Goal: Answer question/provide support: Share knowledge or assist other users

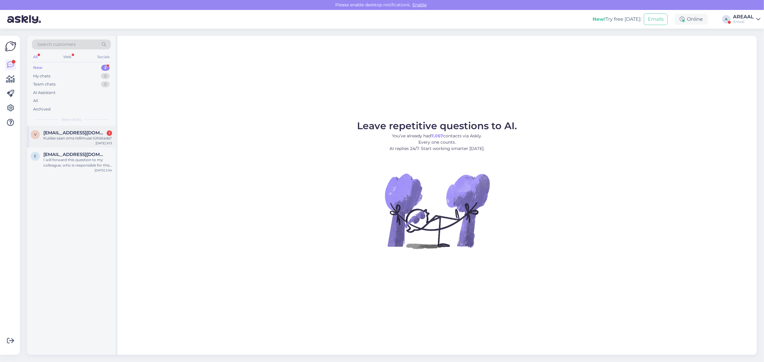
click at [77, 142] on div "v vaarikazip@hotmail.com 1 Kuidas saan oma tellimuse tühistada? Sep 12 9:13" at bounding box center [71, 137] width 89 height 22
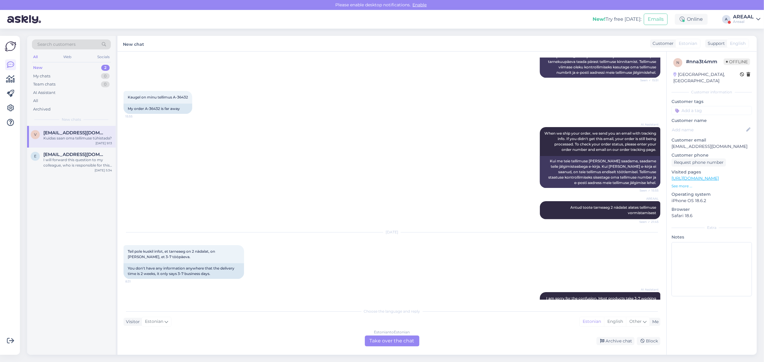
scroll to position [219, 0]
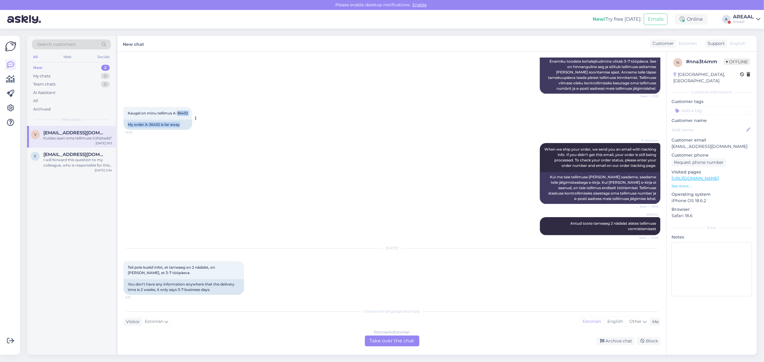
drag, startPoint x: 193, startPoint y: 115, endPoint x: 176, endPoint y: 110, distance: 17.3
click at [176, 110] on div "Kaugel on minu tellimus A-36432 15:55 My order A-36432 is far away" at bounding box center [157, 118] width 69 height 23
click at [176, 111] on span "Kaugel on minu tellimus A-36432" at bounding box center [158, 113] width 60 height 5
copy span "A-36432"
drag, startPoint x: 179, startPoint y: 113, endPoint x: 190, endPoint y: 115, distance: 10.6
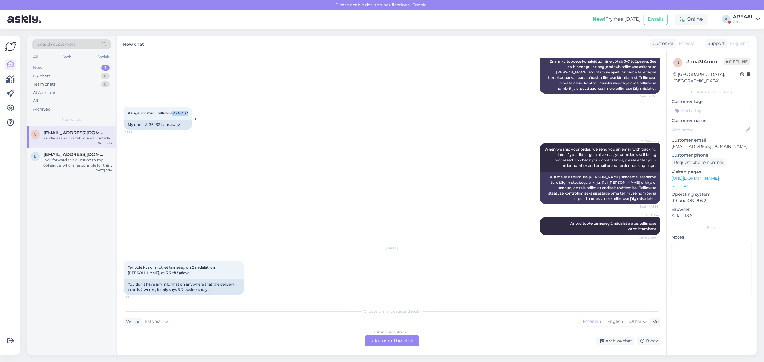
click at [190, 115] on div "Kaugel on minu tellimus A-36432 15:55" at bounding box center [157, 113] width 69 height 13
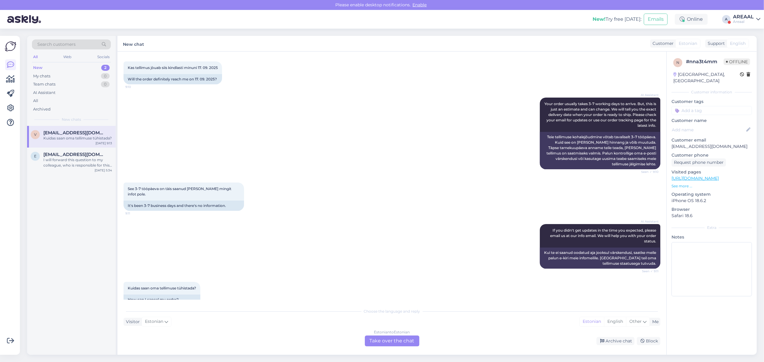
click at [338, 194] on div "See 3-7 tööpàeva on tàis saanud ja mitte mingit infot pole. 9:11 It's been 3-7 …" at bounding box center [391, 197] width 537 height 42
click at [334, 195] on div "See 3-7 tööpàeva on tàis saanud ja mitte mingit infot pole. 9:11 It's been 3-7 …" at bounding box center [391, 197] width 537 height 42
click at [79, 166] on div "I will forward this question to my colleague, who is responsible for this. The …" at bounding box center [77, 162] width 69 height 11
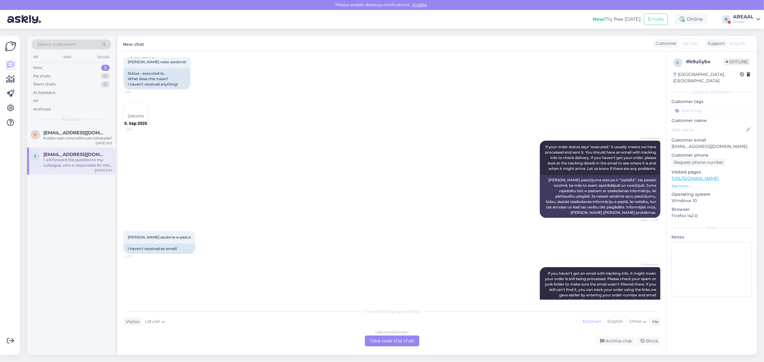
scroll to position [0, 0]
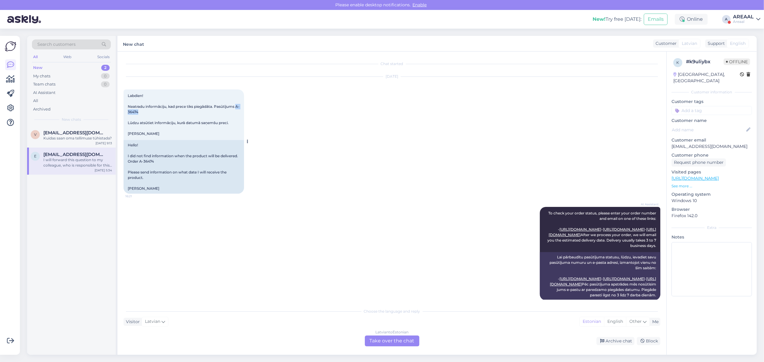
drag, startPoint x: 139, startPoint y: 112, endPoint x: 125, endPoint y: 111, distance: 13.9
click at [125, 111] on div "Labdien! Neatradu informāciju, kad prece tiks piegādāta. Pasūtījums A-36474 Lūd…" at bounding box center [183, 114] width 120 height 51
copy span "A-36474"
click at [94, 94] on div "AI Assistant" at bounding box center [71, 93] width 79 height 8
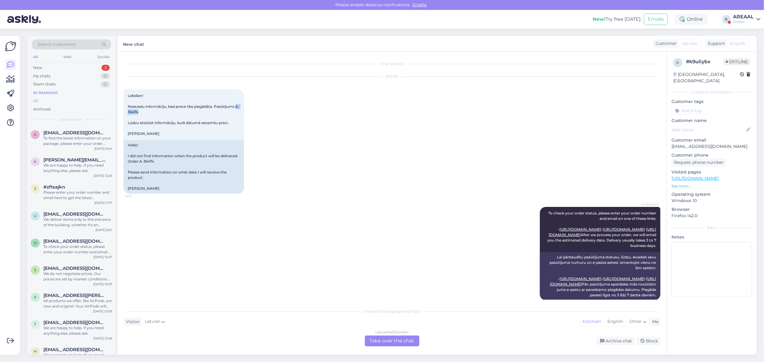
click at [90, 101] on div "All" at bounding box center [71, 101] width 79 height 8
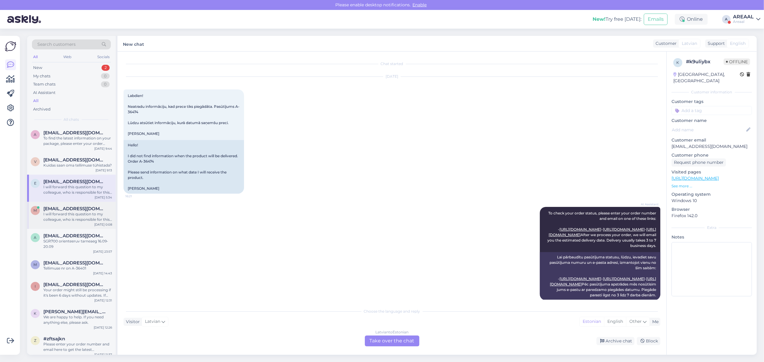
click at [83, 213] on div "I will forward this question to my colleague, who is responsible for this. The …" at bounding box center [77, 216] width 69 height 11
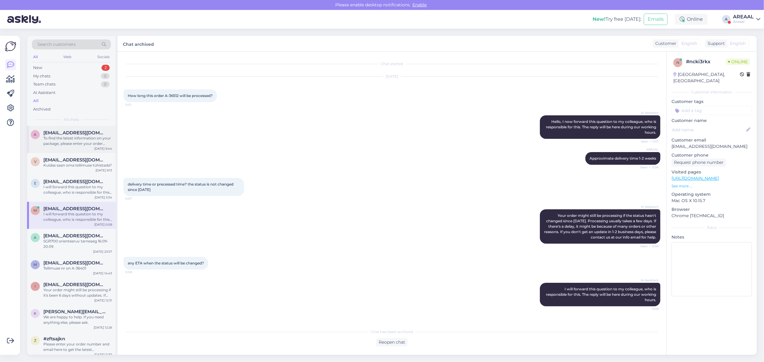
click at [75, 136] on div "To find the latest information on your package, please enter your order number …" at bounding box center [77, 140] width 69 height 11
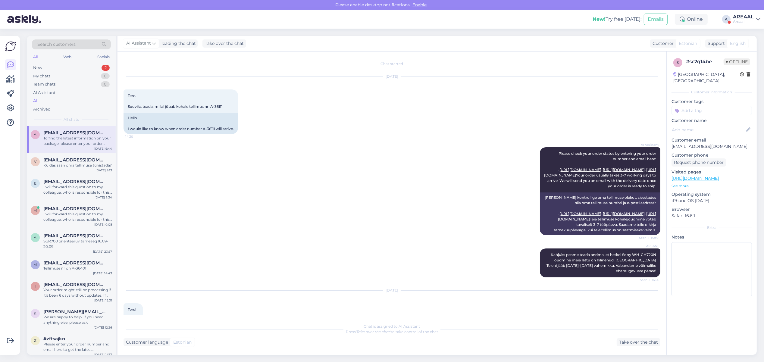
scroll to position [250, 0]
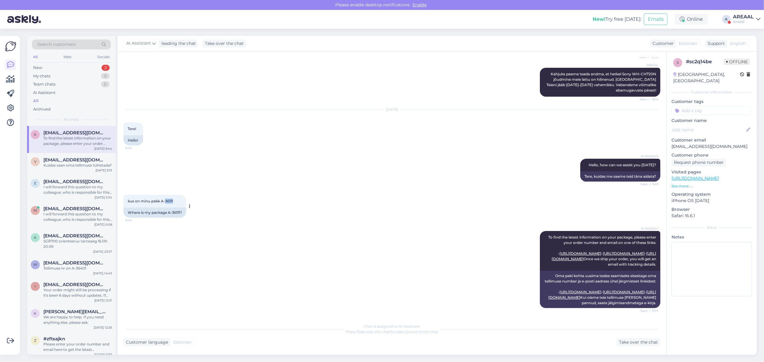
copy span "36111"
copy span "A-36111"
drag, startPoint x: 177, startPoint y: 163, endPoint x: 163, endPoint y: 164, distance: 14.5
click at [163, 195] on div "kus on minu pakk A-36111 9:44" at bounding box center [154, 201] width 63 height 13
click at [643, 340] on div "Take over the chat" at bounding box center [638, 342] width 44 height 8
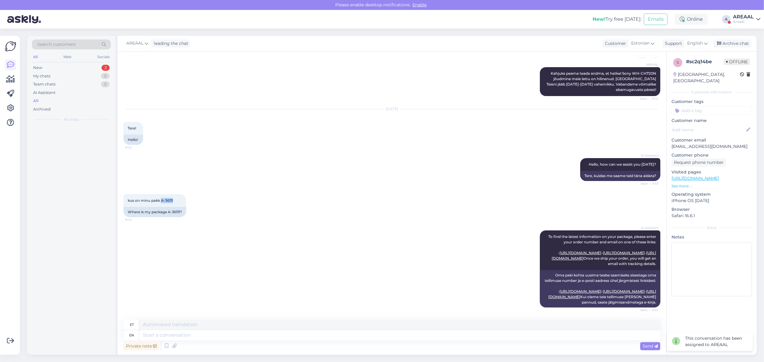
scroll to position [251, 0]
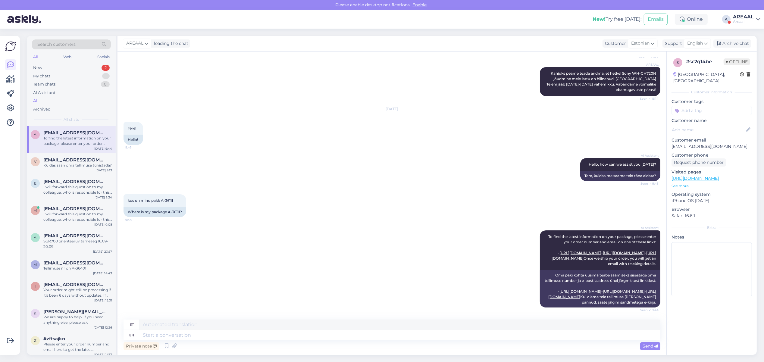
drag, startPoint x: 415, startPoint y: 341, endPoint x: 415, endPoint y: 332, distance: 9.0
click at [415, 340] on div "Private note Send" at bounding box center [391, 345] width 537 height 11
drag, startPoint x: 415, startPoint y: 332, endPoint x: 415, endPoint y: 327, distance: 4.5
click at [415, 331] on textarea at bounding box center [399, 335] width 521 height 10
type textarea "Jõuab tänas"
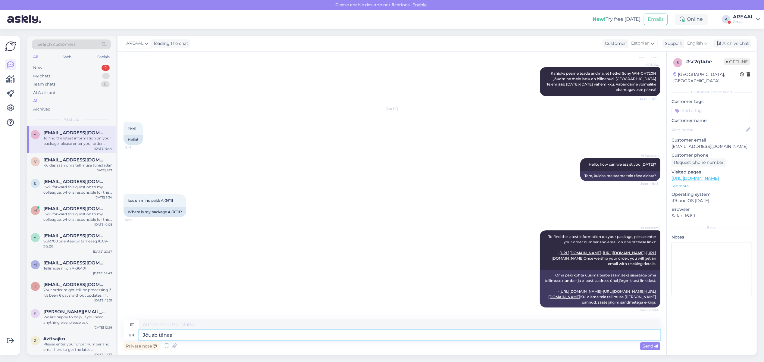
type textarea "Jõuab"
type textarea "Jõuab tänase päe"
type textarea "Jõuab tänase"
type textarea "Jõuab tänase päeva jo"
type textarea "Jõuab tänase päevani"
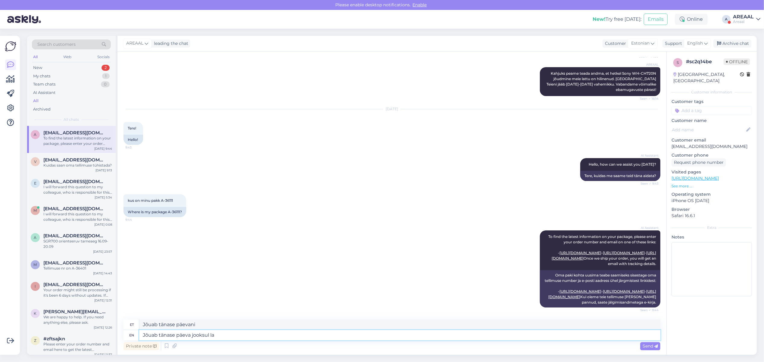
type textarea "Jõuab tänase päeva jooksul lat"
type textarea "Jõuab tänase päeva jooksul"
type textarea "Jõuab tänase päeva jooksul lattu ni"
type textarea "Jõuab tänase päeva jooksul lattu"
type textarea "Jõuab tänase päeva jooksul lattu ning sa"
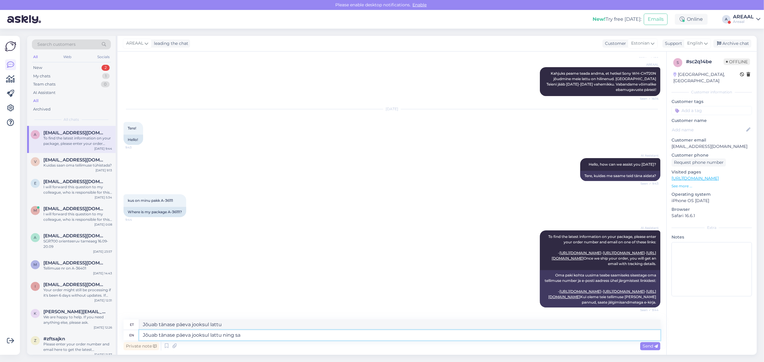
type textarea "Jõuab tänase päeva jooksul lattu ning"
type textarea "Jõuab tänase päeva jooksul lattu ning saadetakse jär"
type textarea "Jõuab tänase päeva jooksul ning teile"
type textarea "Jõuab tänase päeva jooksul lattu ning saadetakse järgmisena välja"
type textarea "Jõuab tänase päeva jooksul lattu ning järgmisena välja"
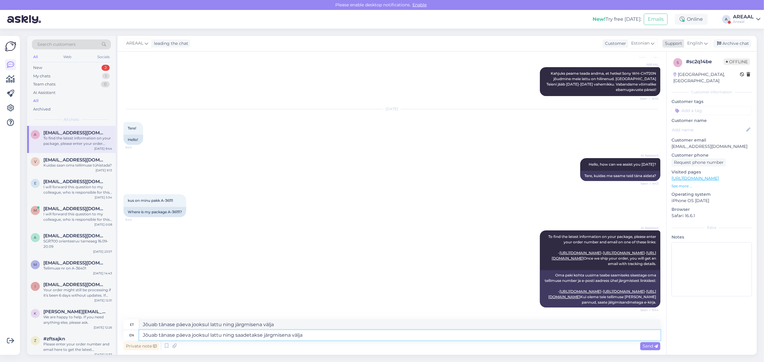
type textarea "Jõuab tänase päeva jooksul lattu ning saadetakse järgmisena välja"
click at [689, 44] on span "English" at bounding box center [695, 43] width 16 height 7
type input "est"
click at [676, 70] on link "Estonian" at bounding box center [686, 70] width 66 height 10
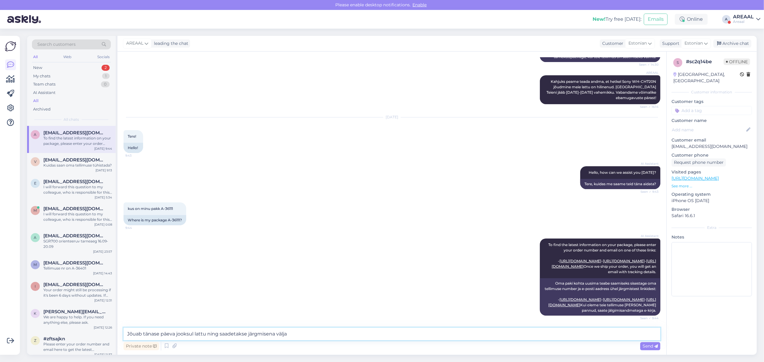
click at [297, 338] on textarea "Jõuab tänase päeva jooksul lattu ning saadetakse järgmisena välja" at bounding box center [391, 334] width 537 height 13
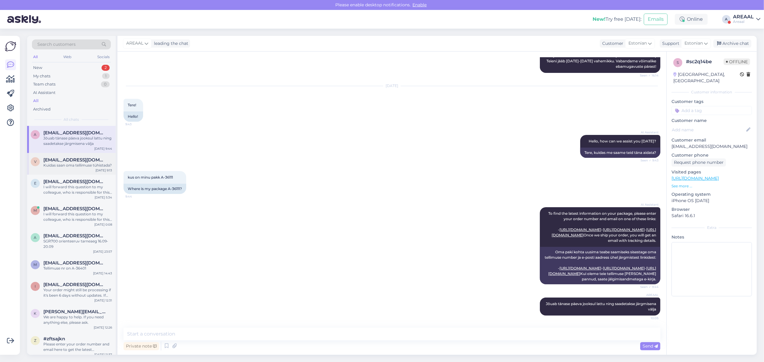
click at [73, 162] on span "[EMAIL_ADDRESS][DOMAIN_NAME]" at bounding box center [74, 159] width 63 height 5
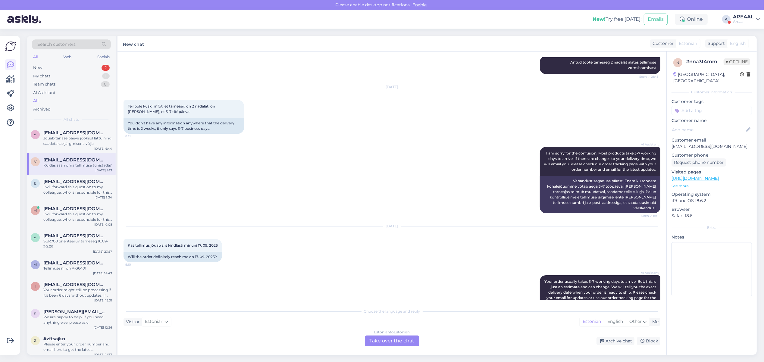
scroll to position [219, 0]
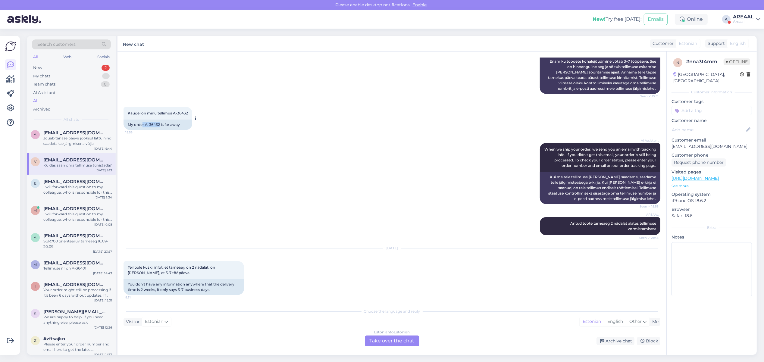
copy div "r A-36432"
copy div "A-36432"
copy div "-36432"
copy div "A-36432"
drag, startPoint x: 160, startPoint y: 125, endPoint x: 145, endPoint y: 129, distance: 15.3
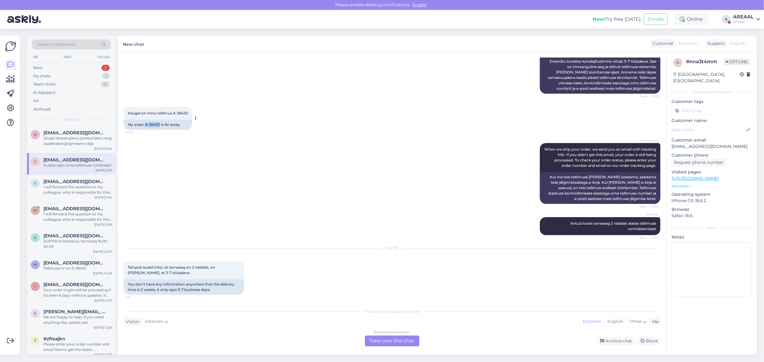
click at [145, 129] on div "My order A-36432 is far away" at bounding box center [157, 125] width 69 height 10
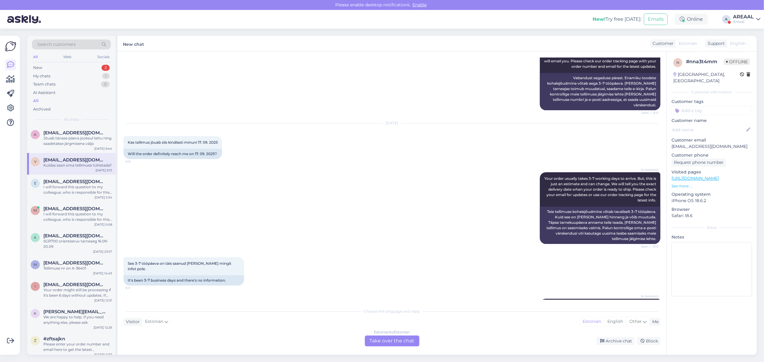
scroll to position [558, 0]
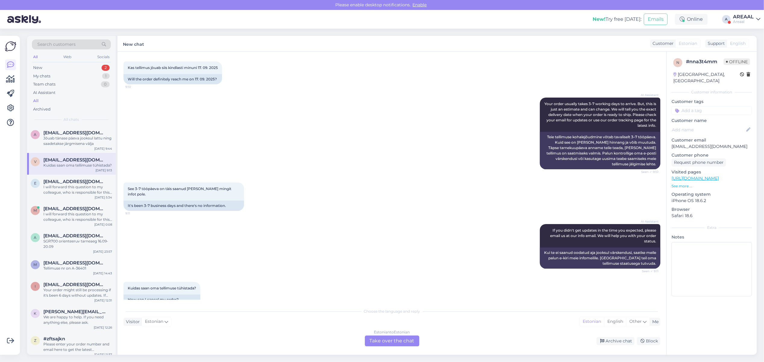
click at [380, 339] on div "Estonian to Estonian Take over the chat" at bounding box center [392, 340] width 54 height 11
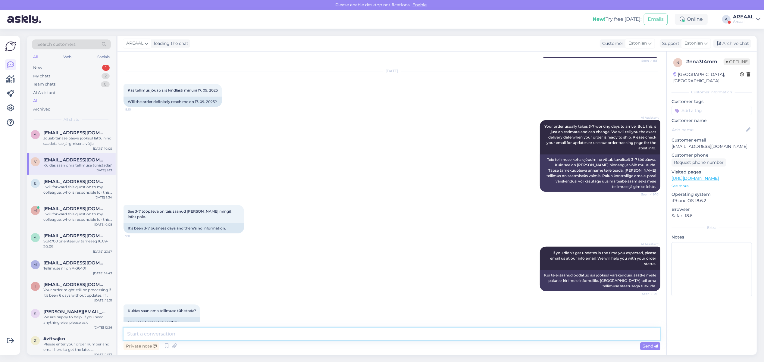
click at [372, 331] on textarea at bounding box center [391, 334] width 537 height 13
type textarea "Orienteeruv tarneaeg vahemikus 15.09-20.09"
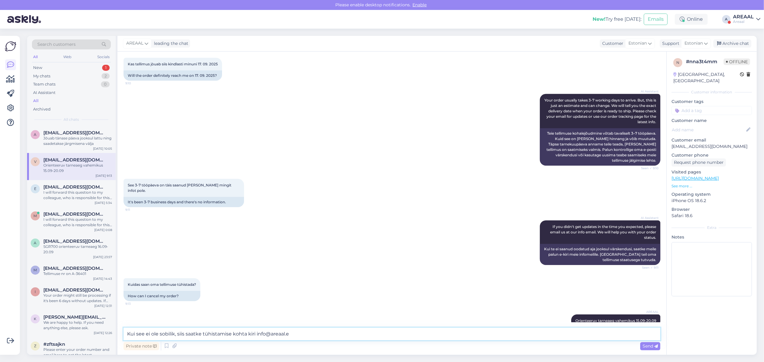
type textarea "Kui see ei ole sobilik, siis saatke tühistamise kohta kiri [EMAIL_ADDRESS][DOMA…"
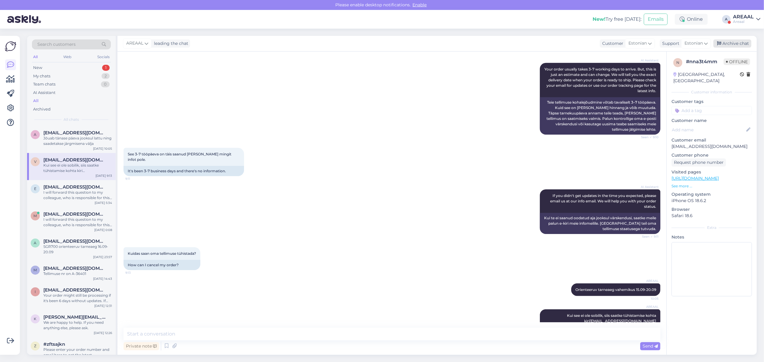
click at [735, 43] on div "Archive chat" at bounding box center [732, 43] width 38 height 8
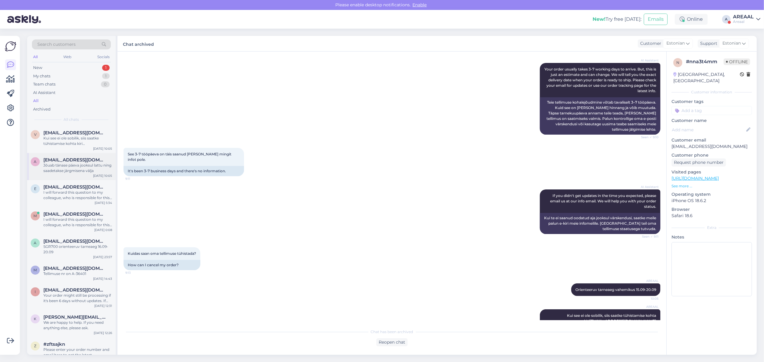
click at [72, 166] on div "Jõuab tänase päeva jooksul lattu ning saadetakse järgmisena välja" at bounding box center [77, 168] width 69 height 11
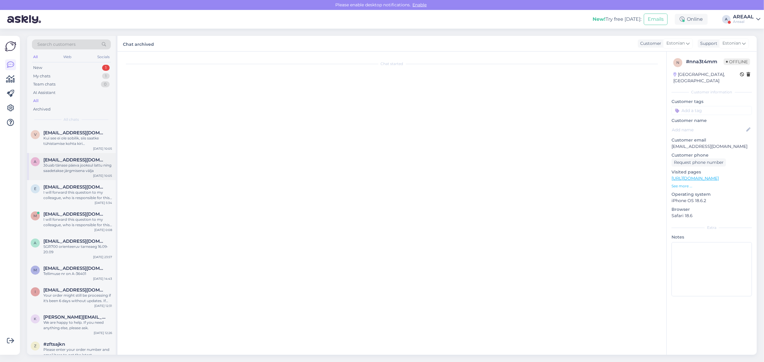
scroll to position [0, 0]
click at [74, 194] on div "I will forward this question to my colleague, who is responsible for this. The …" at bounding box center [77, 195] width 69 height 11
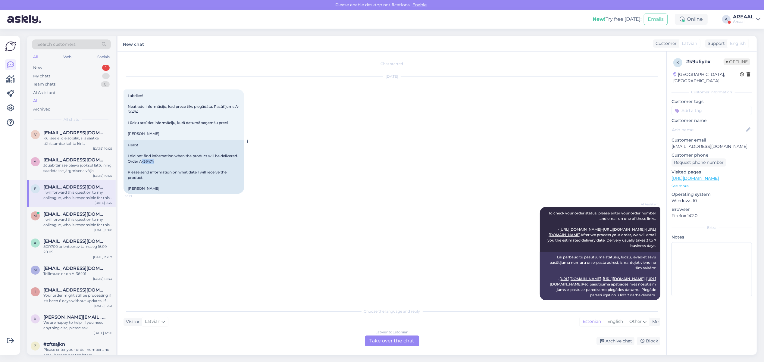
copy div "-36474"
copy div "A-36474"
drag, startPoint x: 157, startPoint y: 164, endPoint x: 139, endPoint y: 162, distance: 17.9
click at [139, 162] on div "Hello! I did not find information when the product will be delivered. Order A-3…" at bounding box center [183, 167] width 120 height 54
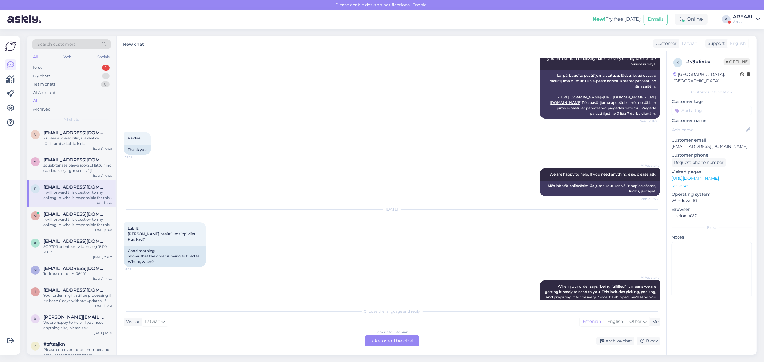
scroll to position [700, 0]
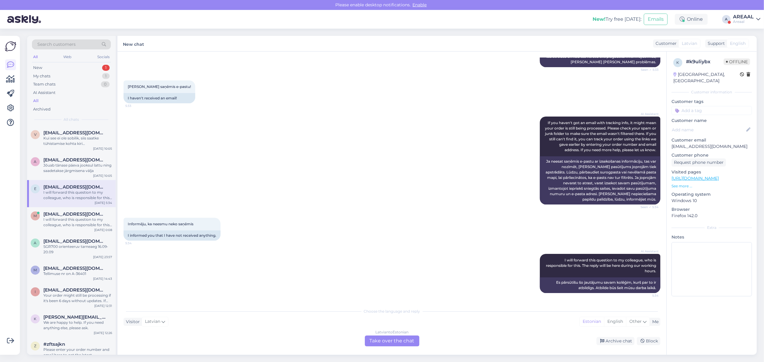
click at [353, 176] on div "AI Assistant If you haven't got an email with tracking info, it might mean your…" at bounding box center [391, 160] width 537 height 101
click at [412, 340] on div "Latvian to Estonian Take over the chat" at bounding box center [392, 340] width 54 height 11
click at [403, 338] on div "Latvian to Estonian Take over the chat" at bounding box center [392, 340] width 54 height 11
click at [401, 336] on div "Latvian to Estonian Take over the chat" at bounding box center [392, 340] width 54 height 11
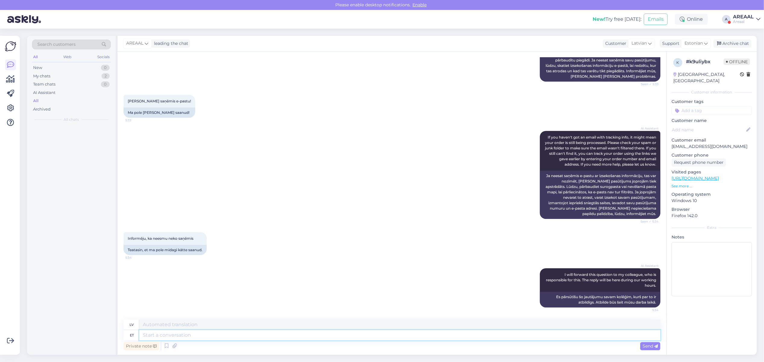
click at [402, 338] on textarea at bounding box center [399, 335] width 521 height 10
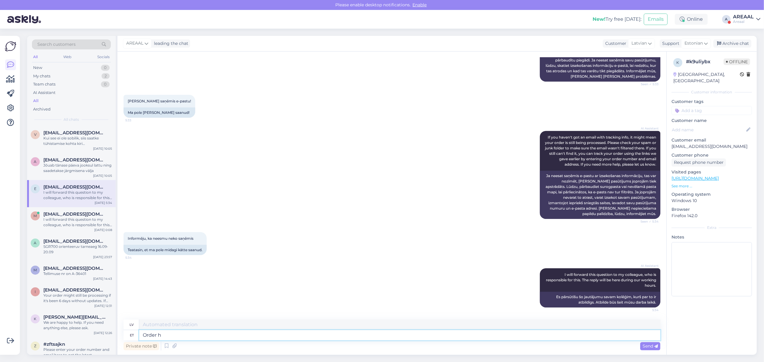
type textarea "Order ha"
type textarea "Pasūtījums"
type textarea "Order has bee"
type textarea "Pasūtījumam ir"
type textarea "Order has been com"
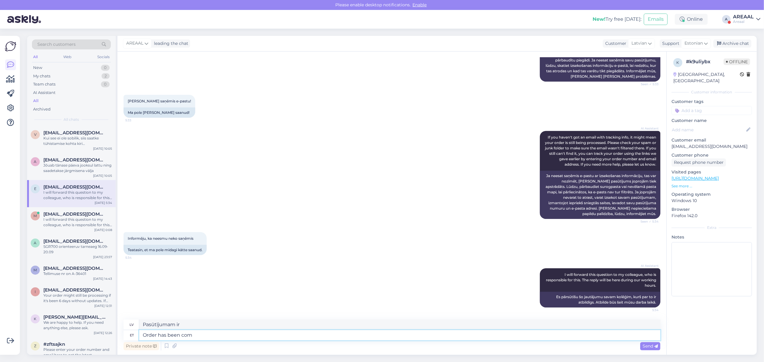
type textarea "Pasūtījums ir bijis"
type textarea "Order has been completed in"
type textarea "Pasūtījums ir pabeigts."
type textarea "Order has been completed in ware"
type textarea "Pasūtījums ir pabeigts plkst."
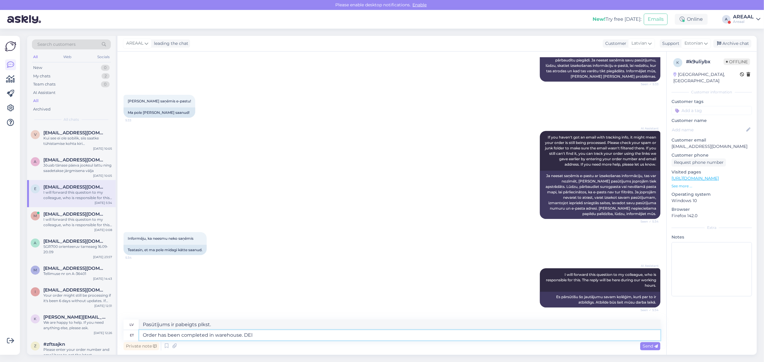
type textarea "Order has been completed in warehouse. DEli"
type textarea "Pasūtījums ir pabeigts noliktavā."
type textarea "Order has been completed in warehouse. DElivery"
type textarea "Pasūtījums ir pabeigts noliktavā. Piegāde"
type textarea "Order has been completed in warehouse. Delivery will take"
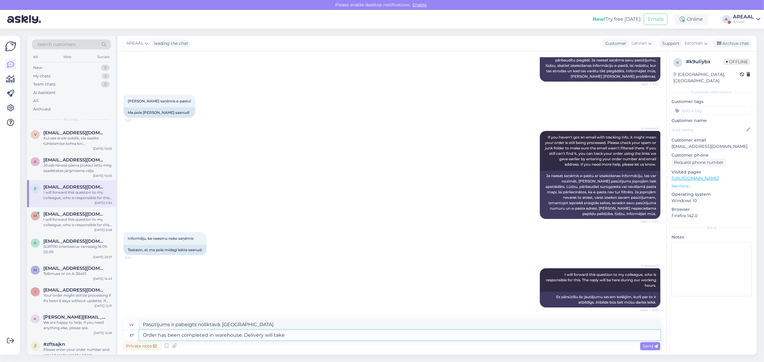
type textarea "Pasūtījums ir pabeigts noliktavā. Piegāde notiks"
type textarea "Order has been completed in warehouse. Delivery will take place betwe"
type textarea "Pasūtījums ir pabeigts noliktavā. Piegāde notiks."
type textarea "Order has been completed in warehouse. Delivery will take place between 13-"
type textarea "Pasūtījums ir pabeigts noliktavā. Piegāde notiks laikā no"
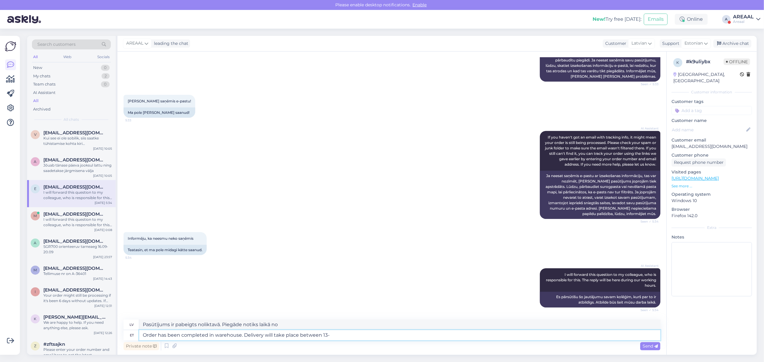
type textarea "Order has been completed in warehouse. Delivery will take place between 13-"
type textarea "Pasūtījums ir pabeigts noliktavā. Piegāde notiks laikā no 13. līdz"
click at [482, 335] on textarea "Order has been completed in warehouse. Delivery will take place between 13-" at bounding box center [399, 335] width 521 height 10
type textarea "Order has been completed in warehouse. Delivery will take place between 13-16 se"
type textarea "Pasūtījums ir pabeigts noliktavā. Piegāde notiks laikā no plkst. 13. līdz 16."
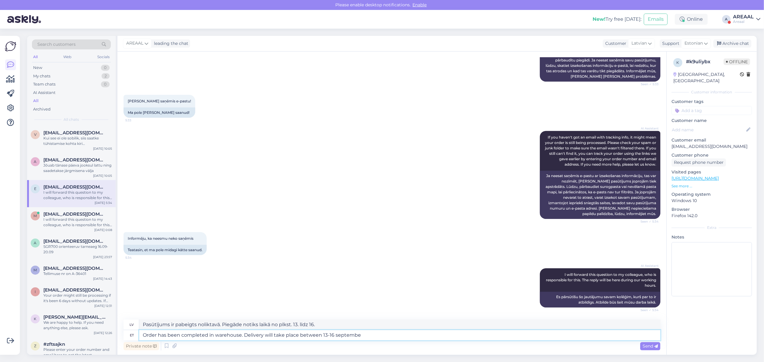
type textarea "Order has been completed in warehouse. Delivery will take place between 13-16 s…"
type textarea "Pasūtījums ir pabeigts noliktavā. Piegāde notiks laikā no 13. līdz 16. septembr…"
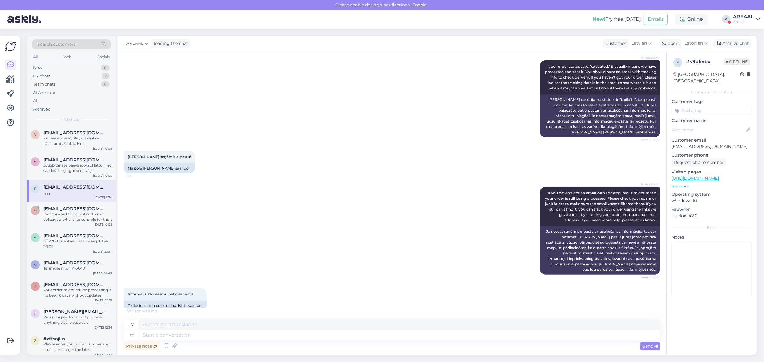
scroll to position [739, 0]
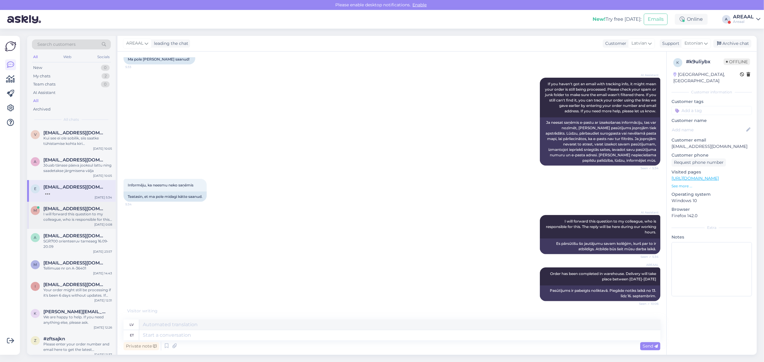
click at [80, 217] on div "I will forward this question to my colleague, who is responsible for this. The …" at bounding box center [77, 216] width 69 height 11
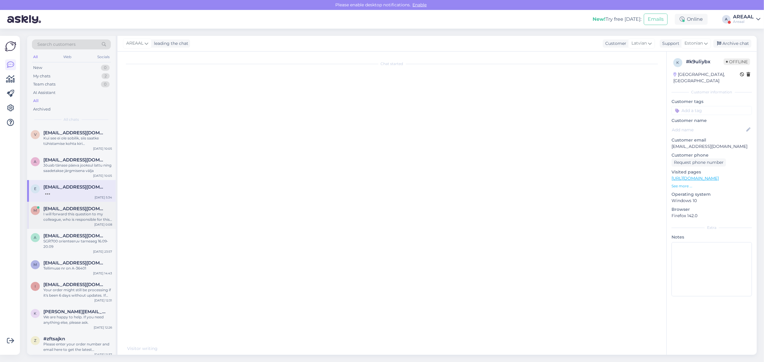
scroll to position [0, 0]
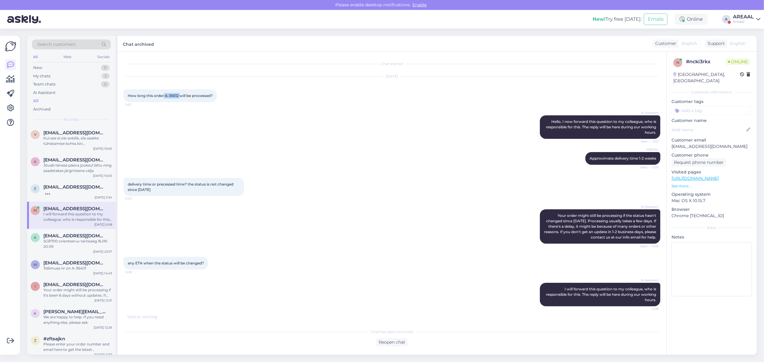
drag, startPoint x: 180, startPoint y: 97, endPoint x: 164, endPoint y: 98, distance: 15.8
click at [164, 98] on div "How long this order A-36512 will be processed? 0:01" at bounding box center [169, 95] width 93 height 13
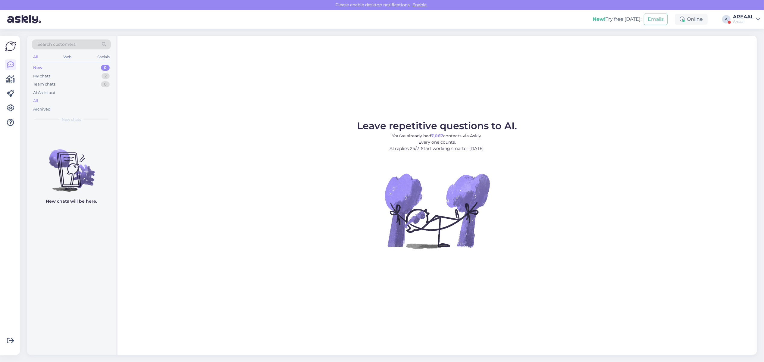
click at [65, 101] on div "All" at bounding box center [71, 101] width 79 height 8
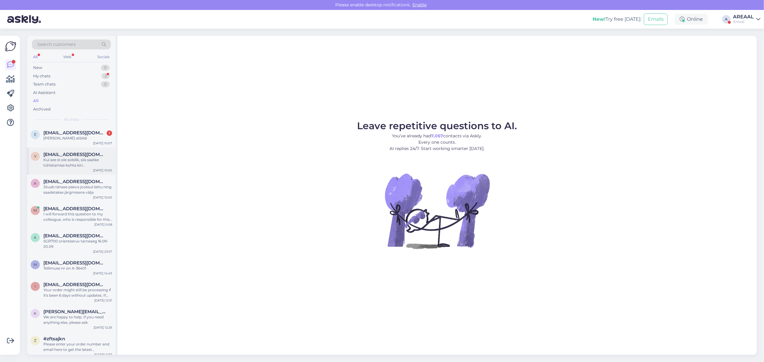
click at [73, 151] on div "v vaarikazip@hotmail.com Kui see ei ole sobilik, siis saatke tühistamise kohta …" at bounding box center [71, 161] width 89 height 27
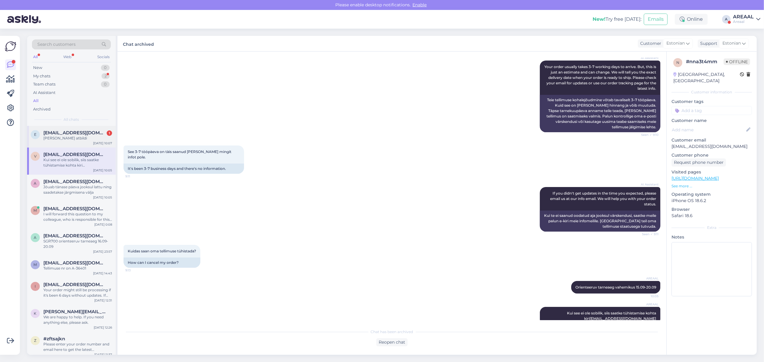
click at [73, 138] on div "Gaidu atbildi" at bounding box center [77, 137] width 69 height 5
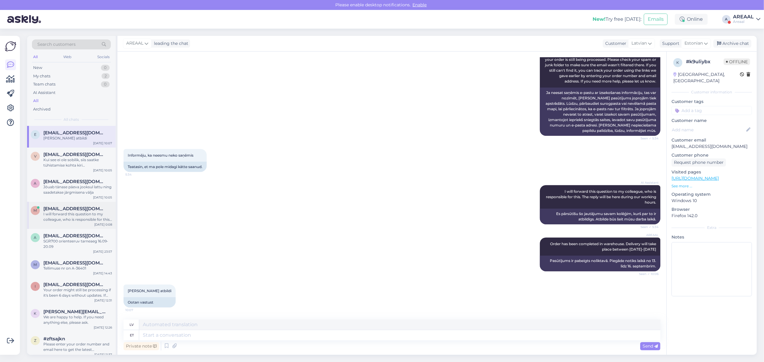
click at [67, 213] on div "I will forward this question to my colleague, who is responsible for this. The …" at bounding box center [77, 216] width 69 height 11
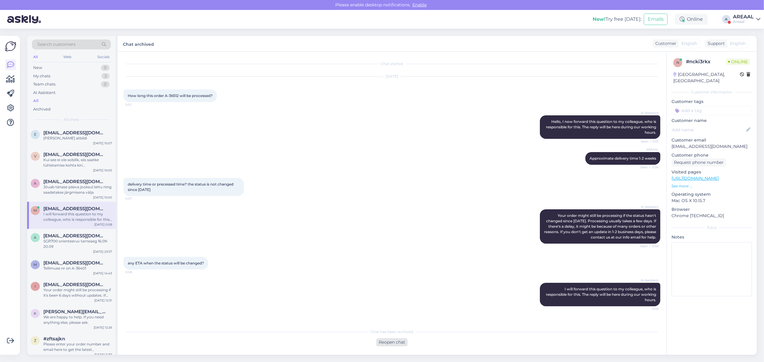
click at [399, 342] on div "Reopen chat" at bounding box center [391, 342] width 31 height 8
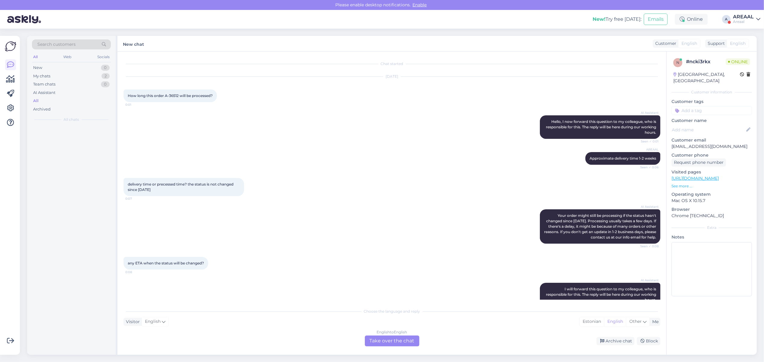
click at [394, 338] on div "English to English Take over the chat" at bounding box center [392, 340] width 54 height 11
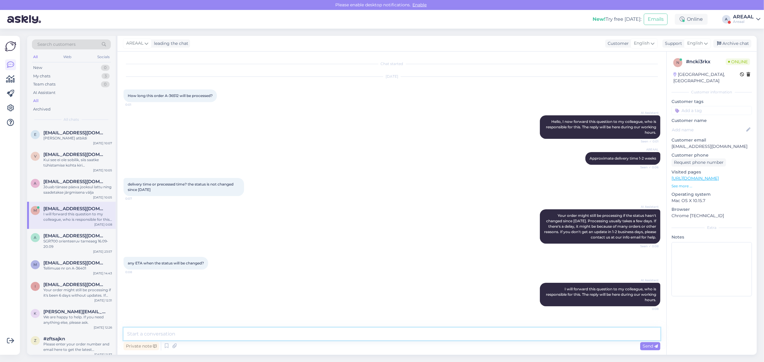
click at [394, 338] on textarea at bounding box center [391, 334] width 537 height 13
type textarea "Status changes when the product arrives in our warehouse and is being shipped. …"
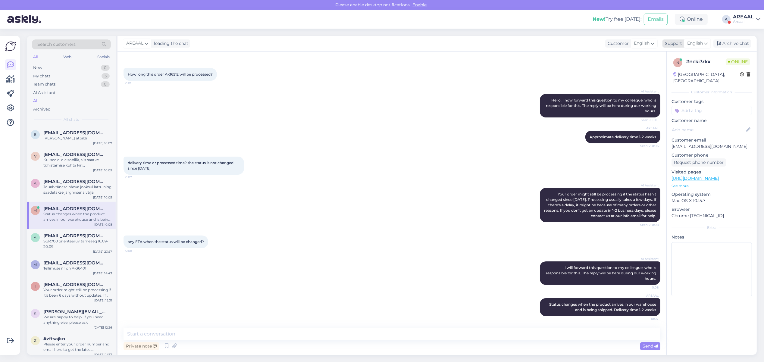
drag, startPoint x: 746, startPoint y: 43, endPoint x: 723, endPoint y: 46, distance: 22.5
click at [746, 43] on div "Archive chat" at bounding box center [732, 43] width 38 height 8
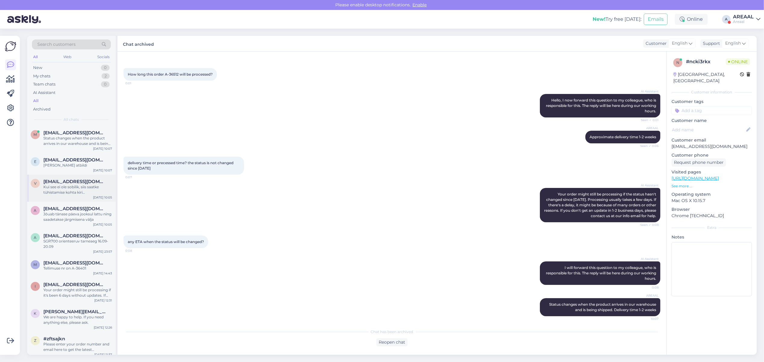
click at [82, 190] on div "Kui see ei ole sobilik, siis saatke tühistamise kohta kiri [EMAIL_ADDRESS][DOMA…" at bounding box center [77, 189] width 69 height 11
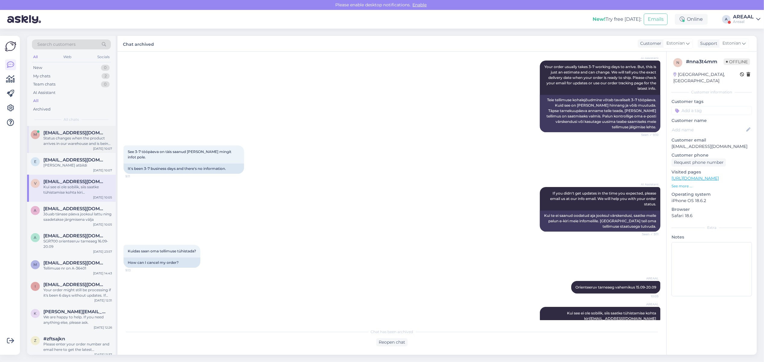
click at [89, 146] on div "Status changes when the product arrives in our warehouse and is being shipped. …" at bounding box center [77, 140] width 69 height 11
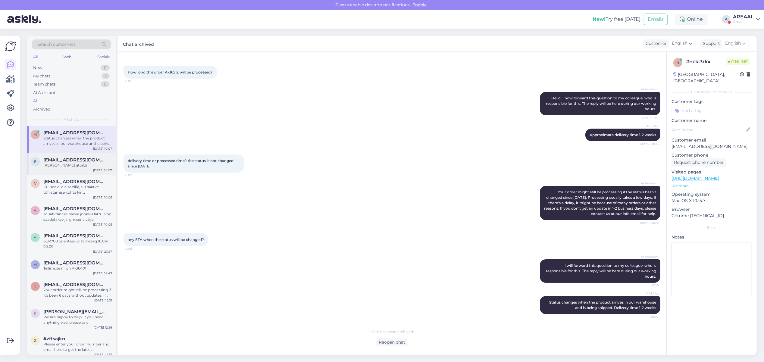
click at [82, 167] on div "[PERSON_NAME] atbildi" at bounding box center [77, 165] width 69 height 5
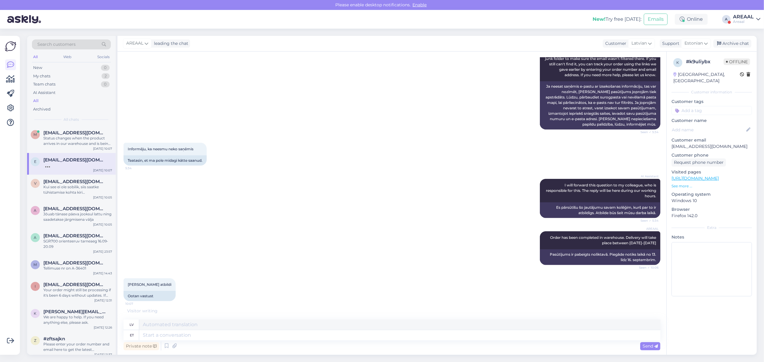
scroll to position [775, 0]
click at [750, 14] on div "AREAAL" at bounding box center [743, 16] width 21 height 5
click at [752, 44] on button "Open" at bounding box center [746, 46] width 17 height 9
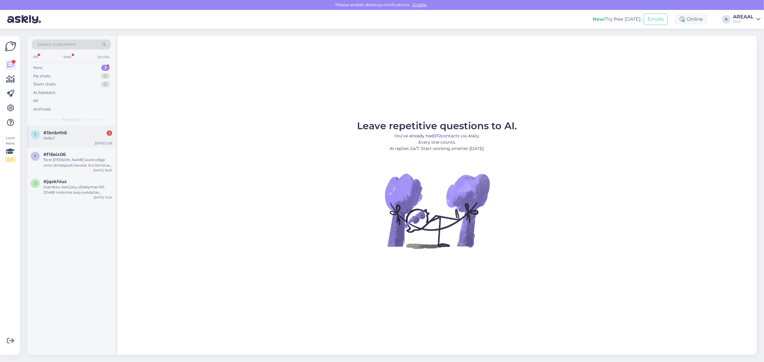
click at [63, 130] on span "#1bnbrth6" at bounding box center [54, 132] width 23 height 5
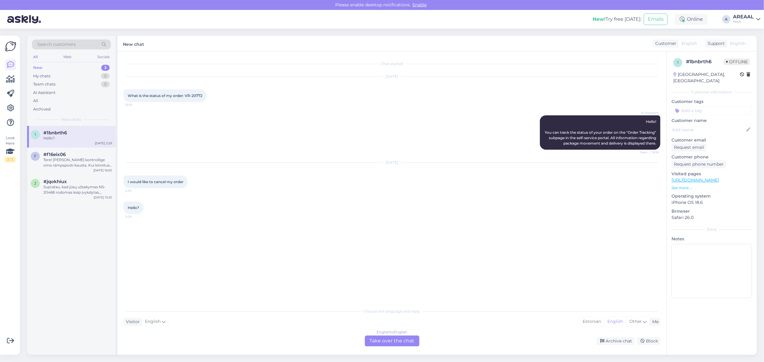
click at [309, 182] on div "Sep 12 2025 I would like to cancel my order 2:29" at bounding box center [391, 175] width 537 height 39
click at [381, 337] on div "English to English Take over the chat" at bounding box center [392, 340] width 54 height 11
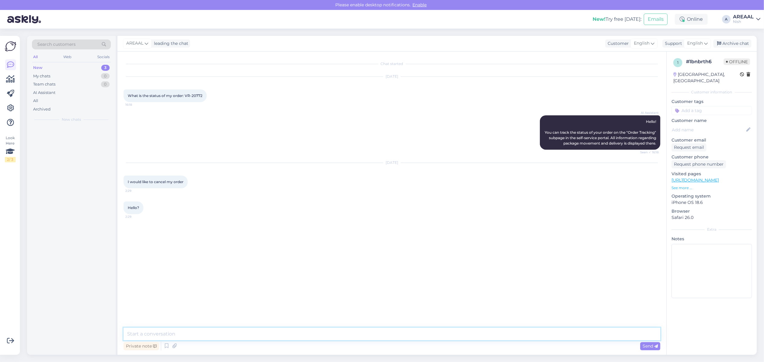
click at [383, 338] on textarea at bounding box center [391, 334] width 537 height 13
type textarea "If you want to cancel your order, send e-mail to [EMAIL_ADDRESS][DOMAIN_NAME]"
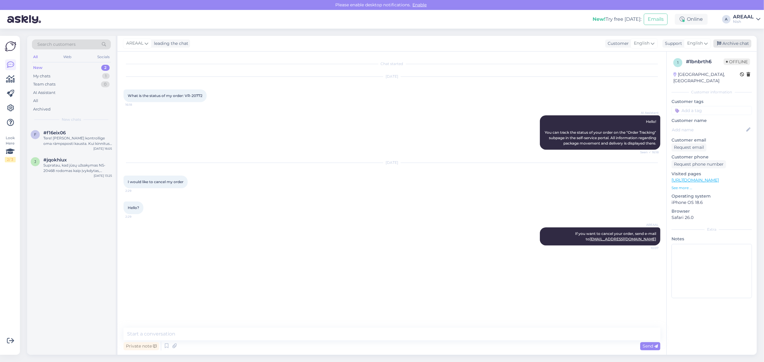
click at [743, 45] on div "Archive chat" at bounding box center [732, 43] width 38 height 8
click at [83, 132] on div "#f16eix06" at bounding box center [77, 132] width 69 height 5
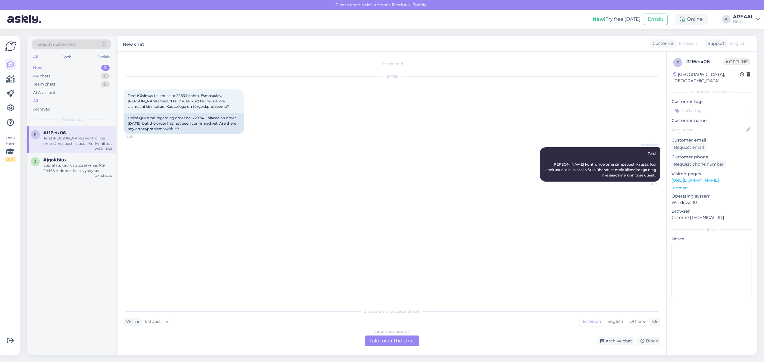
click at [69, 103] on div "All" at bounding box center [71, 101] width 79 height 8
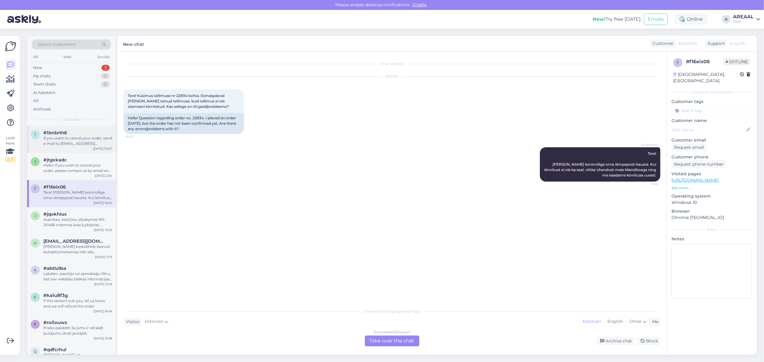
click at [71, 139] on div "If you want to cancel your order, send e-mail to [EMAIL_ADDRESS][DOMAIN_NAME]" at bounding box center [77, 140] width 69 height 11
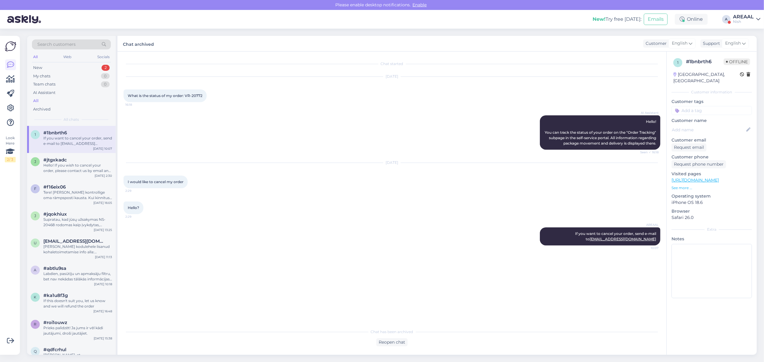
click at [300, 173] on div "Sep 12 2025 I would like to cancel my order 2:29" at bounding box center [391, 175] width 537 height 39
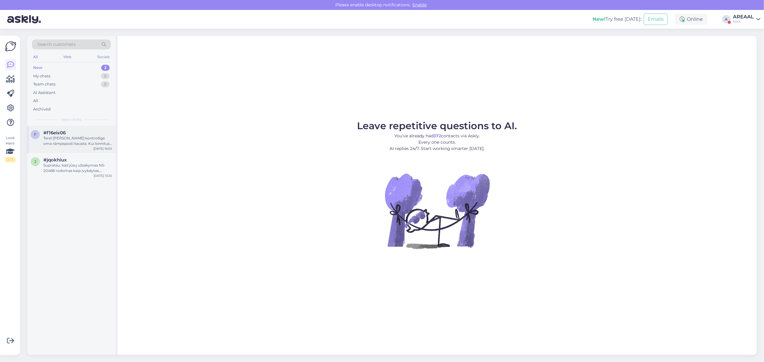
click at [79, 145] on div "Tere! [PERSON_NAME] kontrollige oma rämpsposti kausta. Kui kinnitust ei ole ka …" at bounding box center [77, 140] width 69 height 11
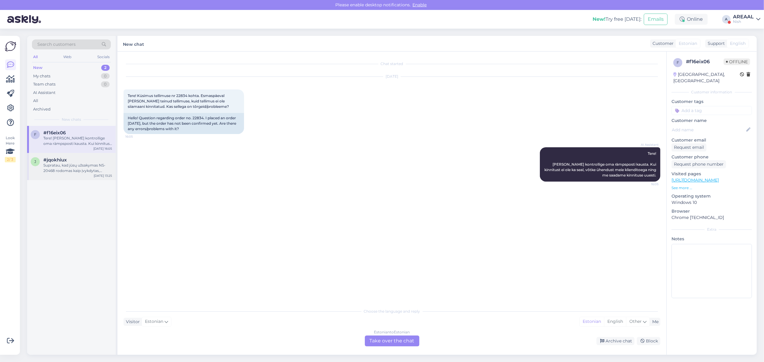
click at [58, 163] on div "Supratau, kad jūsų užsakymas NS-20468 rodomas kaip įvykdytas, [PERSON_NAME] neg…" at bounding box center [77, 168] width 69 height 11
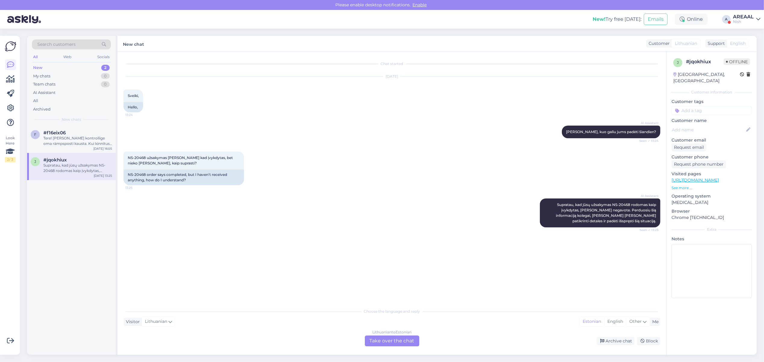
click at [744, 17] on div "AREAAL" at bounding box center [743, 16] width 21 height 5
click at [748, 30] on button "Open" at bounding box center [746, 33] width 17 height 9
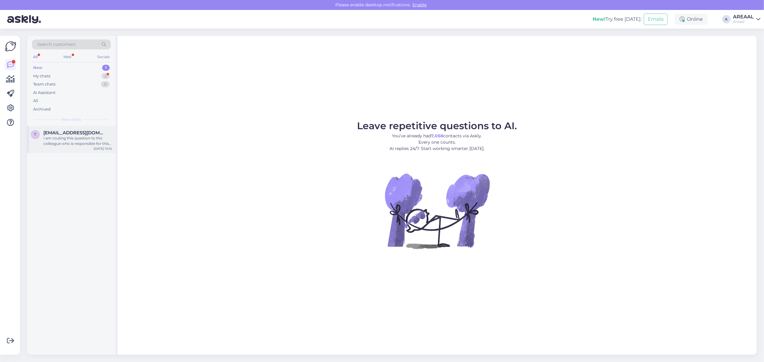
click at [83, 134] on span "taago.pikas@gmail.com" at bounding box center [74, 132] width 63 height 5
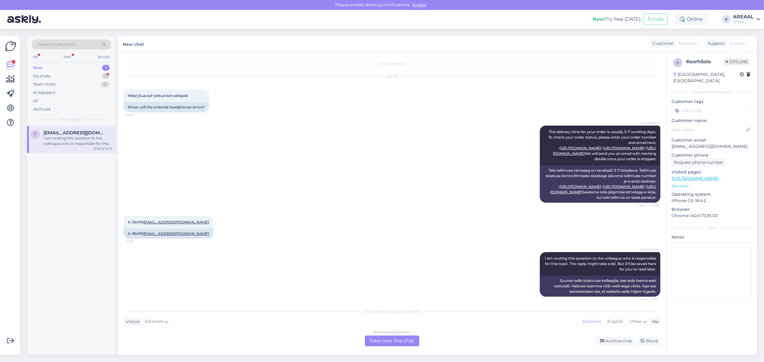
scroll to position [36, 0]
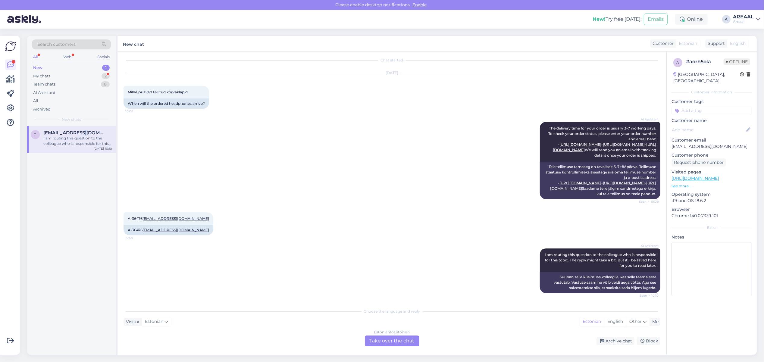
click at [94, 70] on div "New 1" at bounding box center [71, 68] width 79 height 8
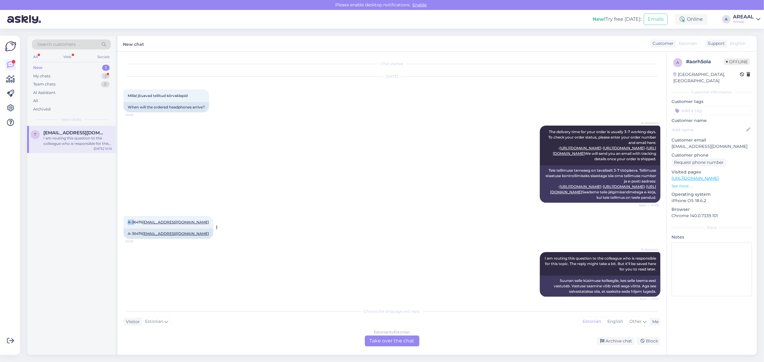
copy span "A-3"
copy span "A-36476"
drag, startPoint x: 124, startPoint y: 255, endPoint x: 142, endPoint y: 256, distance: 18.1
click at [142, 229] on div "A-36476 taago.pikas@gmail.com 10:09" at bounding box center [168, 222] width 90 height 13
click at [379, 338] on div "Estonian to Estonian Take over the chat" at bounding box center [392, 340] width 54 height 11
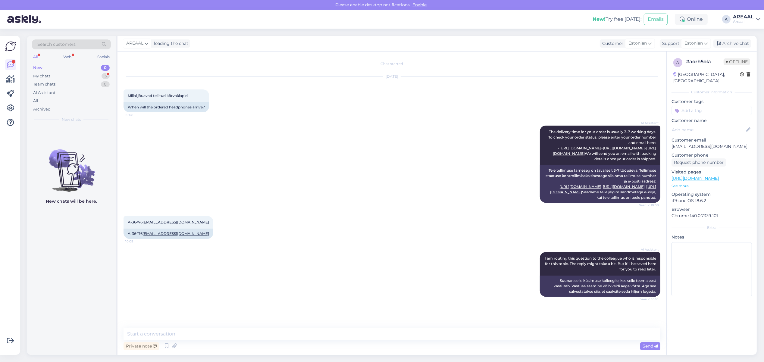
scroll to position [13, 0]
click at [344, 333] on textarea at bounding box center [391, 334] width 537 height 13
type textarea "Orienteeruv tarneaeg vahemikus 15.09 - 20.09"
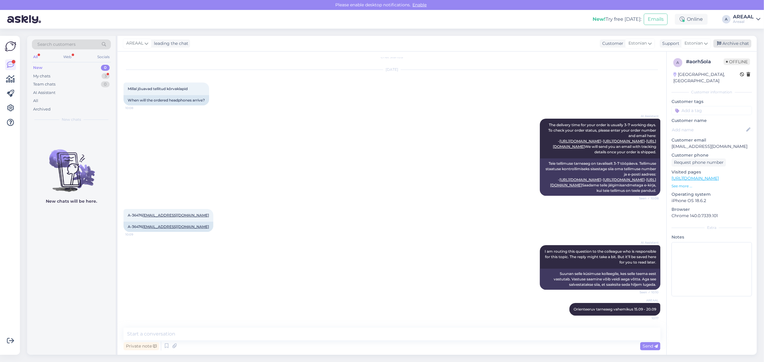
click at [736, 42] on div "Archive chat" at bounding box center [732, 43] width 38 height 8
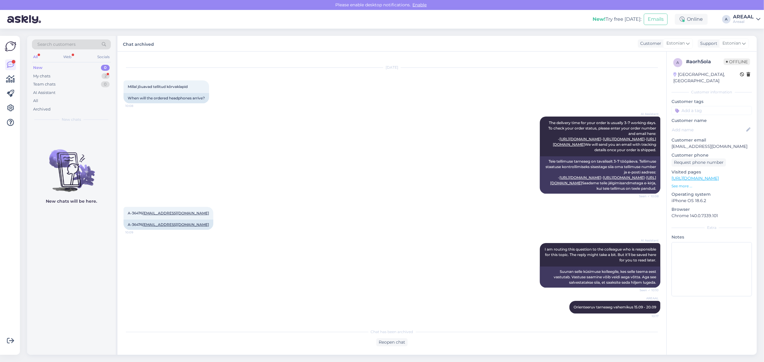
click at [92, 71] on div "New 0" at bounding box center [71, 68] width 79 height 8
click at [96, 77] on div "My chats 2" at bounding box center [71, 76] width 79 height 8
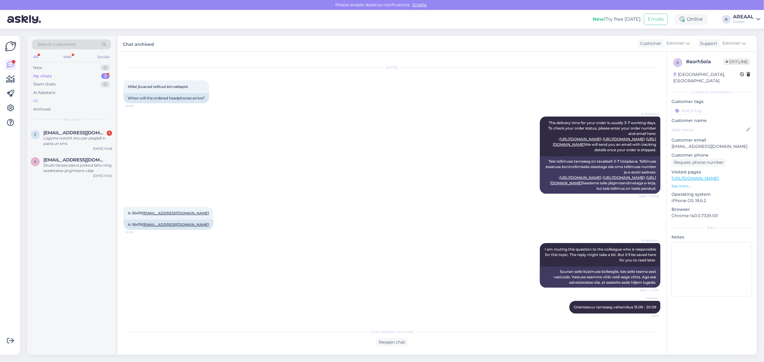
click at [86, 103] on div "All" at bounding box center [71, 101] width 79 height 8
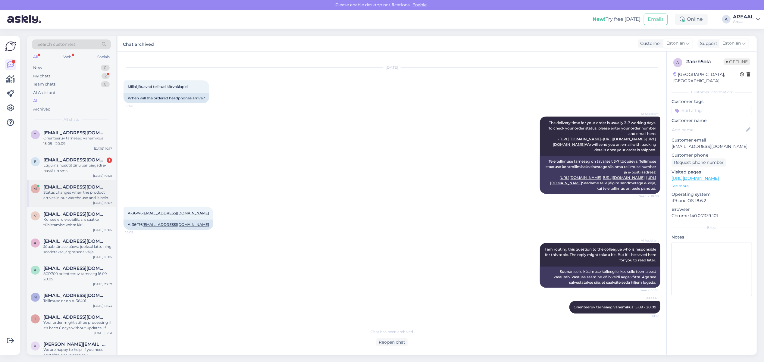
click at [85, 191] on div "Status changes when the product arrives in our warehouse and is being shipped. …" at bounding box center [77, 195] width 69 height 11
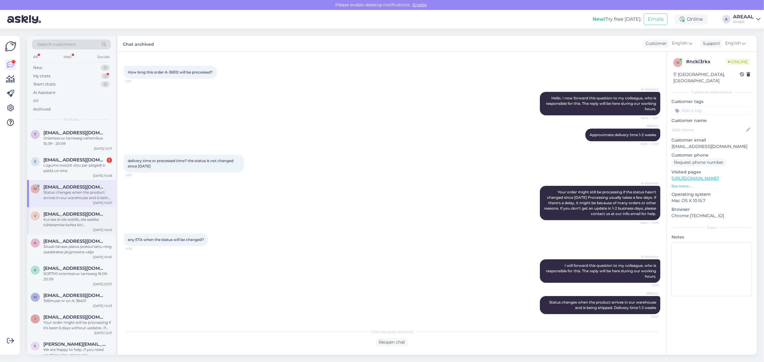
click at [83, 216] on span "[EMAIL_ADDRESS][DOMAIN_NAME]" at bounding box center [74, 213] width 63 height 5
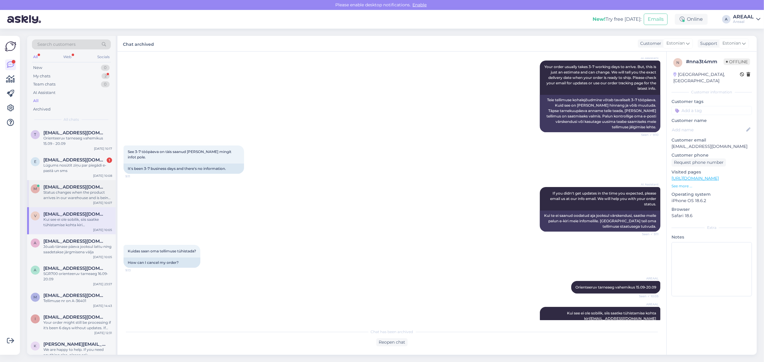
click at [80, 194] on div "Status changes when the product arrives in our warehouse and is being shipped. …" at bounding box center [77, 195] width 69 height 11
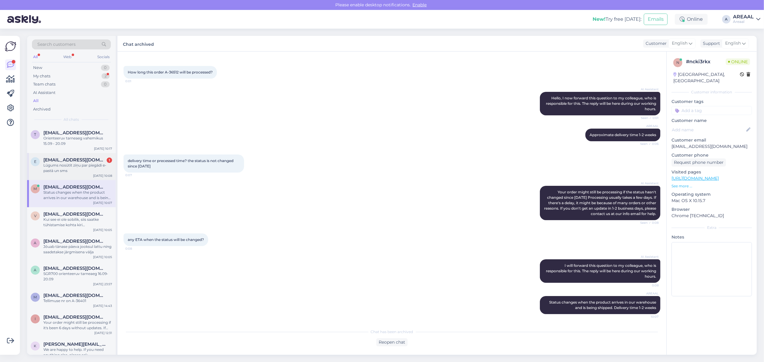
click at [90, 170] on div "Lūgums nosūtīt ziņu par piegādi e-pastā un sms" at bounding box center [77, 168] width 69 height 11
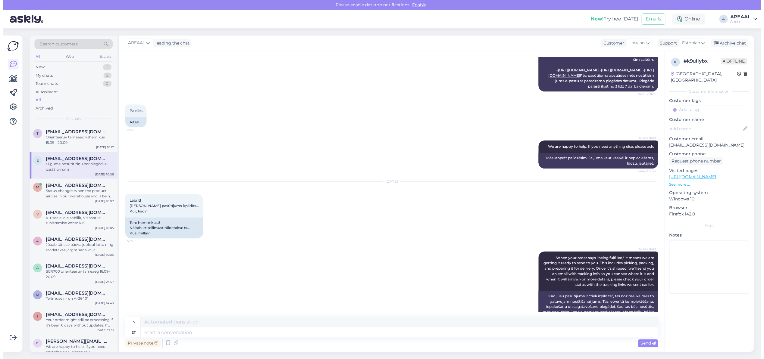
scroll to position [0, 0]
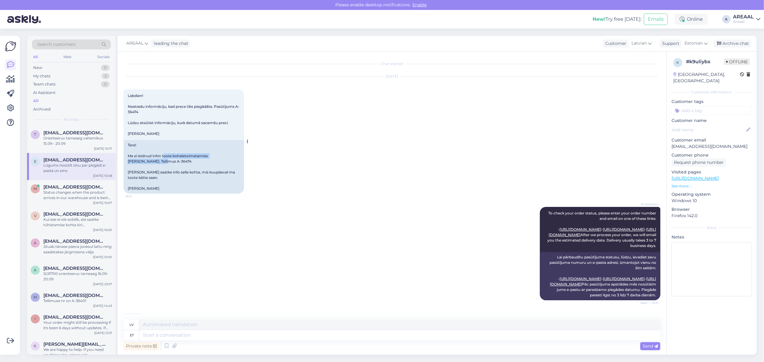
drag, startPoint x: 144, startPoint y: 160, endPoint x: 148, endPoint y: 163, distance: 4.9
click at [145, 161] on div "Tere! Ma ei leidnud infot toote kohaletoimetamise aja kohta. Tellimus A-36474 P…" at bounding box center [183, 167] width 120 height 54
copy div "s A-36474"
copy div "A-36474"
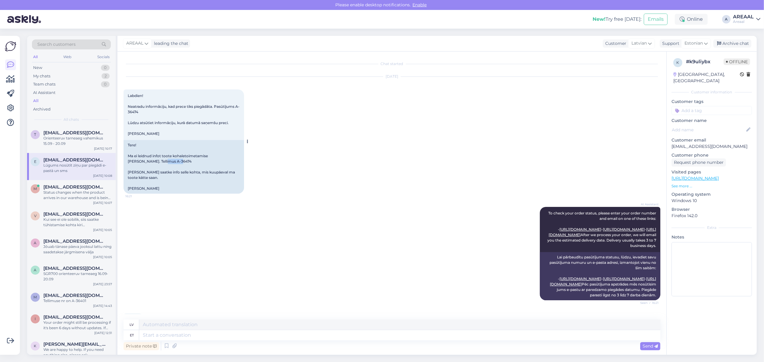
drag, startPoint x: 160, startPoint y: 162, endPoint x: 145, endPoint y: 163, distance: 16.0
click at [145, 163] on div "Tere! Ma ei leidnud infot toote kohaletoimetamise aja kohta. Tellimus A-36474 P…" at bounding box center [183, 167] width 120 height 54
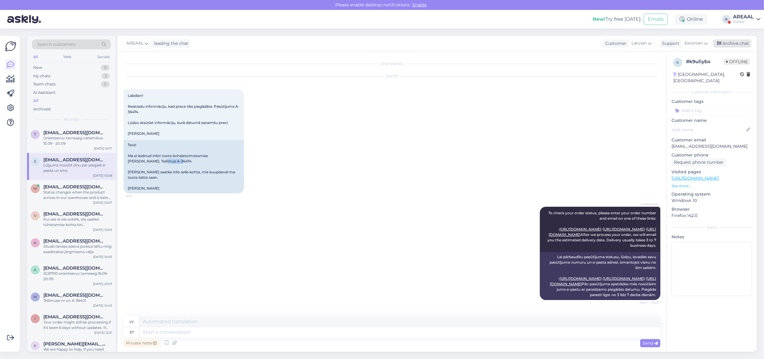
click at [736, 39] on div "Archive chat" at bounding box center [732, 43] width 38 height 8
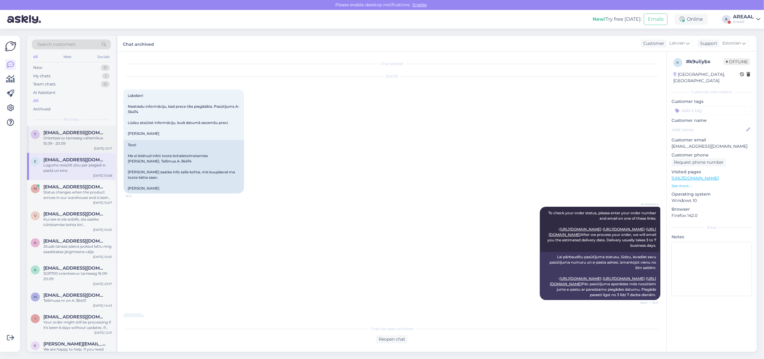
click at [92, 143] on div "Orienteeruv tarneaeg vahemikus 15.09 - 20.09" at bounding box center [77, 140] width 69 height 11
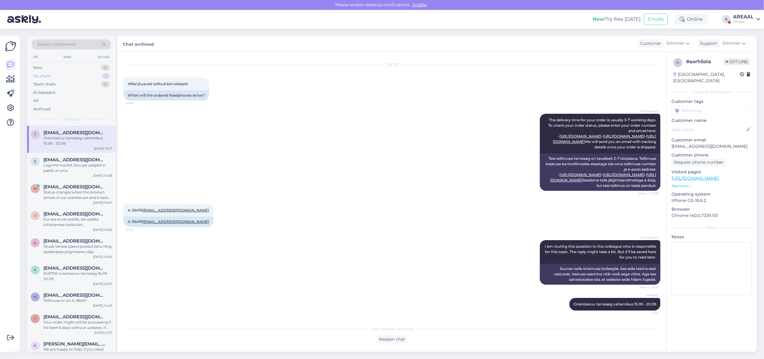
click at [96, 76] on div "My chats 1" at bounding box center [71, 76] width 79 height 8
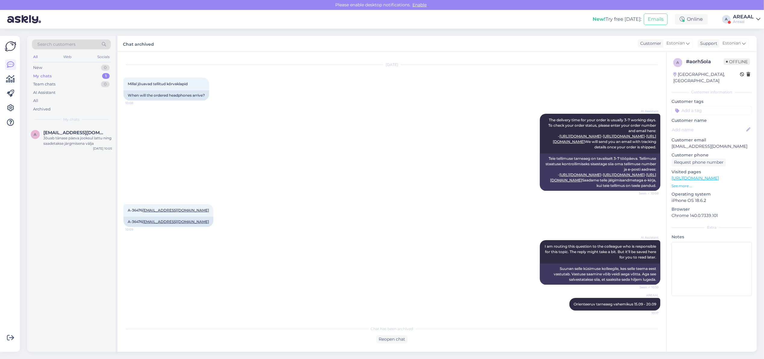
click at [75, 160] on div "a annaostleb@gmail.com Jõuab tänase päeva jooksul lattu ning saadetakse järgmis…" at bounding box center [71, 239] width 89 height 226
click at [78, 140] on div "Jõuab tänase päeva jooksul lattu ning saadetakse järgmisena välja" at bounding box center [77, 140] width 69 height 11
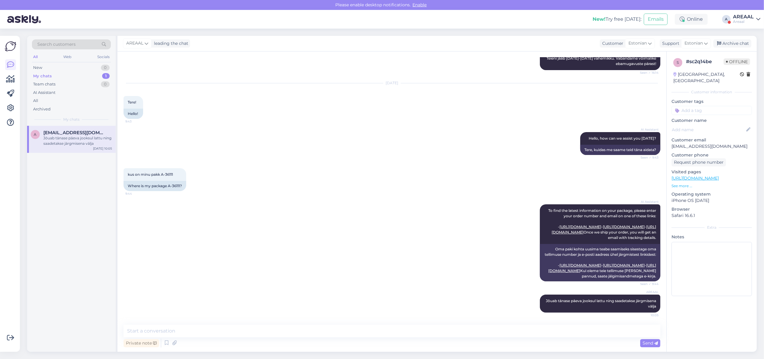
click at [744, 62] on span "Offline" at bounding box center [736, 61] width 26 height 7
click at [739, 44] on div "Archive chat" at bounding box center [732, 43] width 38 height 8
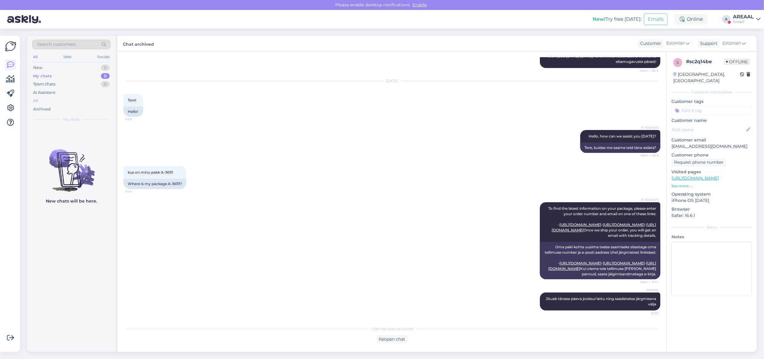
click at [69, 101] on div "All" at bounding box center [71, 101] width 79 height 8
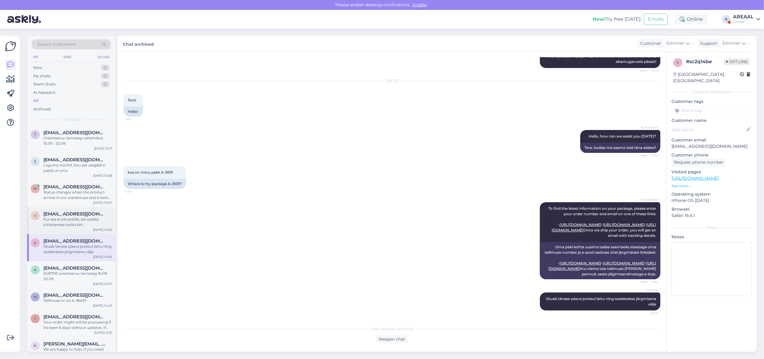
click at [71, 215] on span "[EMAIL_ADDRESS][DOMAIN_NAME]" at bounding box center [74, 213] width 63 height 5
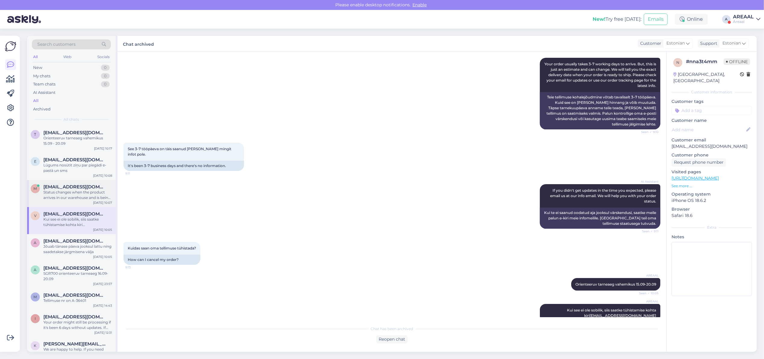
click at [70, 201] on div "m mukhson92@gmail.com Status changes when the product arrives in our warehouse …" at bounding box center [71, 193] width 89 height 27
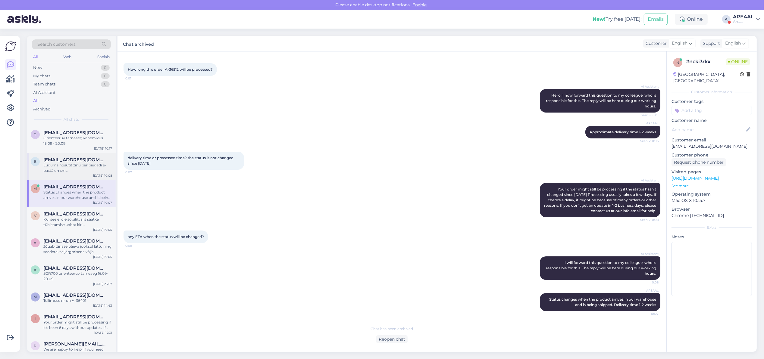
click at [64, 160] on span "[EMAIL_ADDRESS][DOMAIN_NAME]" at bounding box center [74, 159] width 63 height 5
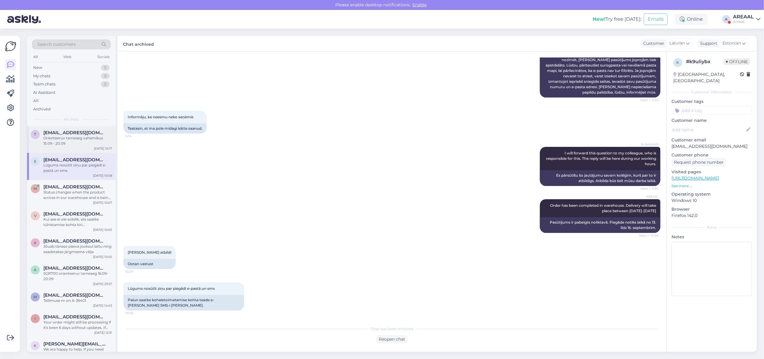
click at [63, 137] on div "Orienteeruv tarneaeg vahemikus 15.09 - 20.09" at bounding box center [77, 140] width 69 height 11
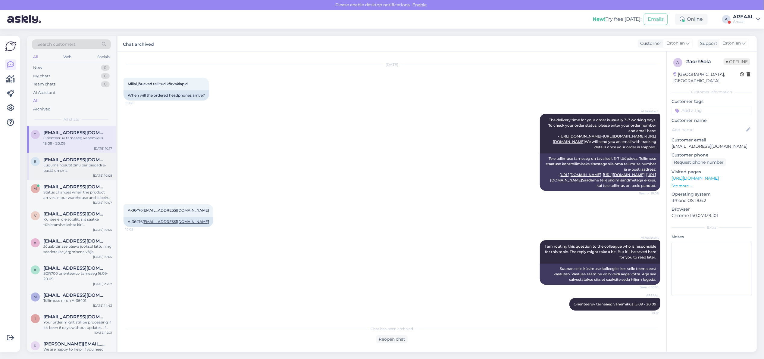
click at [74, 161] on span "[EMAIL_ADDRESS][DOMAIN_NAME]" at bounding box center [74, 159] width 63 height 5
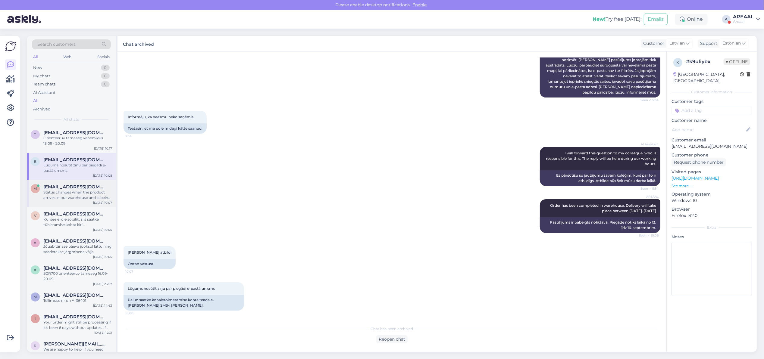
click at [73, 188] on span "[EMAIL_ADDRESS][DOMAIN_NAME]" at bounding box center [74, 186] width 63 height 5
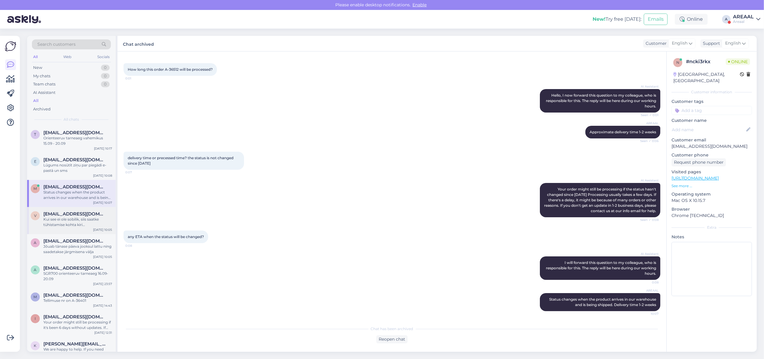
click at [79, 212] on span "[EMAIL_ADDRESS][DOMAIN_NAME]" at bounding box center [74, 213] width 63 height 5
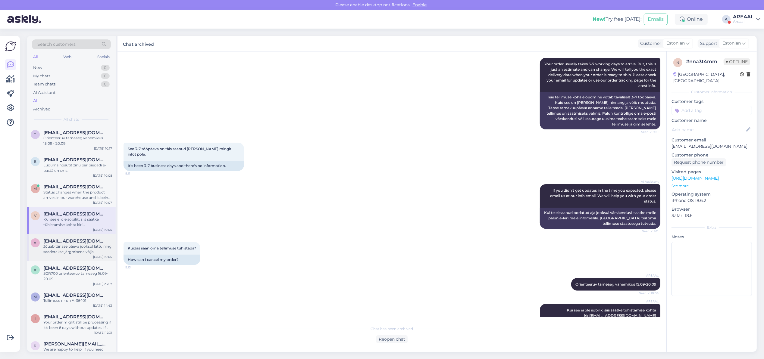
click at [77, 246] on div "Jõuab tänase päeva jooksul lattu ning saadetakse järgmisena välja" at bounding box center [77, 249] width 69 height 11
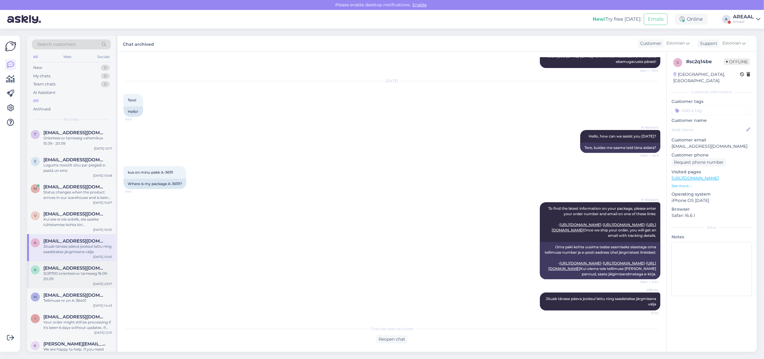
click at [85, 277] on div "SGR700 orienteeruv tarneaeg 16.09-20.09" at bounding box center [77, 276] width 69 height 11
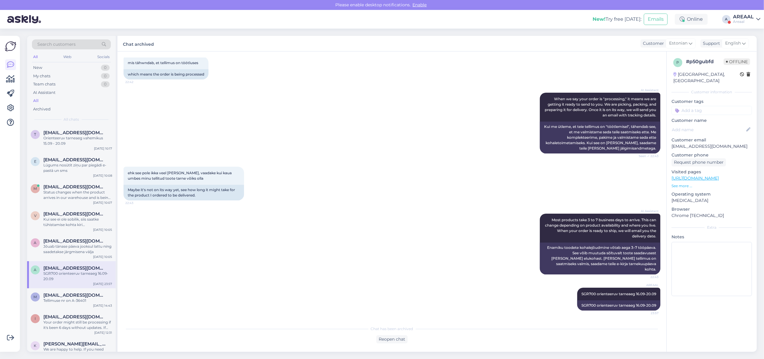
scroll to position [164, 0]
click at [749, 14] on div "AREAAL" at bounding box center [743, 16] width 21 height 5
click at [756, 44] on div "Nish Open" at bounding box center [723, 46] width 74 height 13
click at [752, 45] on button "Open" at bounding box center [746, 46] width 17 height 9
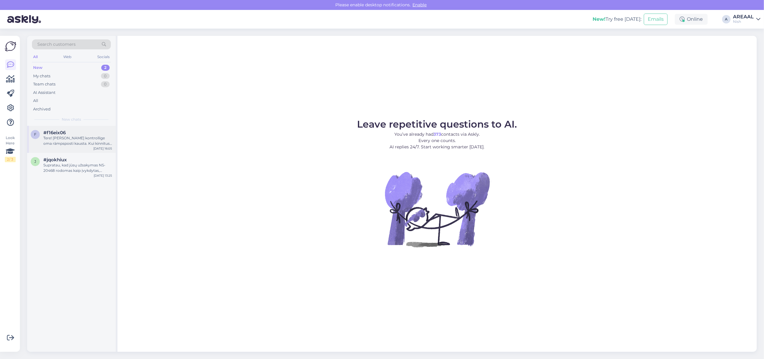
click at [69, 142] on div "Tere! Palun kontrollige oma rämpsposti kausta. Kui kinnitust ei ole ka seal, võ…" at bounding box center [77, 140] width 69 height 11
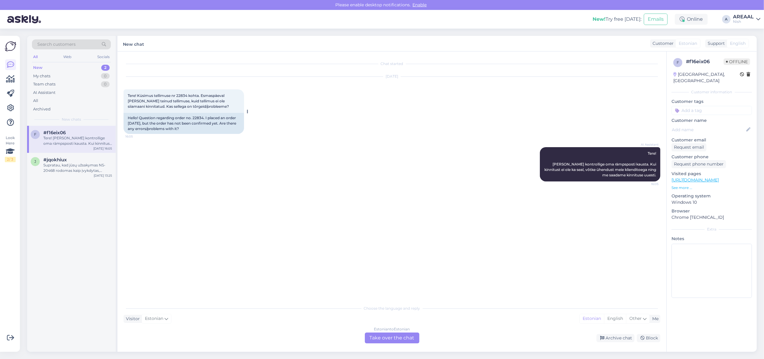
click at [197, 118] on div "Hello! Question regarding order no. 22834. I placed an order on Monday, but the…" at bounding box center [183, 123] width 120 height 21
copy div "22834"
click at [68, 187] on div "f #f16eix06 Tere! Palun kontrollige oma rämpsposti kausta. Kui kinnitust ei ole…" at bounding box center [71, 239] width 89 height 226
click at [71, 177] on div "j #jqokhiux Supratau, kad jūsų užsakymas NS-20468 rodomas kaip įvykdytas, nors …" at bounding box center [71, 166] width 89 height 27
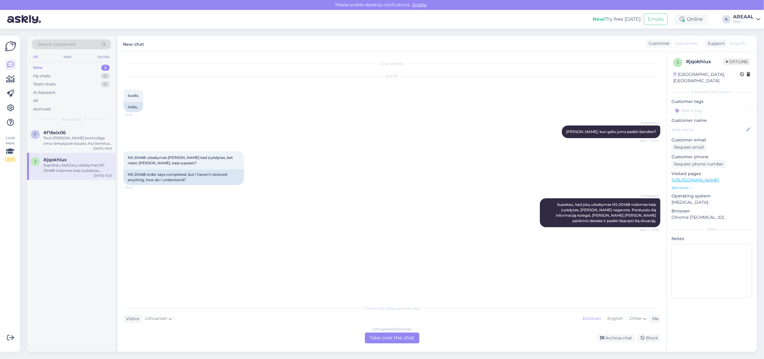
click at [389, 336] on div "Lithuanian to Estonian Take over the chat" at bounding box center [392, 338] width 54 height 11
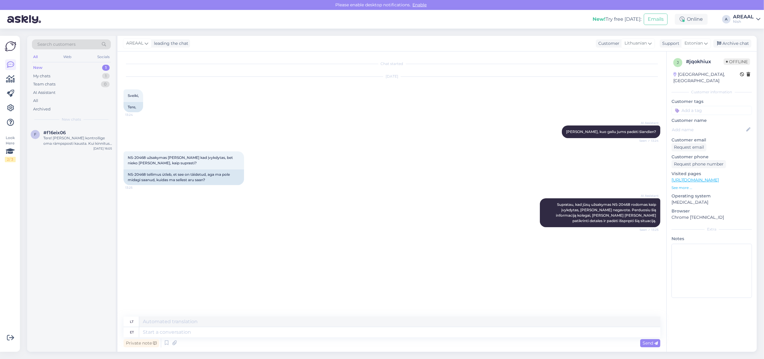
click at [62, 136] on div "Tere! Palun kontrollige oma rämpsposti kausta. Kui kinnitust ei ole ka seal, võ…" at bounding box center [77, 140] width 69 height 11
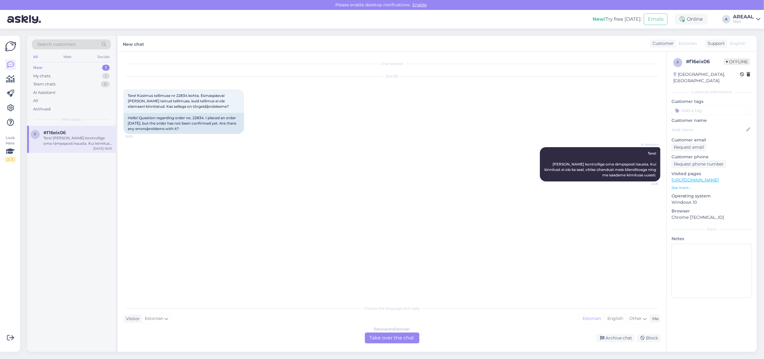
click at [471, 282] on div "Chat started Sep 11 2025 Tere! Küsimus tellimuse nr 22834 kohta. Esmaspäeval ol…" at bounding box center [394, 177] width 542 height 239
click at [393, 328] on div "Estonian to Estonian" at bounding box center [392, 329] width 36 height 5
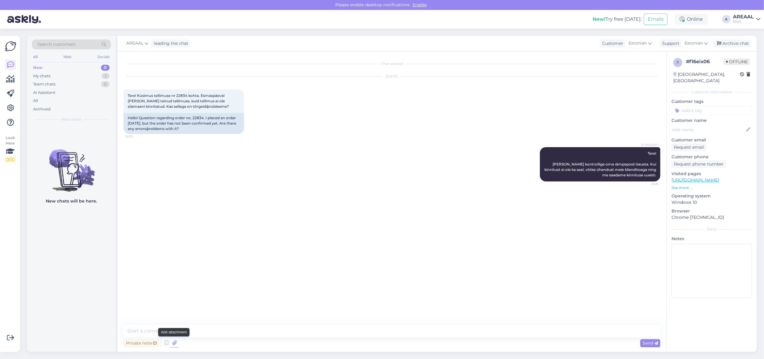
click at [176, 346] on icon at bounding box center [174, 343] width 8 height 9
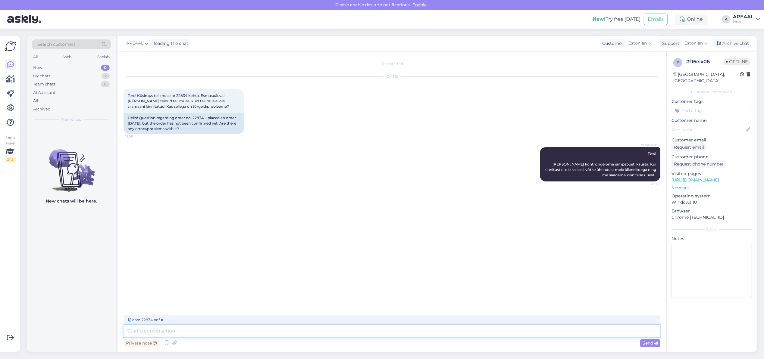
click at [287, 331] on textarea at bounding box center [391, 331] width 537 height 13
click at [505, 333] on textarea "Tellimus on kinnitatud ning suunatud töötlemisse." at bounding box center [391, 331] width 537 height 13
type textarea "Tellimus on kinnitatud ning suunatud töötlemisse. ORienteeruv tarneaeg vahemiku…"
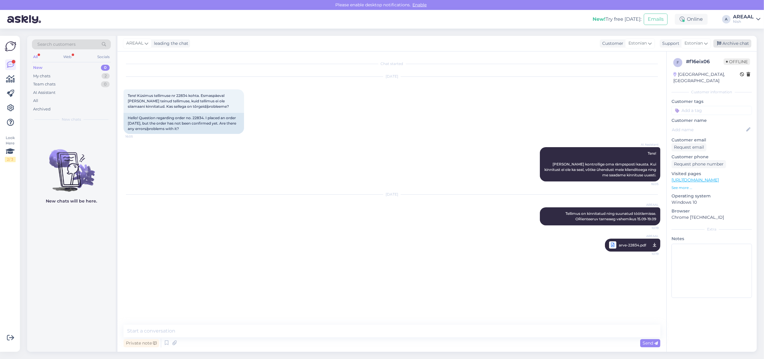
click at [739, 45] on div "Archive chat" at bounding box center [732, 43] width 38 height 8
click at [89, 78] on div "My chats 1" at bounding box center [71, 76] width 79 height 8
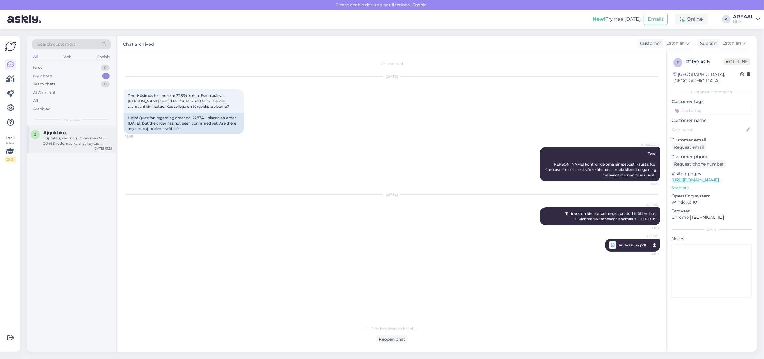
click at [82, 148] on div "j #jqokhiux Supratau, kad jūsų užsakymas NS-20468 rodomas kaip įvykdytas, nors …" at bounding box center [71, 139] width 89 height 27
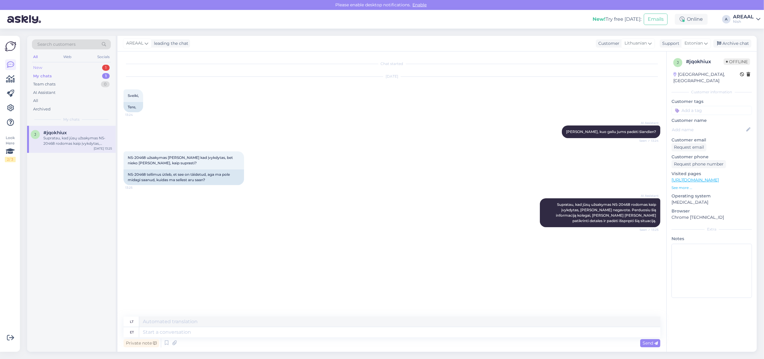
click at [98, 67] on div "New 1" at bounding box center [71, 68] width 79 height 8
click at [84, 145] on div "Mõistan. Kuna teil ei ole kontot, siis palun edastan teie päringu kolleegile, k…" at bounding box center [77, 140] width 69 height 11
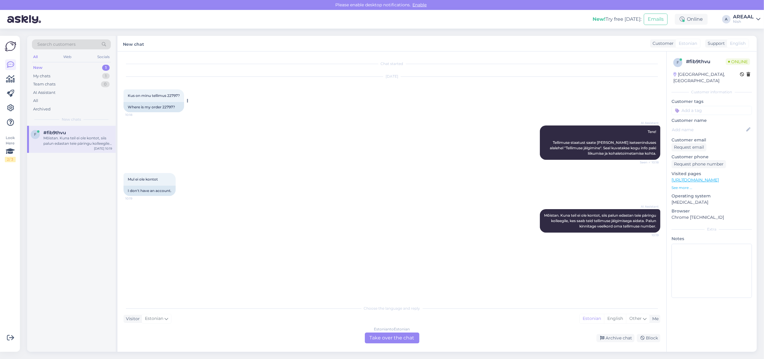
click at [170, 95] on span "Kus on minu tellimus 22797?" at bounding box center [154, 95] width 52 height 5
copy span "22797"
click at [388, 334] on div "Estonian to Estonian Take over the chat" at bounding box center [392, 338] width 54 height 11
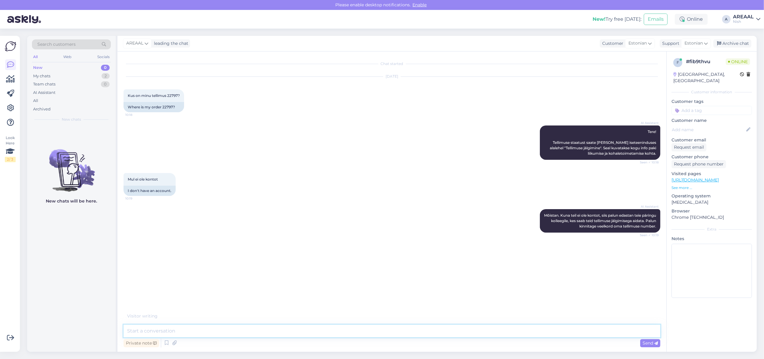
click at [388, 334] on textarea at bounding box center [391, 331] width 537 height 13
type textarea "Orienteeruv tarneaeg vahemikus 16.09 - 20.09"
type textarea "Kaup on tellitud lattu ning ootame jõudmist"
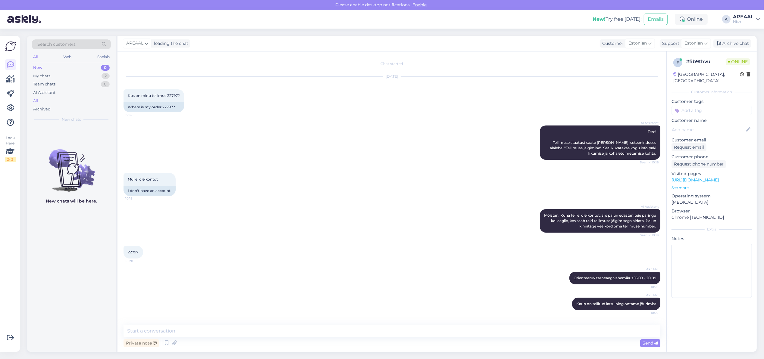
click at [42, 104] on div "All" at bounding box center [71, 101] width 79 height 8
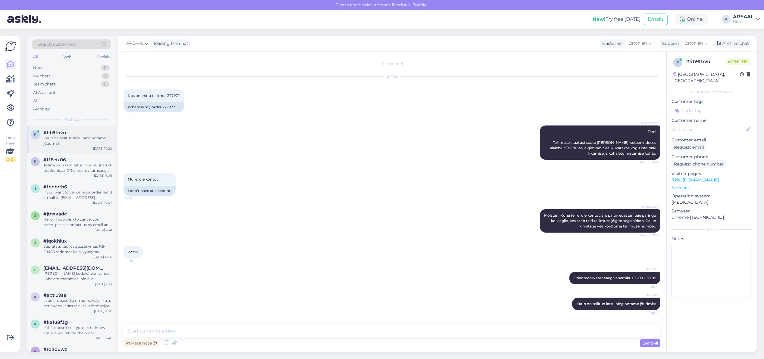
click at [62, 150] on div "f #fib9thvu Kaup on tellitud lattu ning ootame jõudmist Sep 12 10:20" at bounding box center [71, 139] width 89 height 27
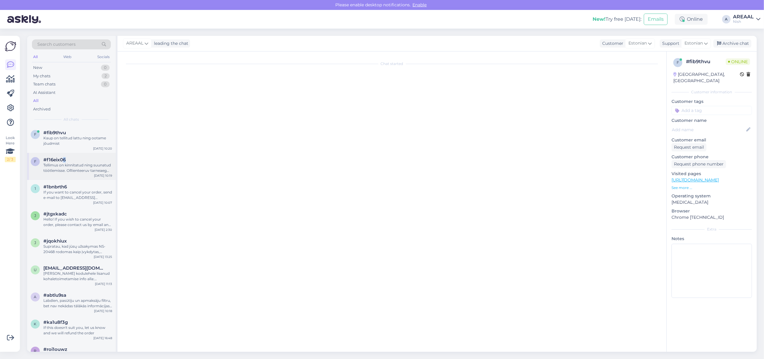
click at [64, 161] on span "#f16eix06" at bounding box center [54, 159] width 22 height 5
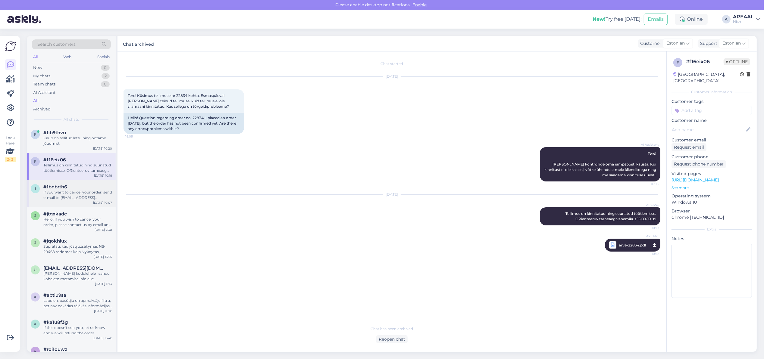
click at [73, 193] on div "If you want to cancel your order, send e-mail to info@24vr.lt" at bounding box center [77, 195] width 69 height 11
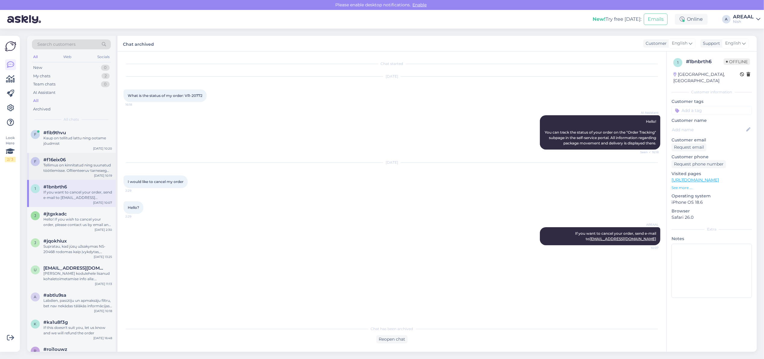
click at [79, 170] on div "Tellimus on kinnitatud ning suunatud töötlemisse. ORienteeruv tarneaeg vahemiku…" at bounding box center [77, 168] width 69 height 11
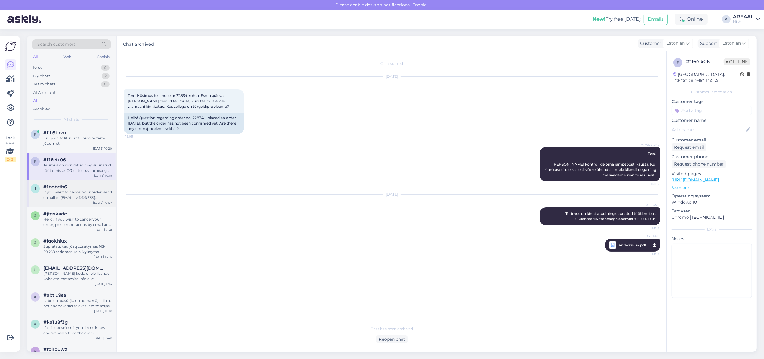
click at [80, 190] on div "If you want to cancel your order, send e-mail to info@24vr.lt" at bounding box center [77, 195] width 69 height 11
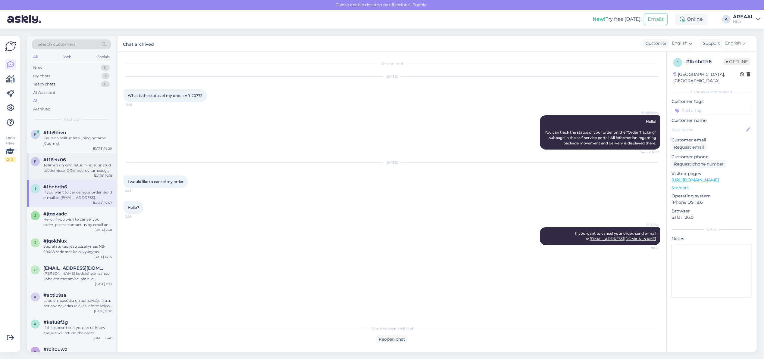
click at [89, 163] on div "Tellimus on kinnitatud ning suunatud töötlemisse. ORienteeruv tarneaeg vahemiku…" at bounding box center [77, 168] width 69 height 11
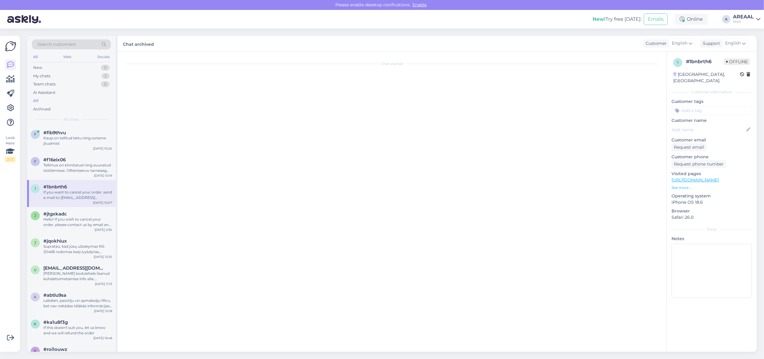
click at [85, 204] on div "1 #1bnbrth6 If you want to cancel your order, send e-mail to info@24vr.lt Sep 1…" at bounding box center [71, 193] width 89 height 27
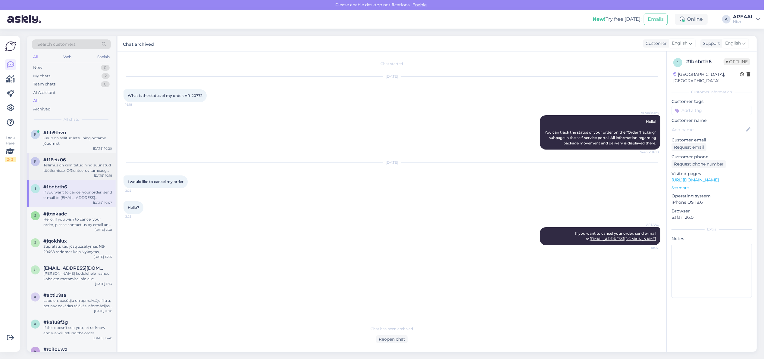
click at [81, 176] on div "f #f16eix06 Tellimus on kinnitatud ning suunatud töötlemisse. ORienteeruv tarne…" at bounding box center [71, 166] width 89 height 27
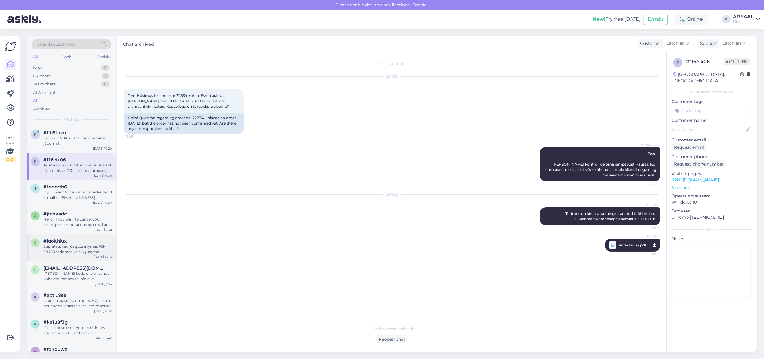
click at [74, 235] on div "j #jqokhiux Supratau, kad jūsų užsakymas NS-20468 rodomas kaip įvykdytas, nors …" at bounding box center [71, 247] width 89 height 27
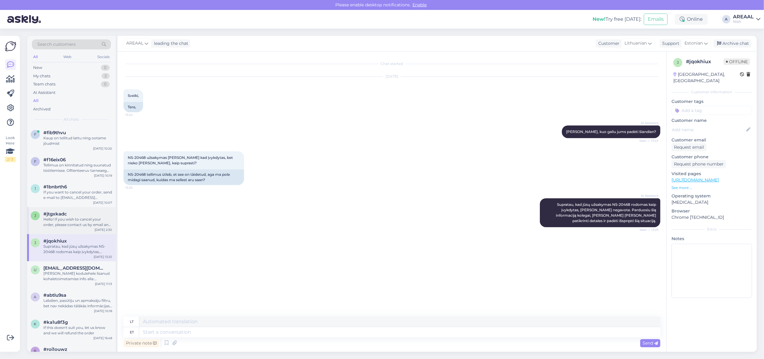
click at [73, 226] on div "Hello! If you wish to cancel your order, please contact us by email and be sure…" at bounding box center [77, 222] width 69 height 11
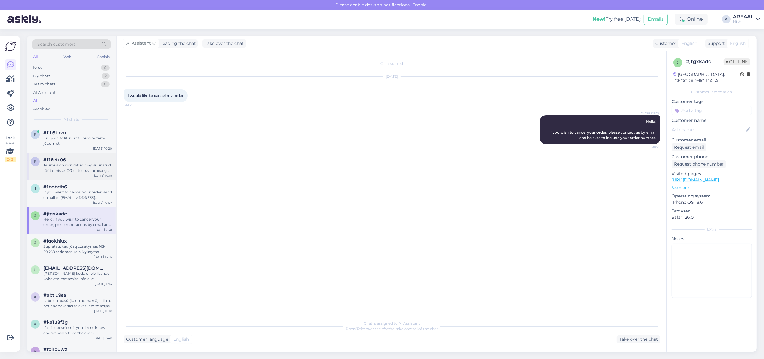
click at [78, 157] on div "#f16eix06" at bounding box center [77, 159] width 69 height 5
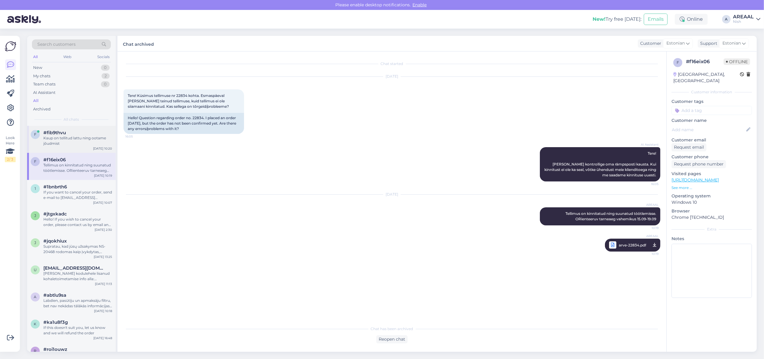
click at [78, 138] on div "Kaup on tellitud lattu ning ootame jõudmist" at bounding box center [77, 140] width 69 height 11
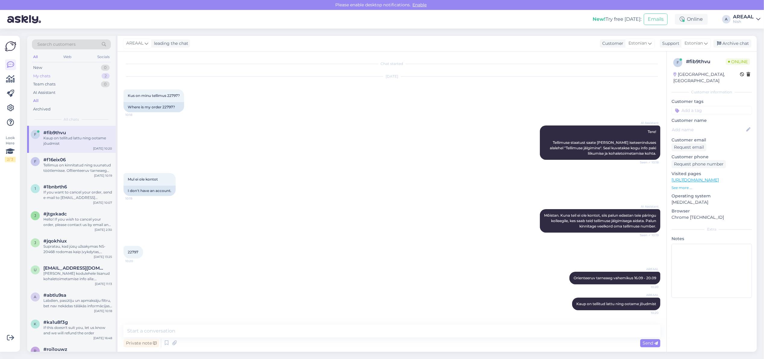
click at [102, 74] on div "2" at bounding box center [105, 76] width 8 height 6
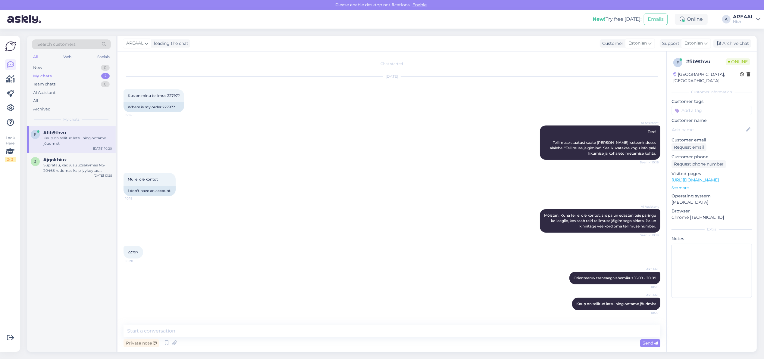
click at [72, 149] on div "f #fib9thvu Kaup on tellitud lattu ning ootame jõudmist Sep 12 10:20" at bounding box center [71, 139] width 89 height 27
click at [70, 166] on div "Supratau, kad jūsų užsakymas NS-20468 rodomas kaip įvykdytas, nors jo negavote.…" at bounding box center [77, 168] width 69 height 11
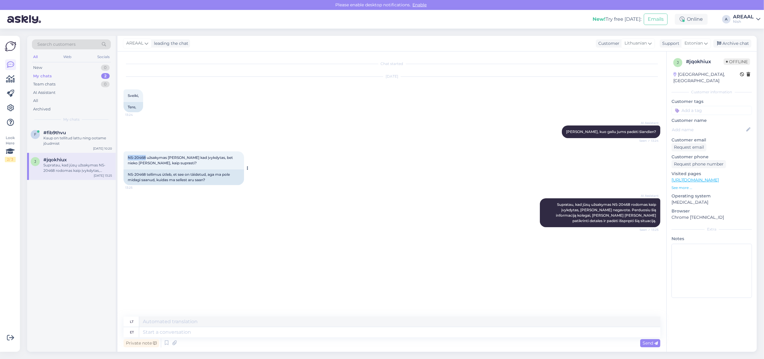
copy span "NS-20468"
drag, startPoint x: 145, startPoint y: 157, endPoint x: 125, endPoint y: 158, distance: 19.9
click at [125, 158] on div "NS-20468 užsakymas rašo kad įvykdytas, bet nieko neesu gavęs, kaip suprasti? 13…" at bounding box center [183, 160] width 120 height 18
drag, startPoint x: 333, startPoint y: 339, endPoint x: 332, endPoint y: 336, distance: 3.7
click at [333, 339] on div "Private note Send" at bounding box center [391, 343] width 537 height 11
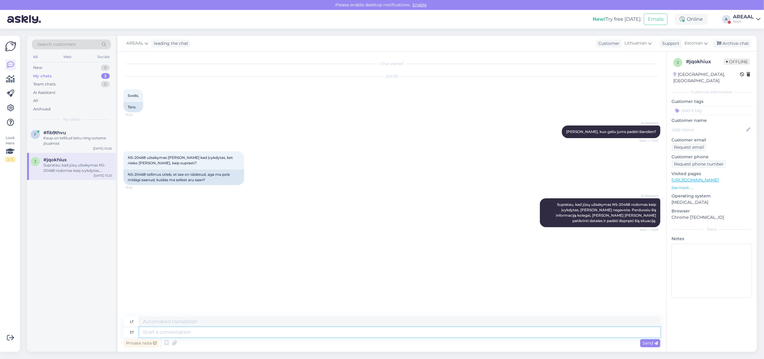
drag, startPoint x: 332, startPoint y: 336, endPoint x: 326, endPoint y: 329, distance: 9.4
click at [330, 332] on textarea at bounding box center [399, 332] width 521 height 10
type textarea "Tellimus on"
type textarea "Užsakymas"
type textarea "Tellimus on [GEOGRAPHIC_DATA]"
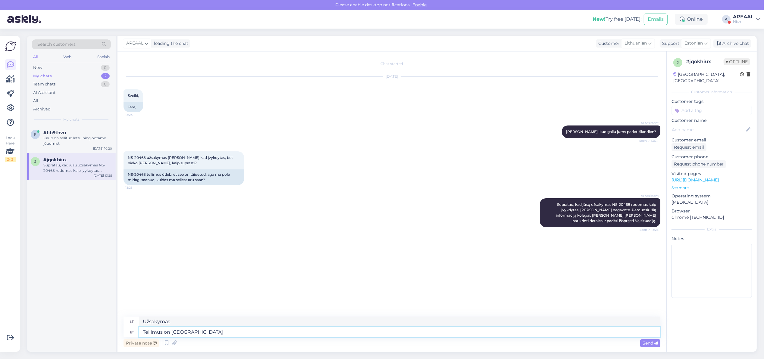
type textarea "Užsakymas yra"
type textarea "Tellimus on laos töi"
type textarea "Užsakymas yra sandėlyje"
type textarea "Tellimus on laos täidetud. [GEOGRAPHIC_DATA]"
type textarea "Užsakymas užpildytas sandėlyje."
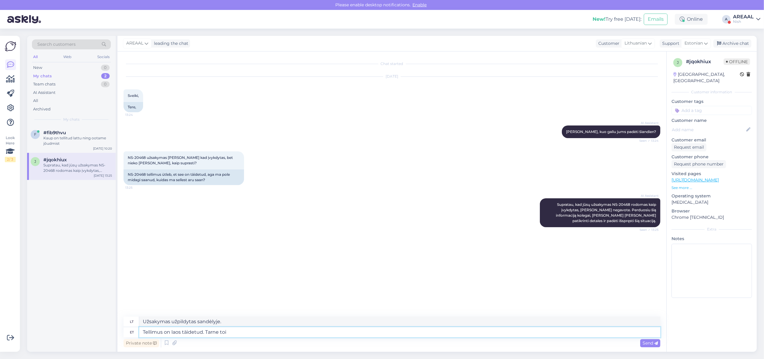
type textarea "Tellimus on laos täidetud. Tarne toim"
type textarea "Užsakymas įvykdytas ir yra sandėlyje. Pristatymas"
type textarea "Tellimus on laos täidetud. Tarne toimub va"
type textarea "Užsakymas užpildytas sandėlyje. Pristatymas vyksta."
type textarea "Tellimus on laos täidetud. Tarne toimub vahemikus 13-17"
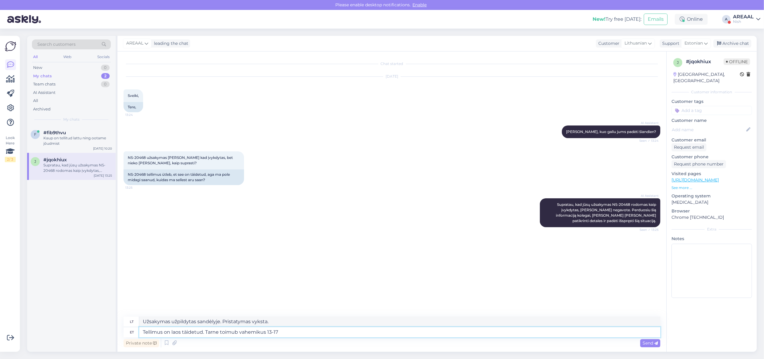
type textarea "Užsakymas yra sandėlyje. Pristatymas bus atliktas tarp"
type textarea "Tellimus on laos täidetud. Tarne toimub vahemikus 13-17 se"
type textarea "Užsakymas įvykdytas ir yra sandėlyje. Pristatymas vyks 13–17 val."
type textarea "Tellimus on laos täidetud. Tarne toimub vahemikus 13-17 september"
type textarea "Užsakymas jau paruoštas sandėlyje. Pristatymas vyks rugsėjo 13–17 d."
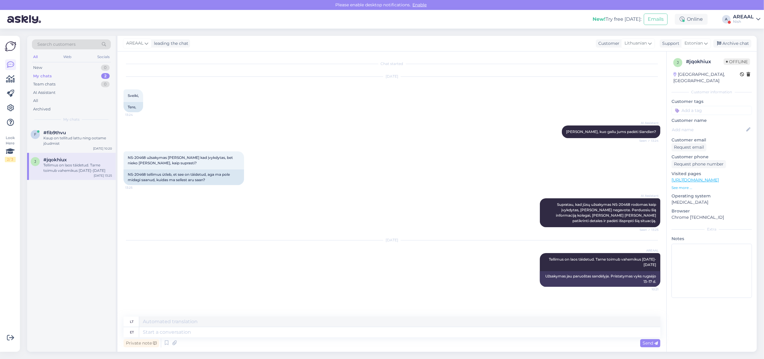
click at [515, 176] on div "NS-20468 užsakymas rašo kad įvykdytas, bet nieko neesu gavęs, kaip suprasti? 13…" at bounding box center [391, 168] width 537 height 47
click at [746, 20] on div "Nish" at bounding box center [743, 21] width 21 height 5
click at [747, 29] on button "Open" at bounding box center [746, 33] width 17 height 9
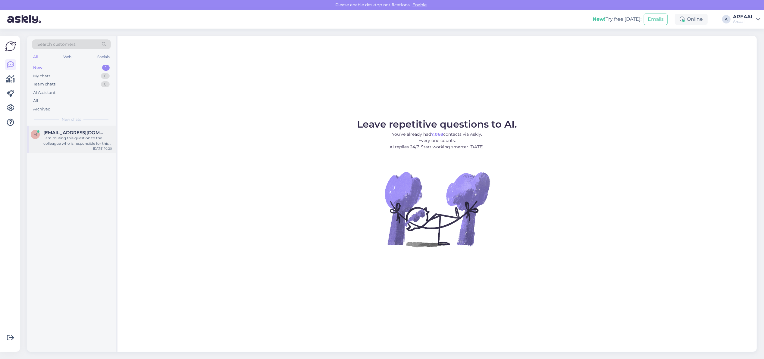
click at [84, 148] on div "m mukhson92@gmail.com I am routing this question to the colleague who is respon…" at bounding box center [71, 139] width 89 height 27
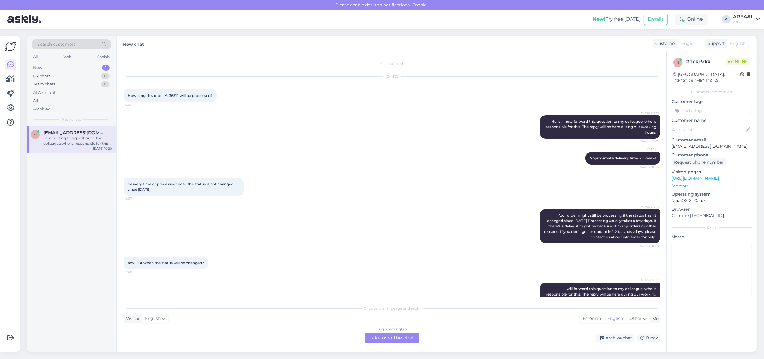
scroll to position [109, 0]
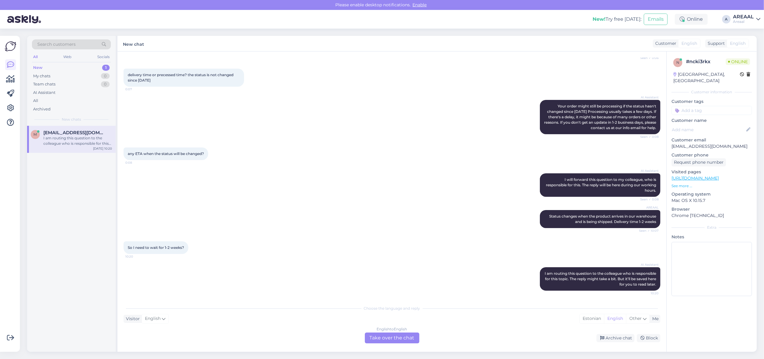
click at [414, 339] on div "English to English Take over the chat" at bounding box center [392, 338] width 54 height 11
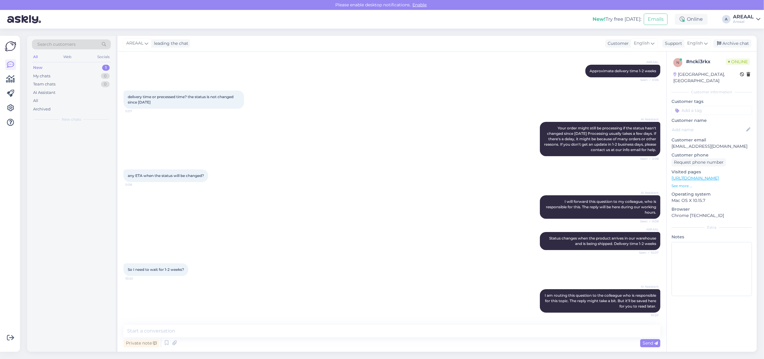
scroll to position [87, 0]
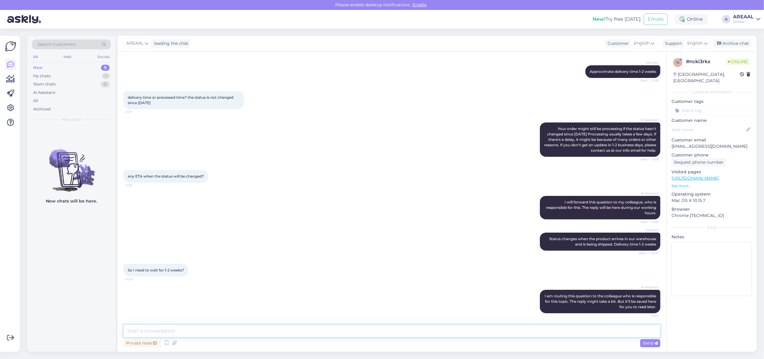
drag, startPoint x: 491, startPoint y: 329, endPoint x: 494, endPoint y: 339, distance: 11.1
click at [491, 329] on textarea at bounding box center [391, 331] width 537 height 13
click at [493, 338] on div "Private note Send" at bounding box center [391, 343] width 537 height 11
drag, startPoint x: 495, startPoint y: 337, endPoint x: 497, endPoint y: 334, distance: 3.6
click at [497, 334] on textarea at bounding box center [391, 331] width 537 height 13
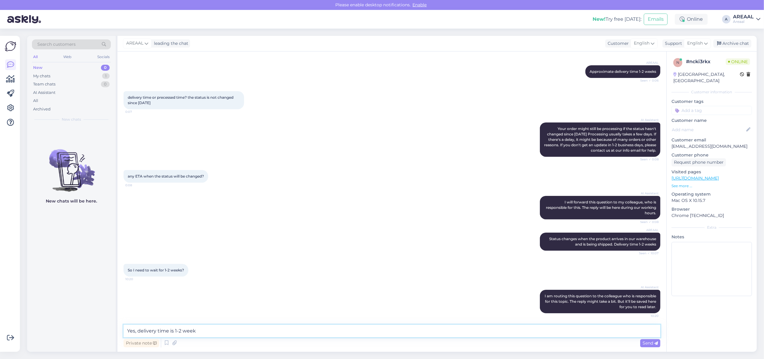
type textarea "Yes, delivery time is 1-2 weeks"
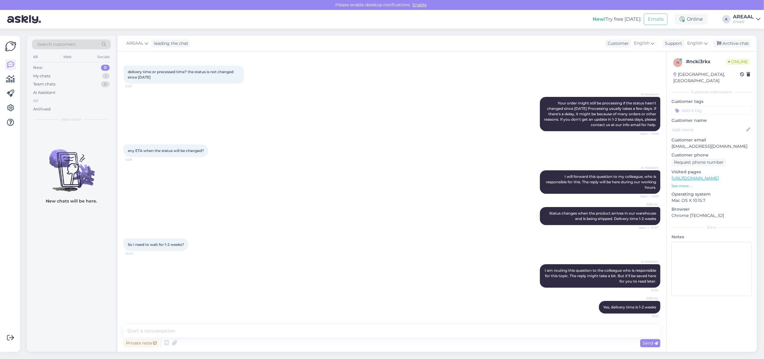
click at [69, 101] on div "All" at bounding box center [71, 101] width 79 height 8
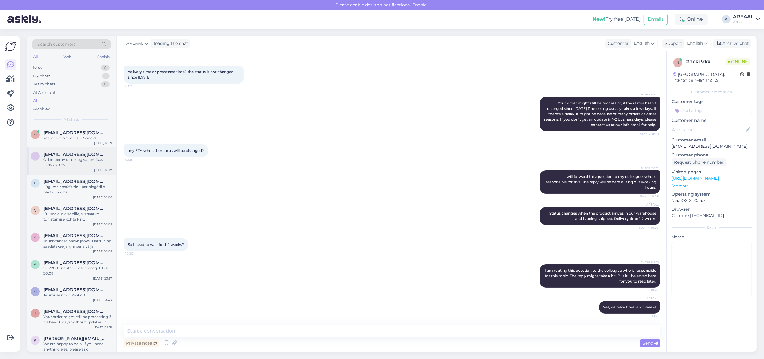
click at [79, 152] on span "[EMAIL_ADDRESS][DOMAIN_NAME]" at bounding box center [74, 154] width 63 height 5
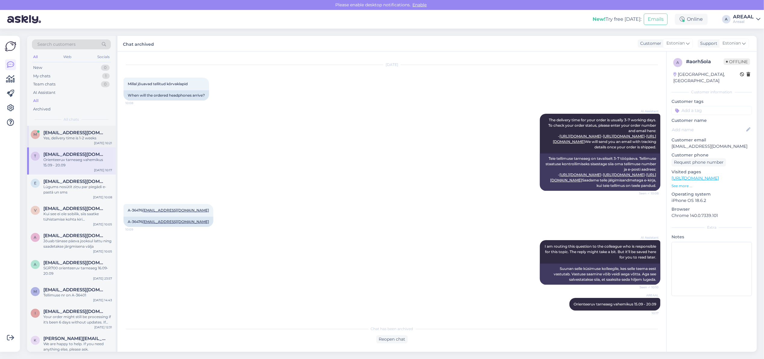
click at [80, 141] on div "Yes, delivery time is 1-2 weeks" at bounding box center [77, 137] width 69 height 5
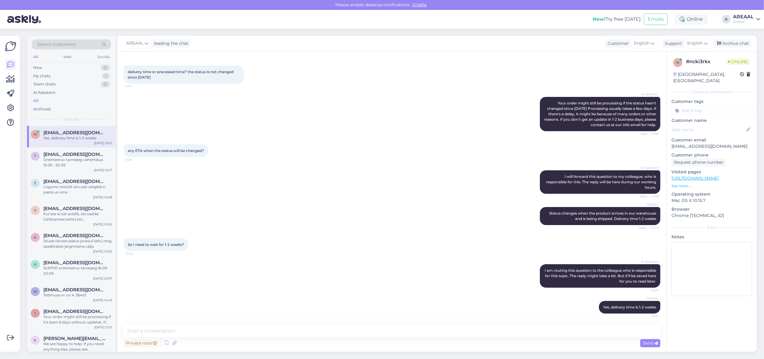
click at [756, 17] on icon at bounding box center [758, 19] width 4 height 5
click at [747, 50] on button "Open" at bounding box center [746, 46] width 17 height 9
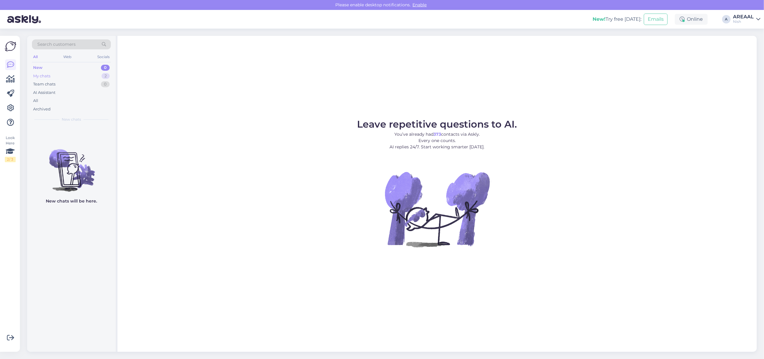
drag, startPoint x: 126, startPoint y: 79, endPoint x: 93, endPoint y: 79, distance: 32.8
click at [125, 79] on div "Leave repetitive questions to AI. You’ve already had 373 contacts via Askly. Ev…" at bounding box center [436, 194] width 639 height 316
click at [94, 80] on div "My chats 2" at bounding box center [71, 76] width 79 height 8
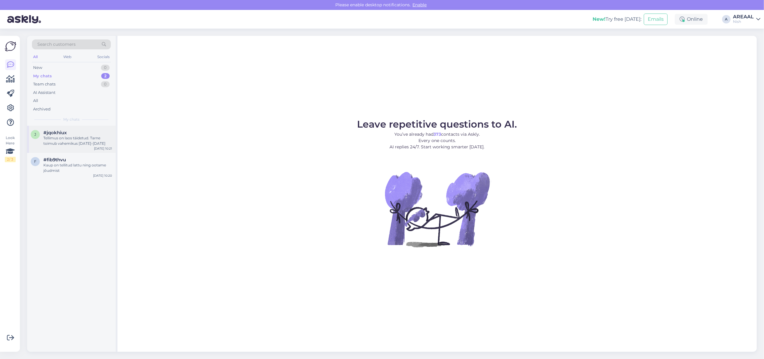
click at [88, 133] on div "#jqokhiux" at bounding box center [77, 132] width 69 height 5
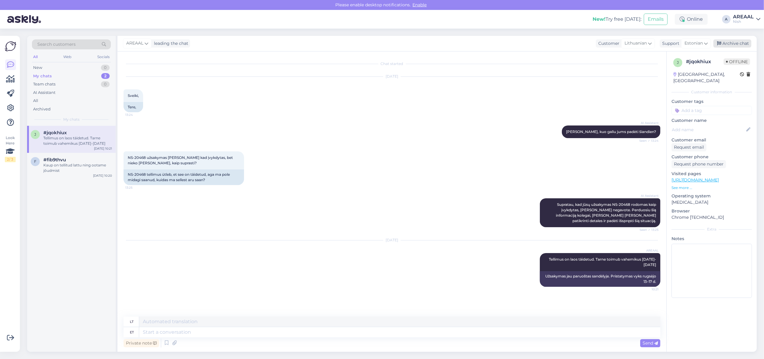
click at [745, 41] on div "Archive chat" at bounding box center [732, 43] width 38 height 8
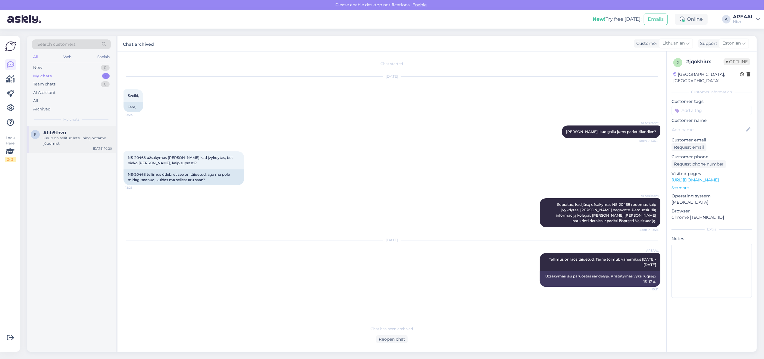
click at [103, 130] on div "#fib9thvu" at bounding box center [77, 132] width 69 height 5
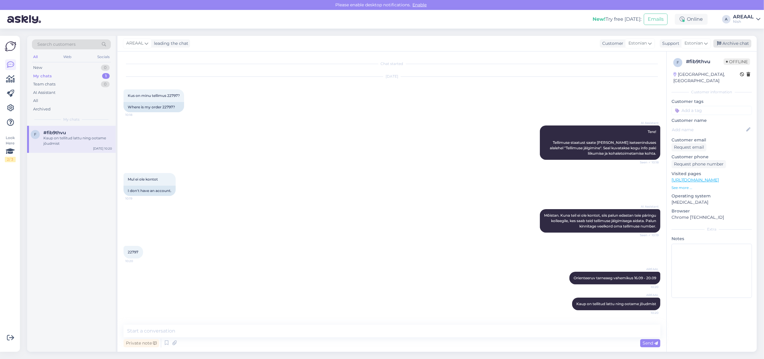
click at [741, 41] on div "Archive chat" at bounding box center [732, 43] width 38 height 8
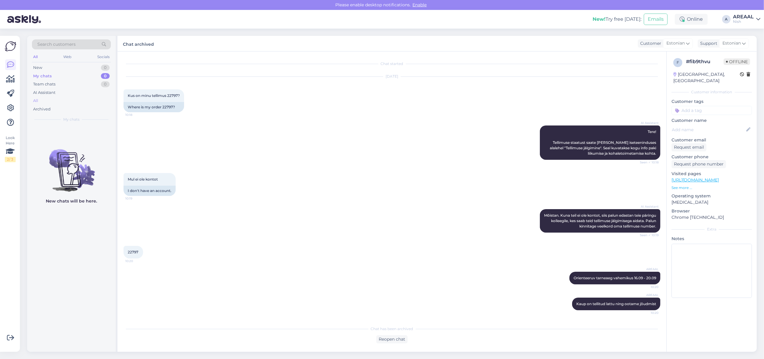
click at [74, 98] on div "All" at bounding box center [71, 101] width 79 height 8
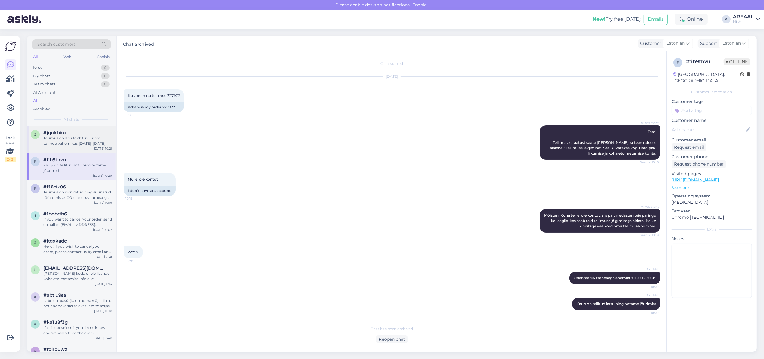
click at [81, 130] on div "#jqokhiux" at bounding box center [77, 132] width 69 height 5
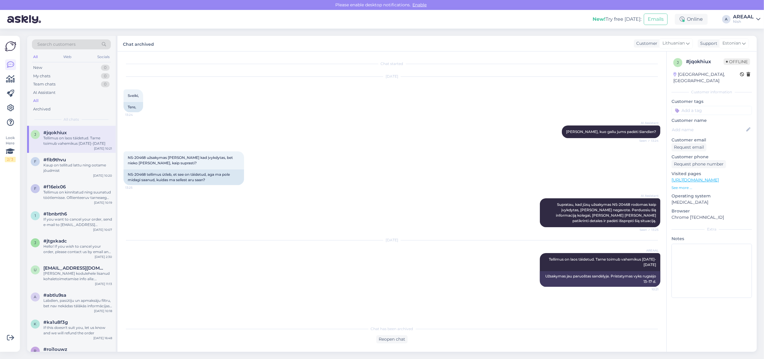
click at [741, 17] on div "AREAAL" at bounding box center [743, 16] width 21 height 5
click at [751, 35] on button "Open" at bounding box center [746, 33] width 17 height 9
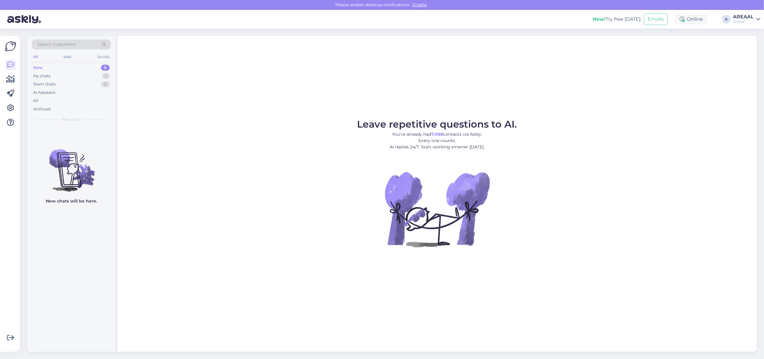
drag, startPoint x: 297, startPoint y: 122, endPoint x: 278, endPoint y: 106, distance: 24.3
click at [297, 122] on figure "Leave repetitive questions to AI. You’ve already had 7,068 contacts via Askly. …" at bounding box center [437, 192] width 628 height 144
click at [267, 120] on figure "Leave repetitive questions to AI. You’ve already had 7,068 contacts via Askly. …" at bounding box center [437, 192] width 628 height 144
click at [91, 82] on div "Team chats 0" at bounding box center [71, 84] width 79 height 8
click at [94, 77] on div "My chats 1" at bounding box center [71, 76] width 79 height 8
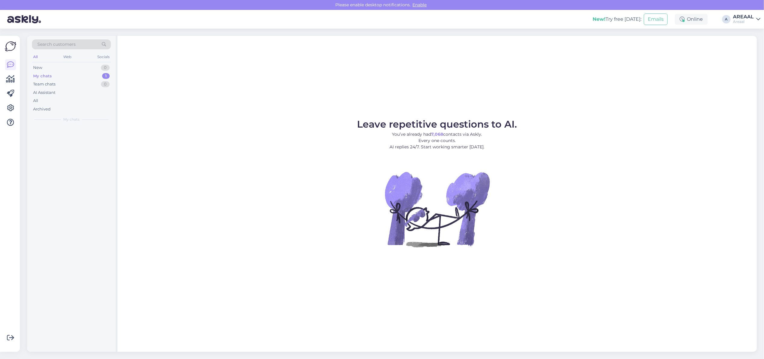
click at [94, 117] on div "My chats" at bounding box center [71, 119] width 79 height 5
click at [91, 129] on div "m mukhson92@gmail.com Yes, delivery time is 1-2 weeks Sep 12 10:21" at bounding box center [71, 137] width 89 height 22
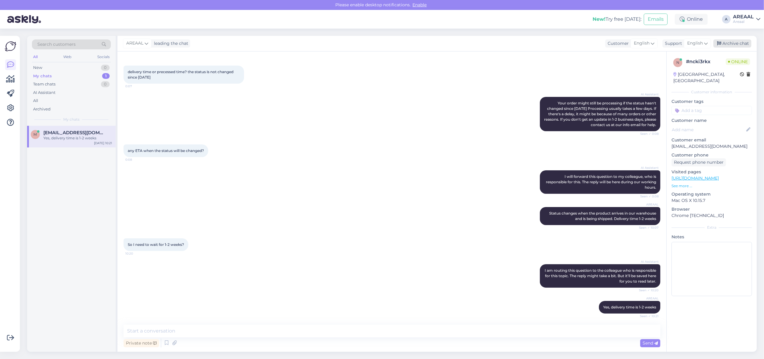
drag, startPoint x: 735, startPoint y: 48, endPoint x: 739, endPoint y: 42, distance: 8.3
click at [735, 47] on div "AREAAL leading the chat Customer English Support English Archive chat" at bounding box center [436, 44] width 639 height 16
click at [739, 42] on div "Archive chat" at bounding box center [732, 43] width 38 height 8
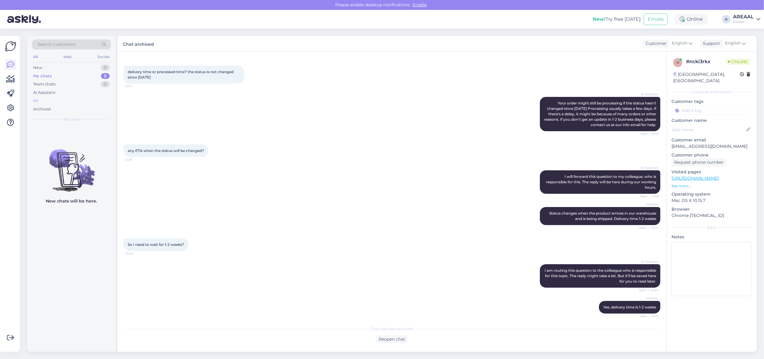
click at [71, 99] on div "All" at bounding box center [71, 101] width 79 height 8
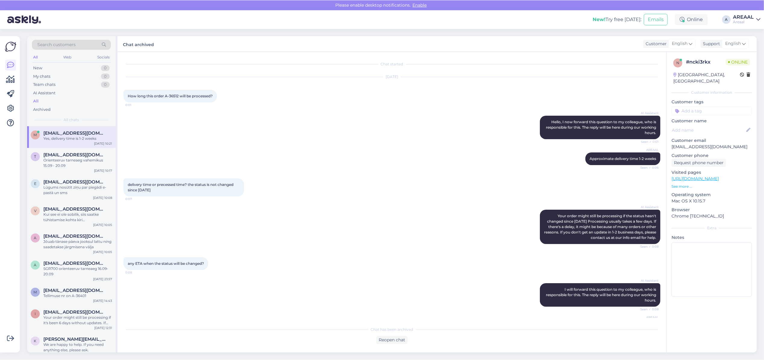
scroll to position [115, 0]
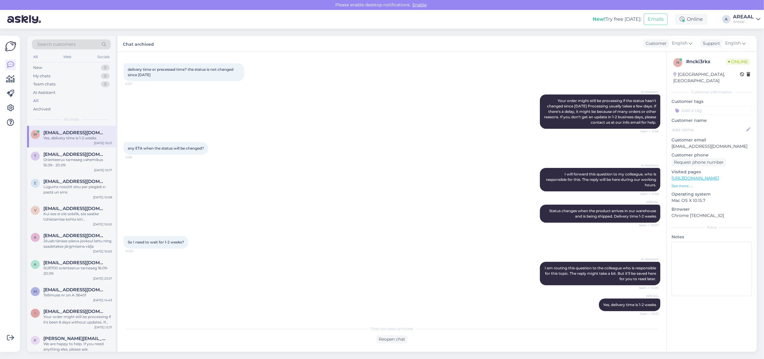
click at [741, 17] on div "AREAAL" at bounding box center [743, 16] width 21 height 5
click at [741, 45] on button "Open" at bounding box center [746, 46] width 17 height 9
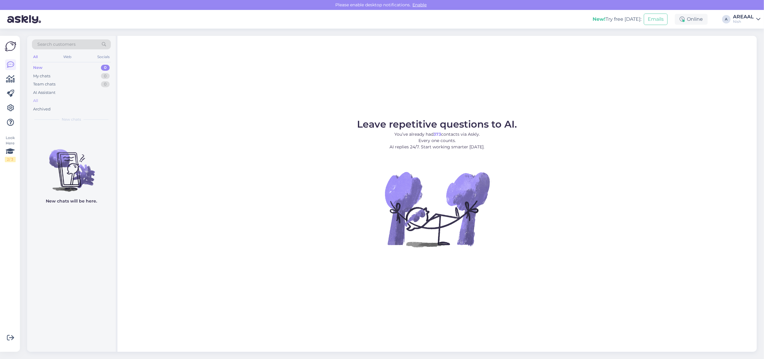
click at [50, 97] on div "All" at bounding box center [71, 101] width 79 height 8
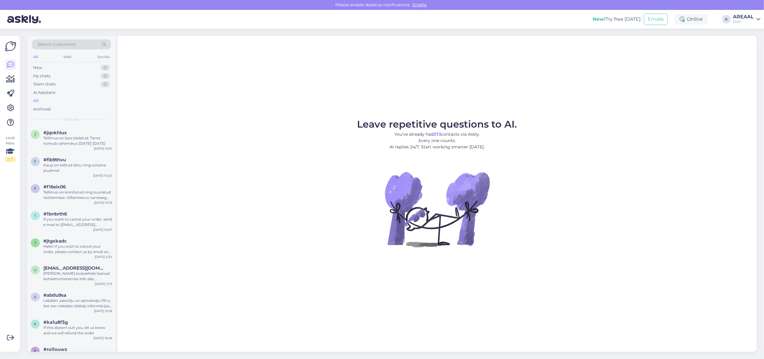
click at [736, 20] on div "Nish" at bounding box center [743, 21] width 21 height 5
click at [743, 34] on button "Open" at bounding box center [746, 33] width 17 height 9
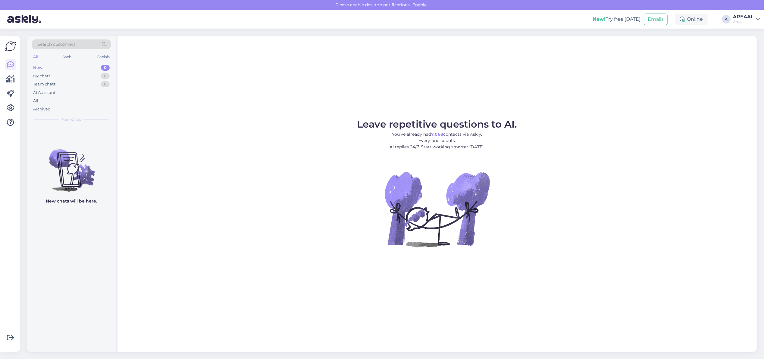
click at [313, 121] on figure "Leave repetitive questions to AI. You’ve already had 7,068 contacts via Askly. …" at bounding box center [437, 192] width 628 height 144
drag, startPoint x: 339, startPoint y: 134, endPoint x: 342, endPoint y: 133, distance: 3.1
click at [339, 134] on figure "Leave repetitive questions to AI. You’ve already had 7,068 contacts via Askly. …" at bounding box center [437, 192] width 628 height 144
click at [66, 100] on div "All" at bounding box center [71, 101] width 79 height 8
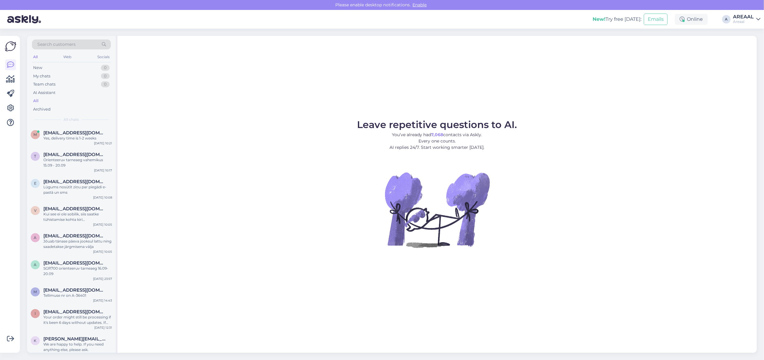
click at [735, 18] on div "AREAAL" at bounding box center [743, 16] width 21 height 5
click at [753, 44] on button "Open" at bounding box center [746, 46] width 17 height 9
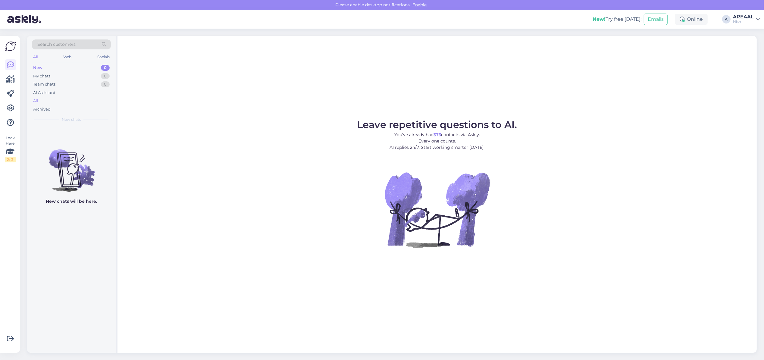
click at [51, 99] on div "All" at bounding box center [71, 101] width 79 height 8
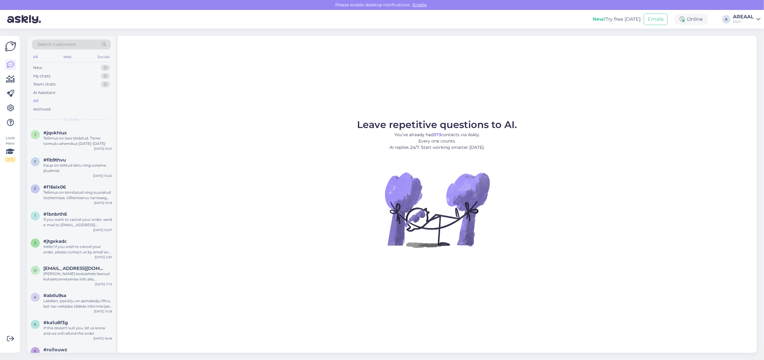
click at [739, 19] on div "AREAAL" at bounding box center [743, 16] width 21 height 5
click at [743, 37] on button "Open" at bounding box center [746, 33] width 17 height 9
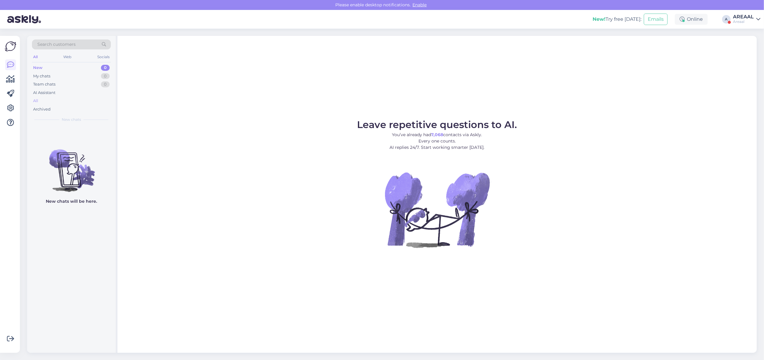
click at [64, 103] on div "All" at bounding box center [71, 101] width 79 height 8
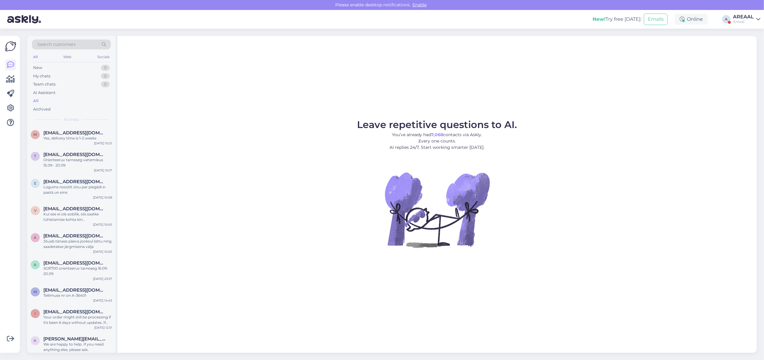
click at [747, 11] on div "New! Try free today: Emails Online A AREAAL Areaal" at bounding box center [382, 19] width 764 height 19
click at [737, 21] on div "Areaal" at bounding box center [743, 21] width 21 height 5
drag, startPoint x: 737, startPoint y: 42, endPoint x: 739, endPoint y: 47, distance: 5.9
click at [736, 42] on div "Nish Open" at bounding box center [723, 46] width 74 height 13
click at [739, 47] on button "Open" at bounding box center [746, 46] width 17 height 9
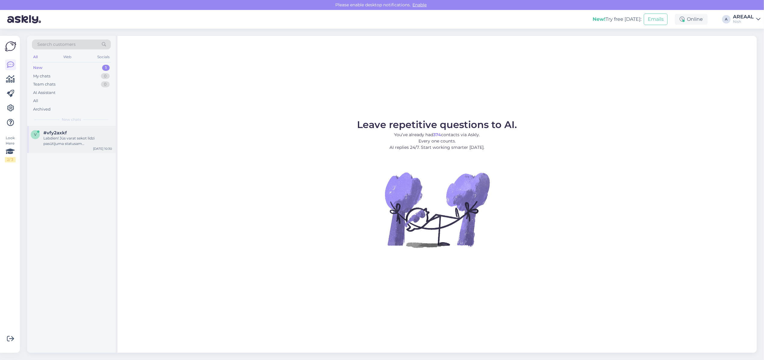
click at [73, 135] on div "#vfy2axkf" at bounding box center [77, 132] width 69 height 5
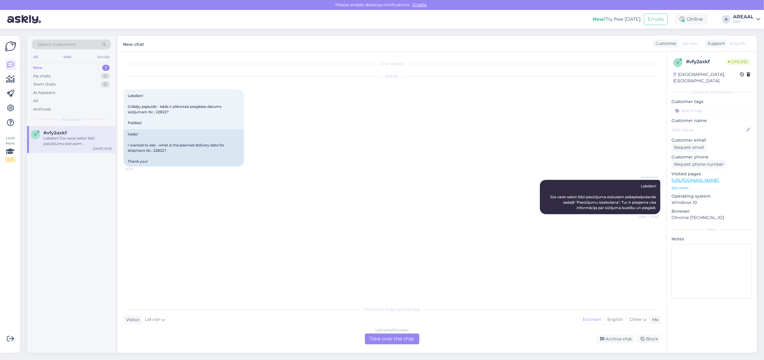
click at [298, 124] on div "Sep 12 2025 Labdien! Gribēju pajautāt - kāds ir plānotais piegādes datums sūtīj…" at bounding box center [391, 121] width 537 height 103
click at [375, 345] on div "Chat started Sep 12 2025 Labdien! Gribēju pajautāt - kāds ir plānotais piegādes…" at bounding box center [391, 201] width 549 height 301
click at [381, 338] on div "Latvian to Estonian Take over the chat" at bounding box center [392, 338] width 54 height 11
click at [381, 334] on div "Latvian to Estonian Take over the chat" at bounding box center [392, 338] width 54 height 11
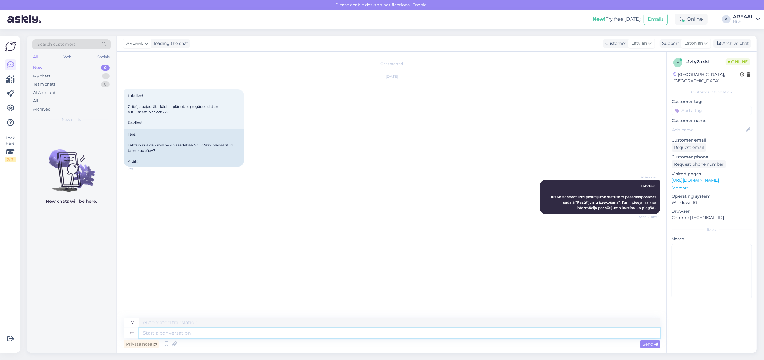
click at [381, 334] on textarea at bounding box center [399, 333] width 521 height 10
type textarea "Approximate delivery"
type textarea "Aptuvens"
type textarea "Approximate delivery time"
type textarea "Aptuvenais piegādes laiks"
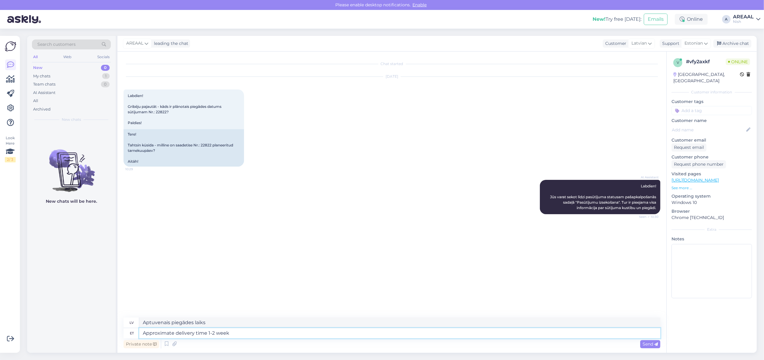
type textarea "Approximate delivery time 1-2 weeks"
type textarea "Aptuvenais piegādes laiks 1-2 nedēļas"
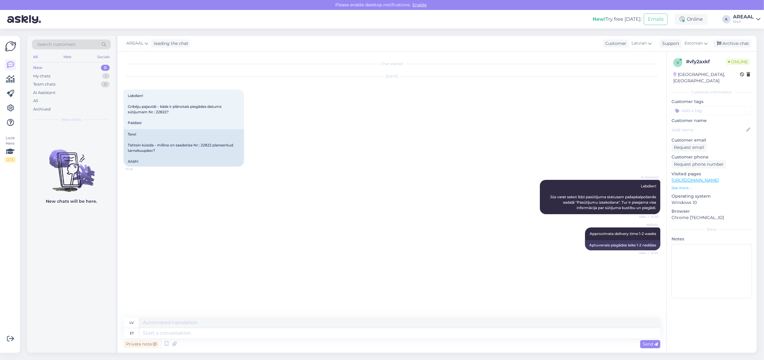
click at [508, 196] on div "AI Assistant Labdien! Jūs varat sekot līdzi pasūtījuma statusam pašapkalpošanās…" at bounding box center [391, 197] width 537 height 48
click at [321, 151] on div "Sep 12 2025 Labdien! Gribēju pajautāt - kāds ir plānotais piegādes datums sūtīj…" at bounding box center [391, 121] width 537 height 103
click at [459, 138] on div "Sep 12 2025 Labdien! Gribēju pajautāt - kāds ir plānotais piegādes datums sūtīj…" at bounding box center [391, 121] width 537 height 103
click at [444, 163] on div "Sep 12 2025 Labdien! Gribēju pajautāt - kāds ir plānotais piegādes datums sūtīj…" at bounding box center [391, 121] width 537 height 103
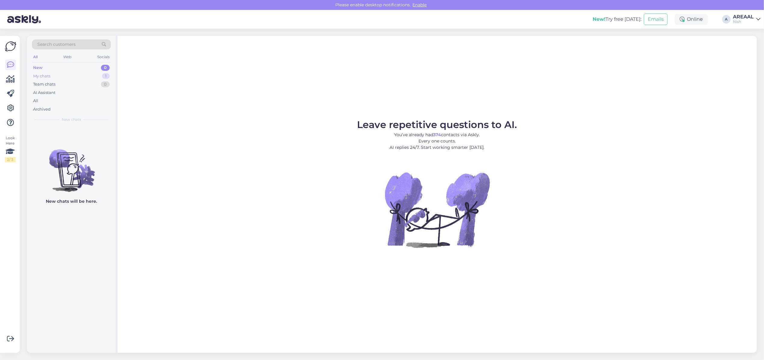
click at [99, 77] on div "My chats 1" at bounding box center [71, 76] width 79 height 8
click at [76, 137] on div "Approximate delivery time 1-2 weeks" at bounding box center [77, 137] width 69 height 5
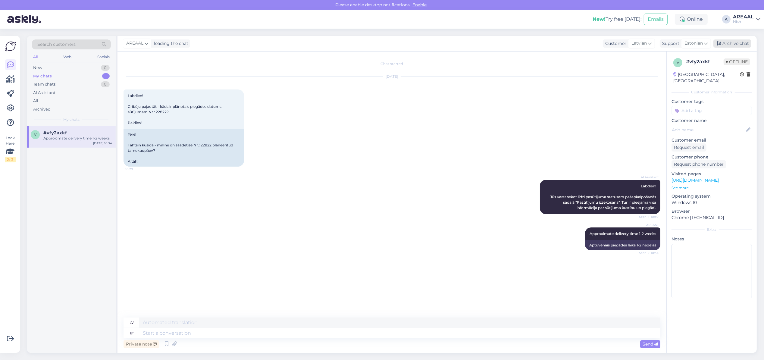
click at [733, 40] on div "Archive chat" at bounding box center [732, 43] width 38 height 8
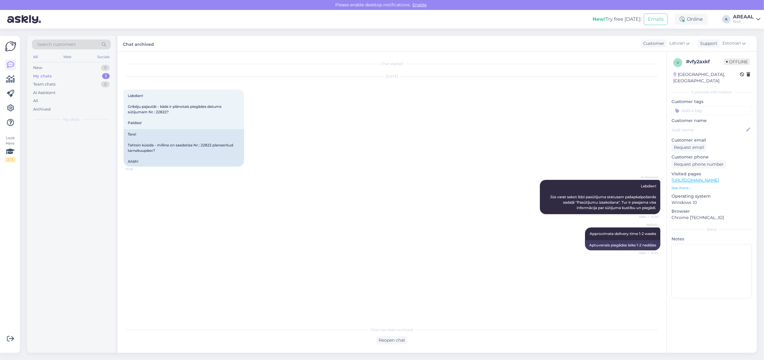
click at [736, 20] on div "Nish" at bounding box center [743, 21] width 21 height 5
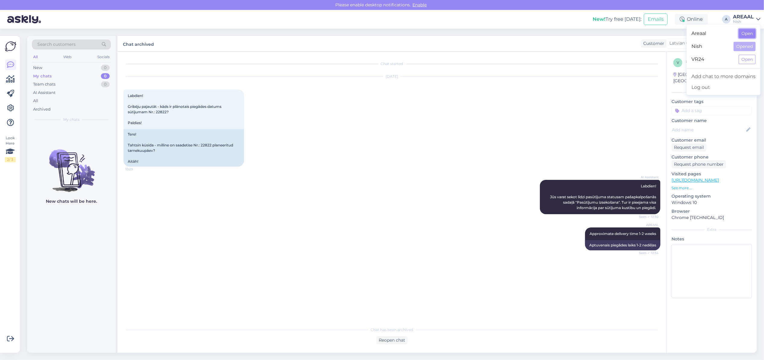
click at [742, 35] on button "Open" at bounding box center [746, 33] width 17 height 9
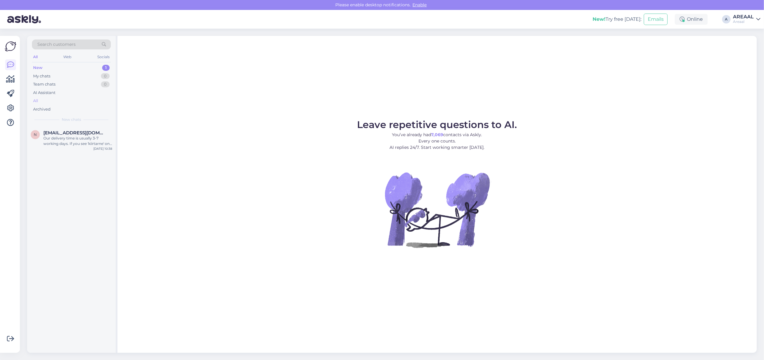
click at [89, 99] on div "All" at bounding box center [71, 101] width 79 height 8
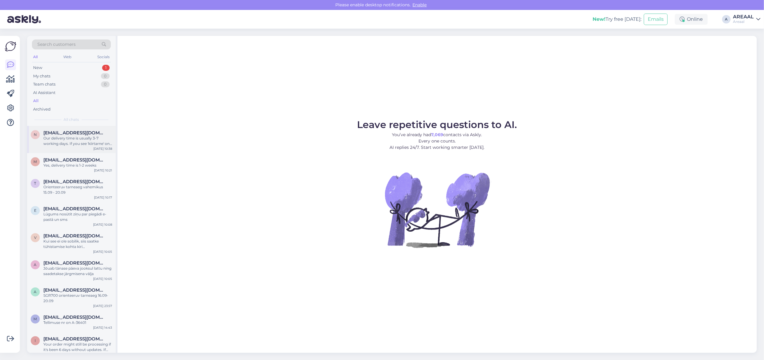
click at [86, 132] on div "neveli@niit.ee" at bounding box center [77, 132] width 69 height 5
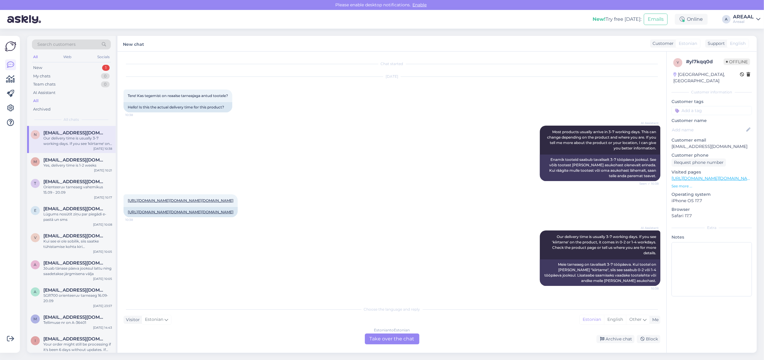
scroll to position [27, 0]
click at [163, 188] on div "https://areaal.ee/hisense-nofrost-dual-284-l-korgus-194-cm-integreeritav-kulmik…" at bounding box center [391, 206] width 537 height 36
click at [166, 198] on link "https://areaal.ee/hisense-nofrost-dual-284-l-korgus-194-cm-integreeritav-kulmik…" at bounding box center [181, 200] width 106 height 5
click at [385, 188] on div "https://areaal.ee/hisense-nofrost-dual-284-l-korgus-194-cm-integreeritav-kulmik…" at bounding box center [391, 206] width 537 height 36
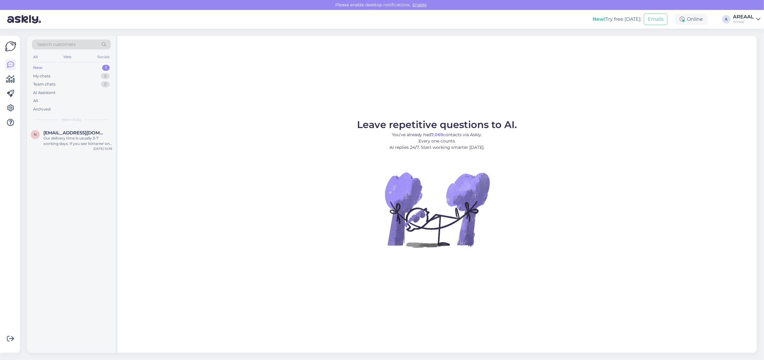
drag, startPoint x: 756, startPoint y: 23, endPoint x: 748, endPoint y: 19, distance: 9.3
click at [748, 19] on div "Areaal" at bounding box center [743, 21] width 21 height 5
click at [82, 133] on div "[EMAIL_ADDRESS][DOMAIN_NAME]" at bounding box center [77, 132] width 69 height 5
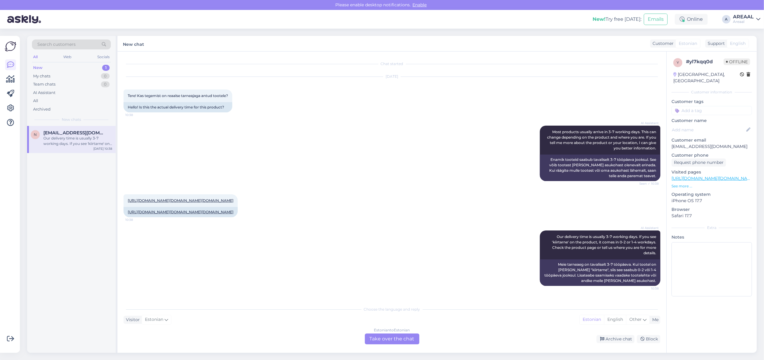
scroll to position [27, 0]
drag, startPoint x: 614, startPoint y: 334, endPoint x: 612, endPoint y: 339, distance: 5.3
click at [614, 335] on div "Archive chat" at bounding box center [615, 339] width 38 height 8
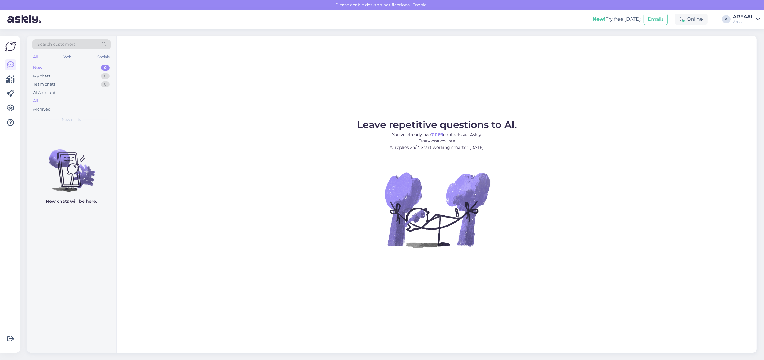
click at [68, 103] on div "All" at bounding box center [71, 101] width 79 height 8
click at [33, 100] on div "All" at bounding box center [35, 101] width 5 height 6
click at [63, 98] on div "All" at bounding box center [71, 101] width 79 height 8
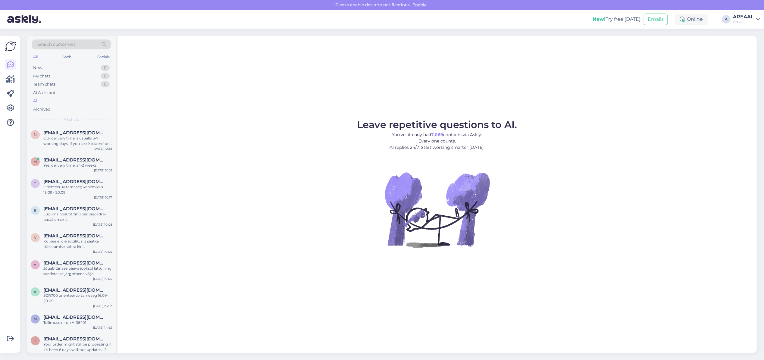
click at [739, 18] on div "AREAAL" at bounding box center [743, 16] width 21 height 5
click at [745, 46] on button "Open" at bounding box center [746, 46] width 17 height 9
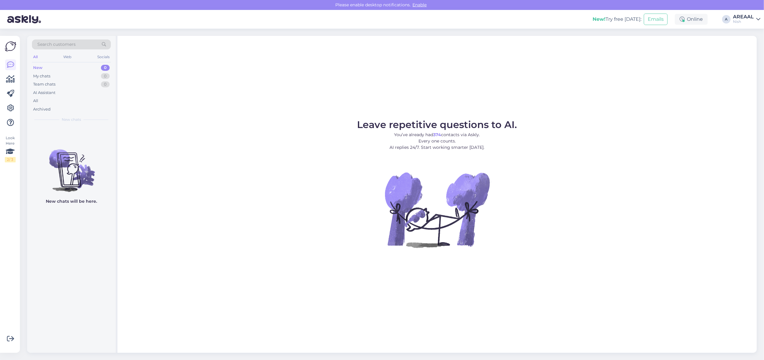
click at [745, 21] on div "Nish" at bounding box center [743, 21] width 21 height 5
click at [748, 39] on div "Areaal Open" at bounding box center [723, 33] width 74 height 13
click at [749, 35] on button "Open" at bounding box center [746, 33] width 17 height 9
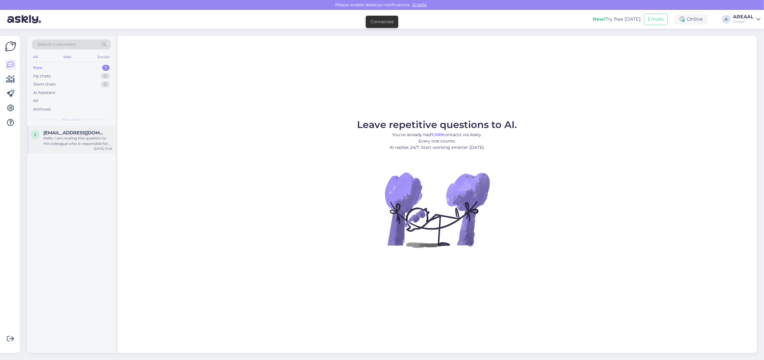
click at [82, 135] on span "[EMAIL_ADDRESS][DOMAIN_NAME]" at bounding box center [74, 132] width 63 height 5
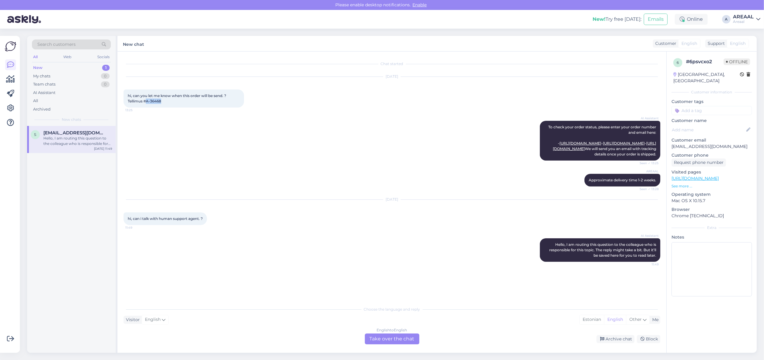
copy span "A-36468"
drag, startPoint x: 155, startPoint y: 105, endPoint x: 146, endPoint y: 105, distance: 9.3
click at [146, 105] on div "hi, can you let me know when this order will be send. ?Tellimus #A-36468 13:25" at bounding box center [183, 98] width 120 height 18
click at [53, 98] on div "All" at bounding box center [71, 101] width 79 height 8
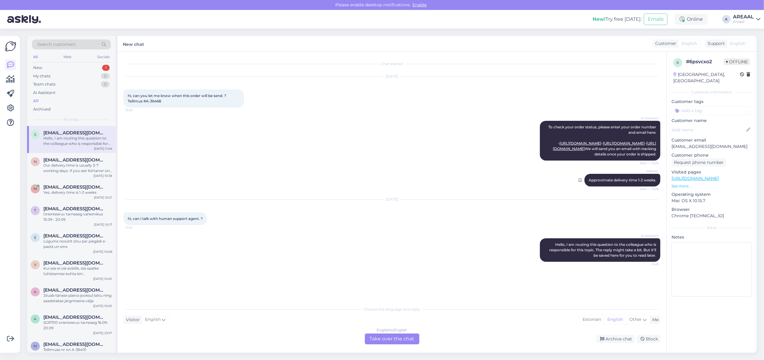
click at [615, 186] on div "AREAAL Approximate delivery time 1-2 weeks. Seen ✓ 13:28" at bounding box center [622, 180] width 76 height 13
copy div "Approximate delivery time 1-2 weeks. Seen ✓ 13:28"
click at [407, 335] on div "English to English Take over the chat" at bounding box center [392, 338] width 54 height 11
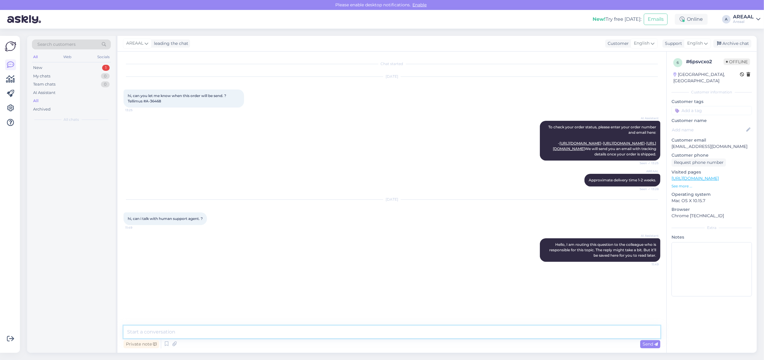
click at [401, 336] on textarea at bounding box center [391, 331] width 537 height 13
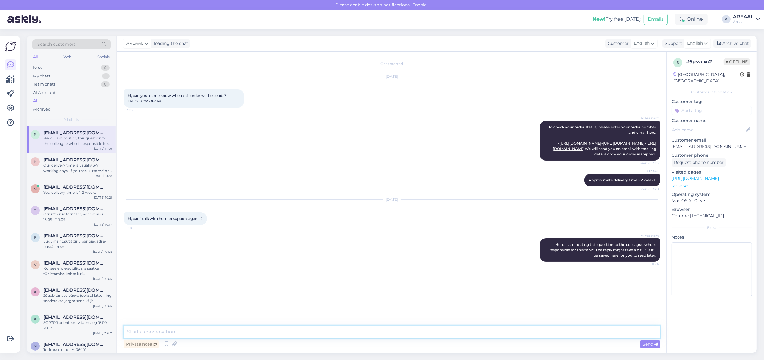
paste textarea "Approximate delivery time 1-2 weeks."
type textarea "Approximate delivery time 1-2 weeks. This is human support agent answer."
copy span "-36468"
copy span "A-36468"
drag, startPoint x: 163, startPoint y: 101, endPoint x: 146, endPoint y: 101, distance: 16.3
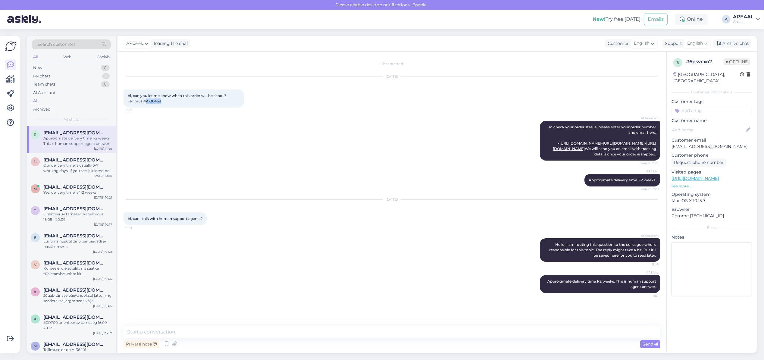
click at [146, 101] on div "hi, can you let me know when this order will be send. ?Tellimus #A-36468 13:25" at bounding box center [183, 98] width 120 height 18
click at [382, 125] on div "AI Assistant To check your order status, please enter your order number and ema…" at bounding box center [391, 140] width 537 height 53
click at [736, 43] on div "Archive chat" at bounding box center [732, 43] width 38 height 8
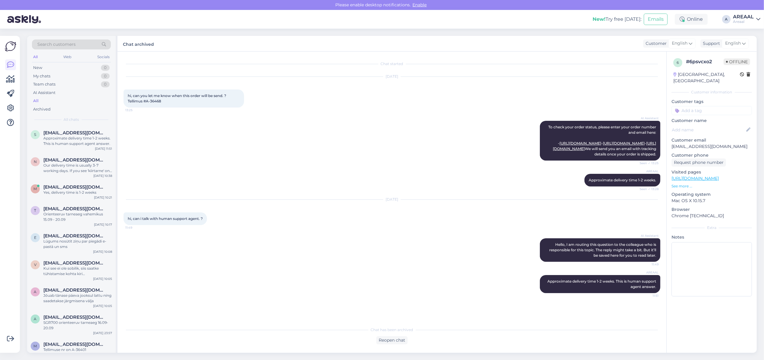
click at [742, 14] on div "AREAAL" at bounding box center [743, 16] width 21 height 5
click at [744, 42] on div "Nish Open" at bounding box center [723, 46] width 74 height 13
click at [746, 45] on button "Open" at bounding box center [746, 46] width 17 height 9
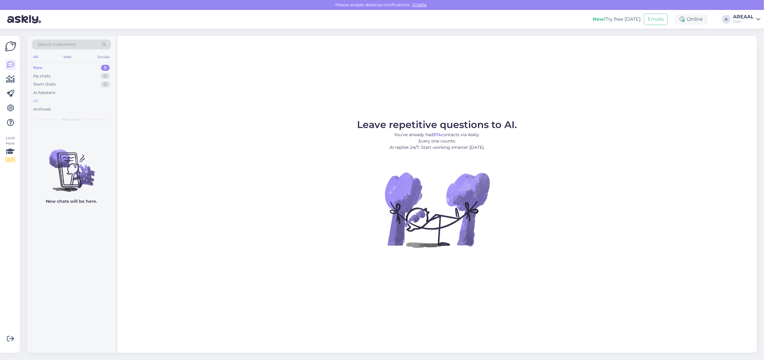
click at [62, 101] on div "All" at bounding box center [71, 101] width 79 height 8
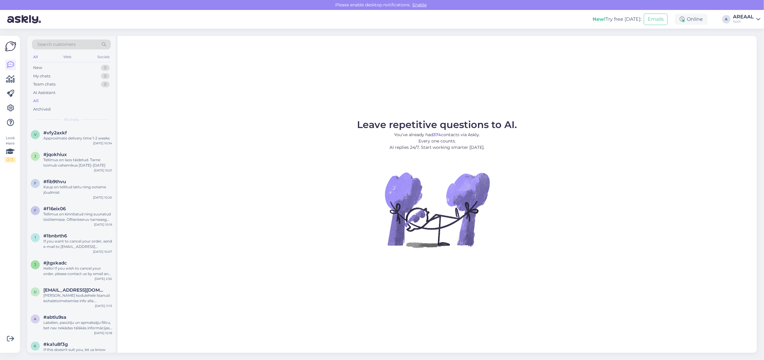
click at [741, 17] on div "AREAAL" at bounding box center [743, 16] width 21 height 5
click at [748, 30] on button "Open" at bounding box center [746, 33] width 17 height 9
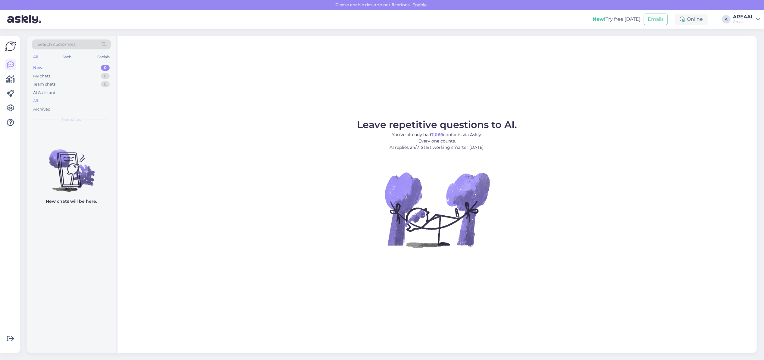
click at [62, 100] on div "All" at bounding box center [71, 101] width 79 height 8
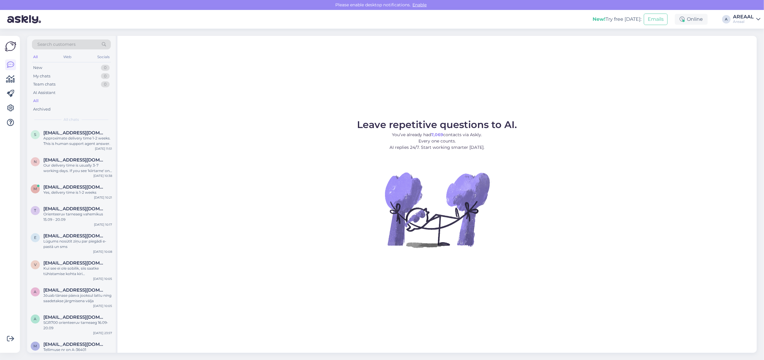
click at [323, 133] on figure "Leave repetitive questions to AI. You’ve already had 7,069 contacts via Askly. …" at bounding box center [437, 192] width 628 height 144
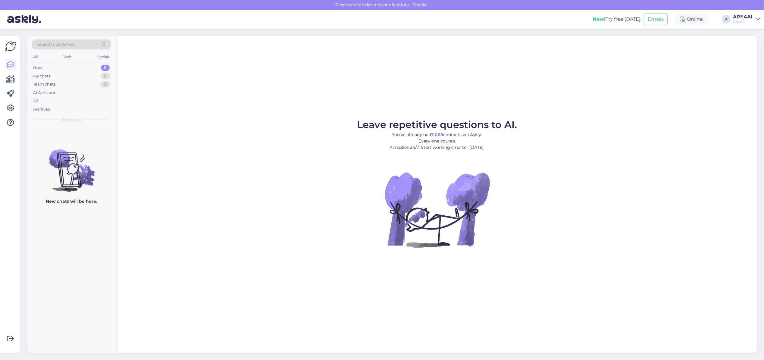
click at [78, 100] on div "All" at bounding box center [71, 101] width 79 height 8
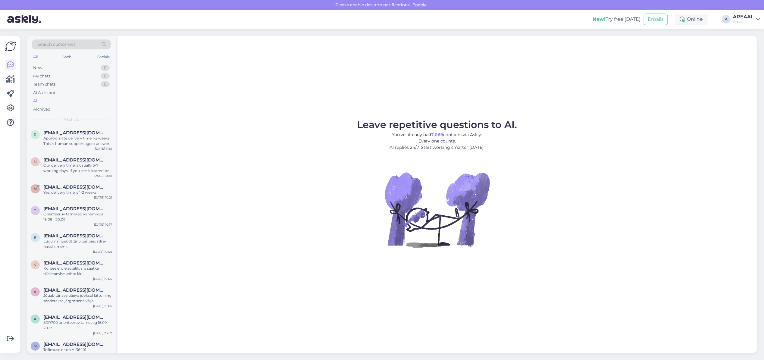
click at [177, 100] on div "Leave repetitive questions to AI. You’ve already had 7,069 contacts via Askly. …" at bounding box center [436, 194] width 639 height 317
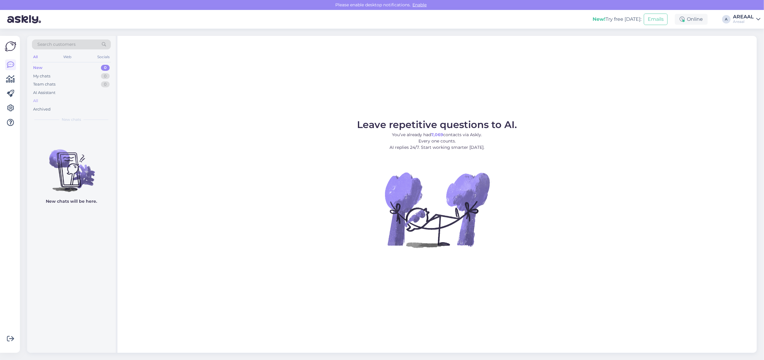
click at [50, 103] on div "All" at bounding box center [71, 101] width 79 height 8
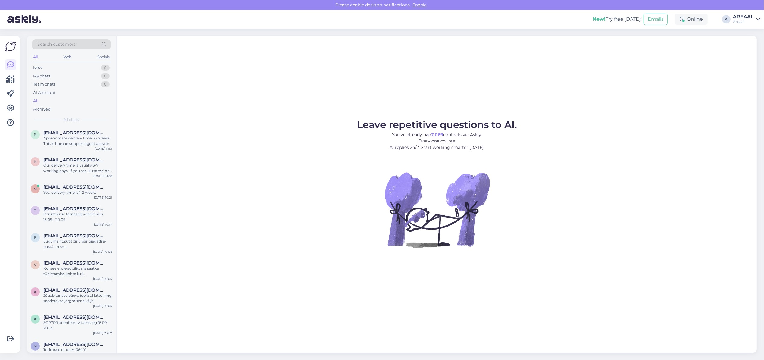
click at [290, 105] on div "Leave repetitive questions to AI. You’ve already had 7,069 contacts via Askly. …" at bounding box center [436, 194] width 639 height 317
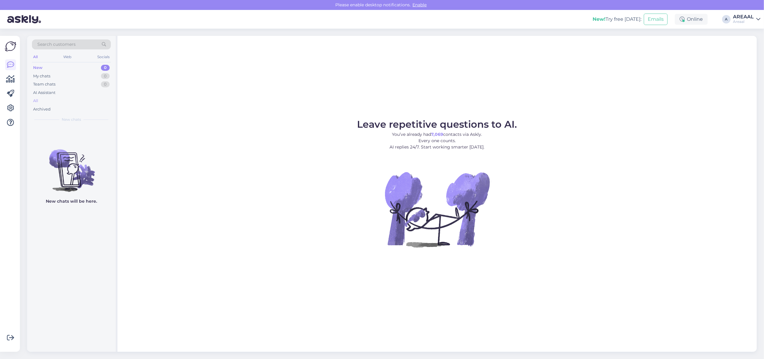
click at [50, 102] on div "All" at bounding box center [71, 101] width 79 height 8
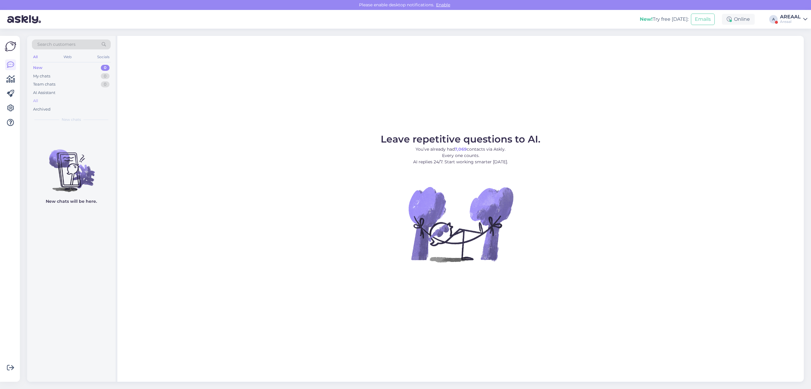
click at [102, 101] on div "All" at bounding box center [71, 101] width 79 height 8
drag, startPoint x: 0, startPoint y: 0, endPoint x: 794, endPoint y: 23, distance: 794.6
click at [794, 20] on div "Areaal" at bounding box center [790, 21] width 21 height 5
click at [787, 50] on button "Open" at bounding box center [794, 46] width 17 height 9
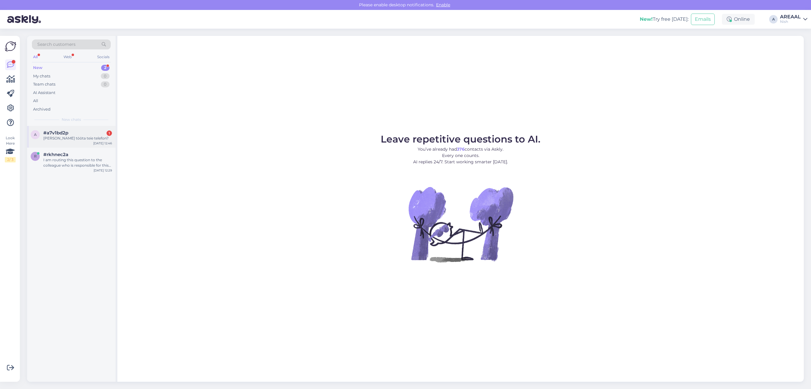
click at [92, 134] on div "#a7v1bd2p 1" at bounding box center [77, 132] width 69 height 5
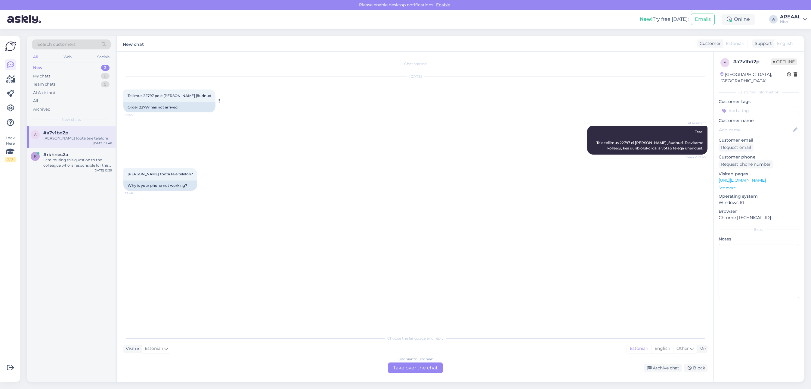
click at [138, 106] on div "Order 22797 has not arrived." at bounding box center [169, 107] width 92 height 10
click at [145, 107] on div "Order 22797 has not arrived." at bounding box center [169, 107] width 92 height 10
copy div "22797"
click at [424, 362] on div "Estonian to Estonian" at bounding box center [416, 358] width 36 height 5
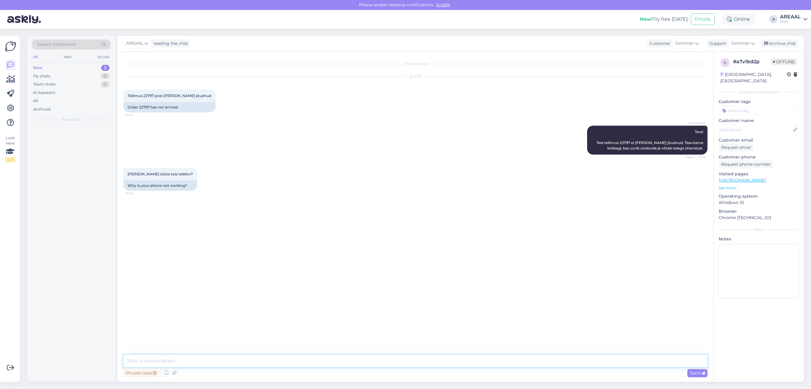
click at [422, 360] on textarea at bounding box center [415, 360] width 584 height 13
type textarea "Telefoniteenindus on suletud alates 2025 jaanuarist madala kõnede arvu tõttu"
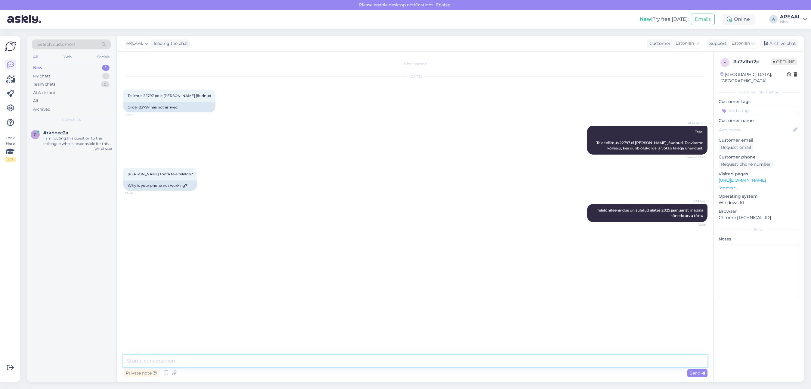
click at [268, 363] on textarea at bounding box center [415, 360] width 584 height 13
type textarea "Tellimuse orienteeruv tarneaeg on vahemikus 16.09 - 20.09"
click at [91, 136] on div "I am routing this question to the colleague who is responsible for this topic. …" at bounding box center [77, 140] width 69 height 11
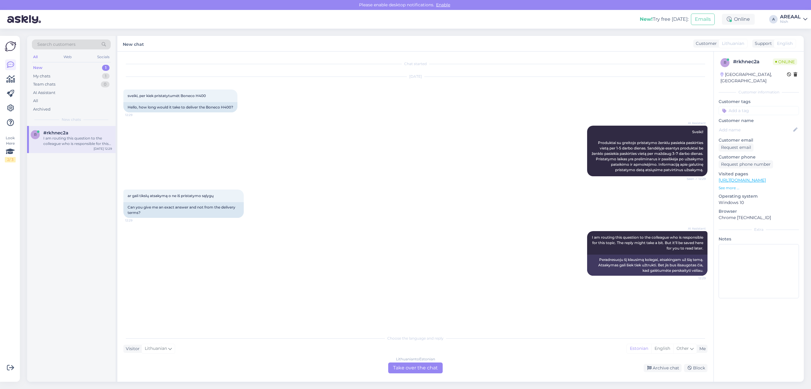
click at [304, 267] on div "AI Assistant I am routing this question to the colleague who is responsible for…" at bounding box center [415, 253] width 584 height 58
click at [305, 266] on div "AI Assistant I am routing this question to the colleague who is responsible for…" at bounding box center [415, 253] width 584 height 58
click at [420, 367] on div "Lithuanian to Estonian Take over the chat" at bounding box center [415, 367] width 54 height 11
click at [423, 365] on div "Lithuanian to Estonian Take over the chat" at bounding box center [415, 367] width 54 height 11
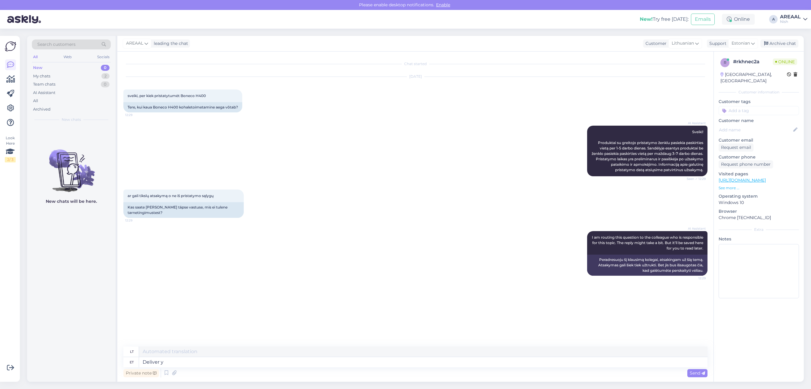
type textarea "Deliver yt"
type textarea "Pristatyti"
type textarea "Delivery t"
type textarea "Pristatymas"
type textarea "Delivery time p"
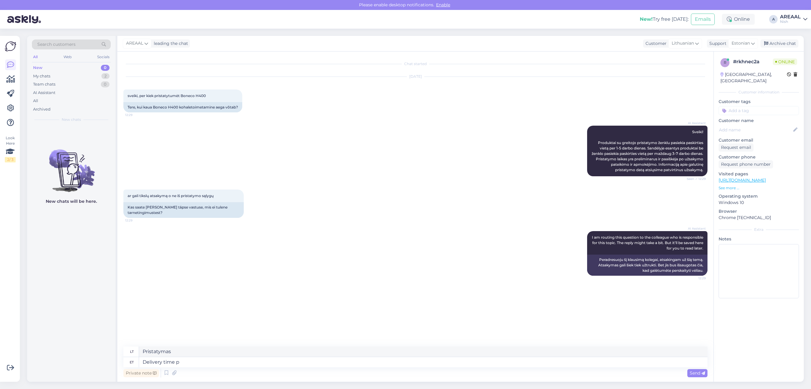
type textarea "Pristatymo laikas"
type textarea "Delivery time pp"
type textarea "Pristatymo laikas (asm.)"
type textarea "Delivery time ap"
type textarea "Pristatymo laikas"
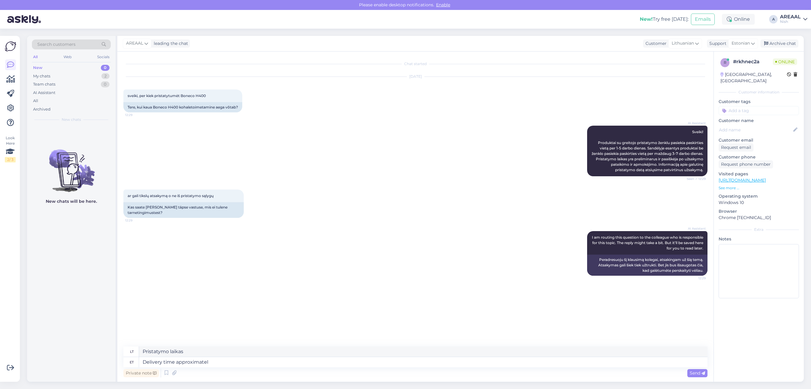
type textarea "Delivery time approximatel"
type textarea "Pristatymo laikas apytikslis"
type textarea "Delivery time approximately"
type textarea "Pristatymo laikas apytiksliai."
click at [759, 334] on div "r # rkhnec2a Online Lithuania, Vilnius Customer information Customer tags Custo…" at bounding box center [759, 216] width 90 height 330
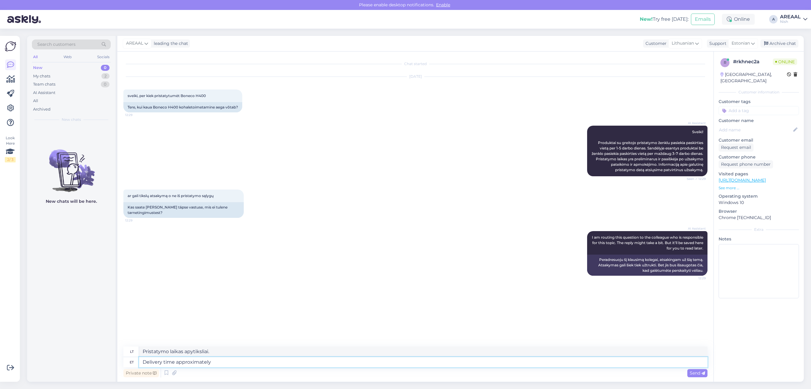
click at [347, 365] on textarea "Delivery time approximately" at bounding box center [423, 362] width 569 height 10
type textarea "Delivery time approximately 7 wo"
type textarea "Pristatymo laikas apie 7 val."
type textarea "Delivery time approximately 7 working day"
type textarea "Pristatymo laikas maždaug 7 darbo dienos"
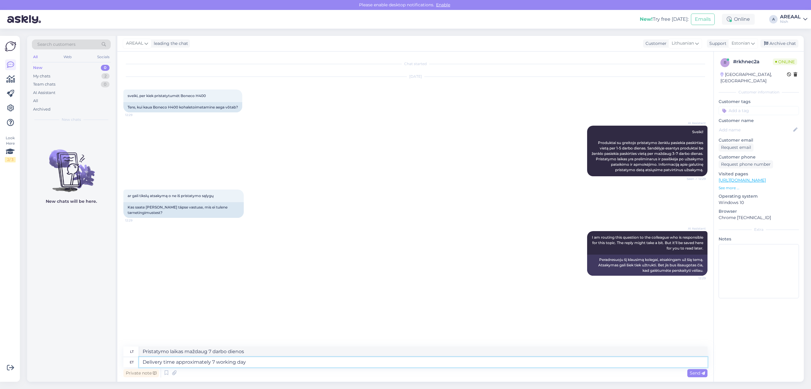
type textarea "Delivery time approximately 7 working days"
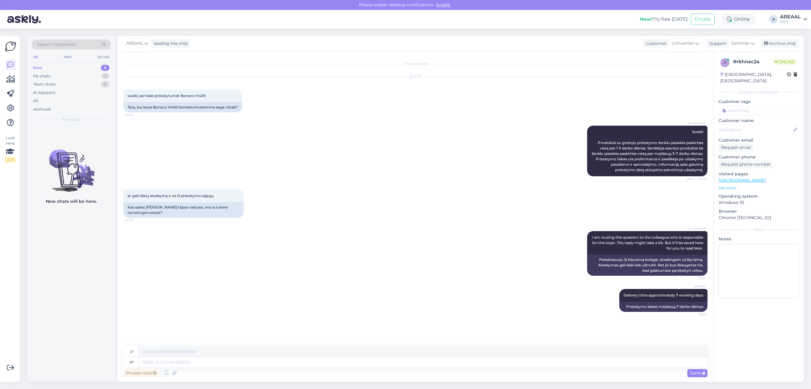
drag, startPoint x: 205, startPoint y: 139, endPoint x: 239, endPoint y: 128, distance: 35.6
click at [206, 139] on div "AI Assistant Sveiki! Produktai su greitojo pristatymo ženklu pasiekia paskirtie…" at bounding box center [415, 151] width 584 height 64
drag, startPoint x: 96, startPoint y: 75, endPoint x: 98, endPoint y: 96, distance: 20.6
click at [96, 76] on div "My chats 2" at bounding box center [71, 76] width 79 height 8
click at [99, 127] on div "r #rkhnec2a Delivery time approximately 7 working days Sep 12 13:10" at bounding box center [71, 139] width 89 height 27
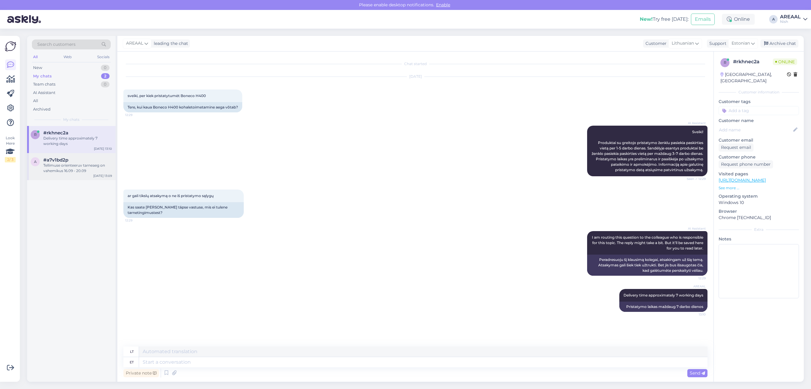
click at [97, 164] on div "Tellimuse orienteeruv tarneaeg on vahemikus 16.09 - 20.09" at bounding box center [77, 168] width 69 height 11
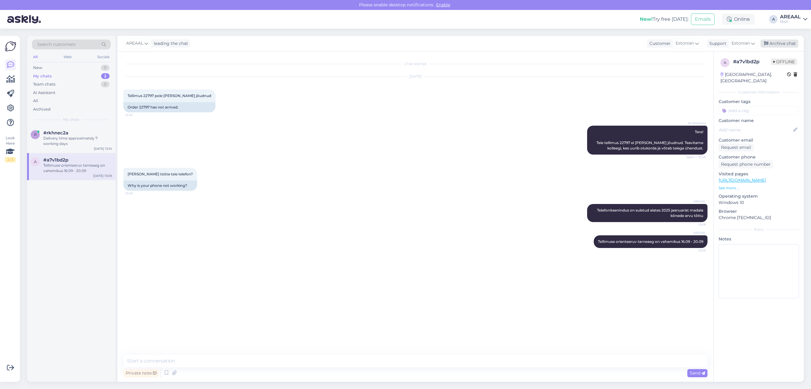
click at [790, 39] on div "Archive chat" at bounding box center [780, 43] width 38 height 8
click at [791, 44] on div "Archive chat" at bounding box center [780, 43] width 38 height 8
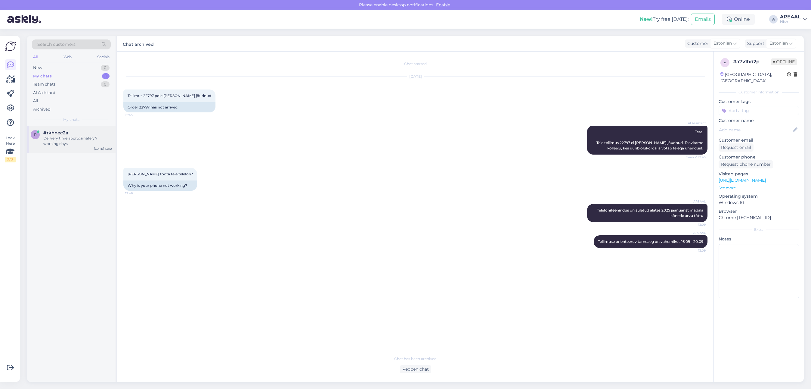
click at [84, 139] on div "Delivery time approximately 7 working days" at bounding box center [77, 140] width 69 height 11
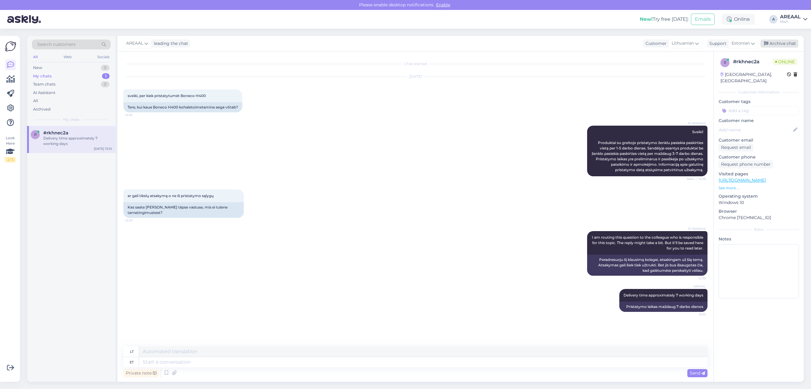
click at [778, 43] on div "Archive chat" at bounding box center [780, 43] width 38 height 8
click at [791, 13] on div "New! Try free today: Emails Online A AREAAL Nish" at bounding box center [405, 19] width 811 height 19
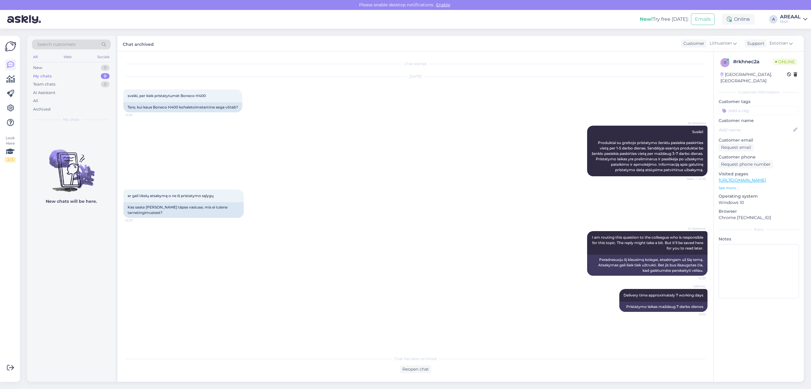
click at [792, 31] on div "Search customers All Web Socials New 0 My chats 0 Team chats 0 AI Assistant All…" at bounding box center [417, 209] width 788 height 360
click at [794, 14] on div "New! Try free today: Emails Online A AREAAL Nish" at bounding box center [405, 19] width 811 height 19
click at [794, 30] on div "Search customers All Web Socials New 0 My chats 0 Team chats 0 AI Assistant All…" at bounding box center [417, 209] width 788 height 360
click at [794, 16] on div "AREAAL" at bounding box center [790, 16] width 21 height 5
click at [795, 31] on button "Open" at bounding box center [794, 33] width 17 height 9
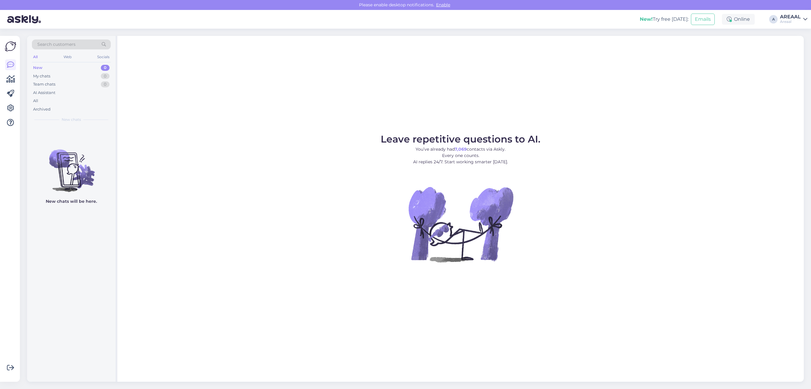
drag, startPoint x: 310, startPoint y: 96, endPoint x: 204, endPoint y: 62, distance: 112.0
click at [310, 95] on div "Leave repetitive questions to AI. You’ve already had 7,069 contacts via Askly. …" at bounding box center [460, 209] width 687 height 346
click at [72, 100] on div "All" at bounding box center [71, 101] width 79 height 8
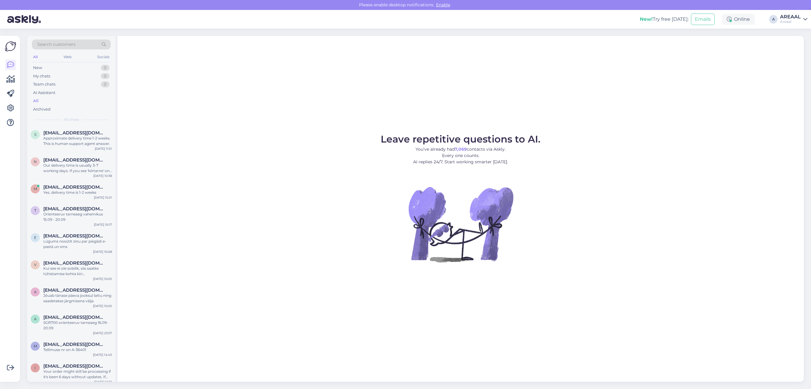
click at [299, 234] on figure "Leave repetitive questions to AI. You’ve already had 7,069 contacts via Askly. …" at bounding box center [461, 206] width 676 height 144
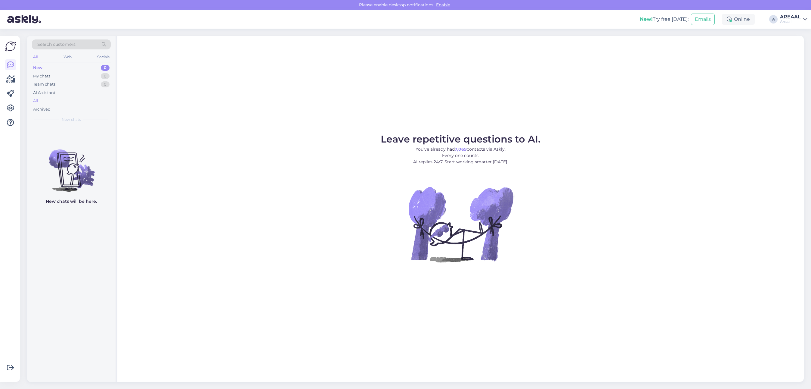
click at [86, 100] on div "All" at bounding box center [71, 101] width 79 height 8
click at [85, 102] on div "All" at bounding box center [71, 101] width 79 height 8
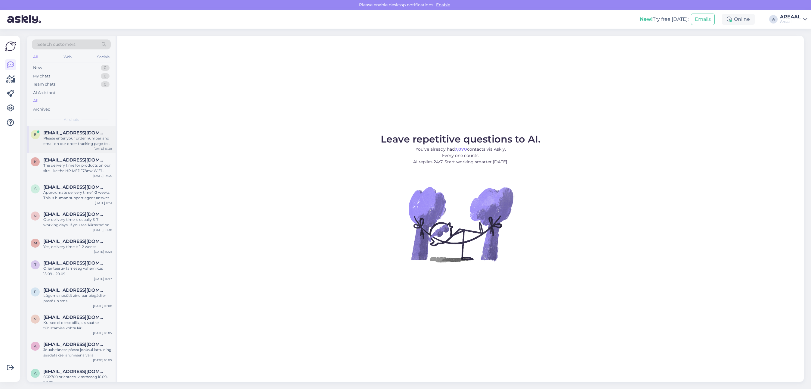
click at [82, 141] on div "Please enter your order number and email on our order tracking page to get the …" at bounding box center [77, 140] width 69 height 11
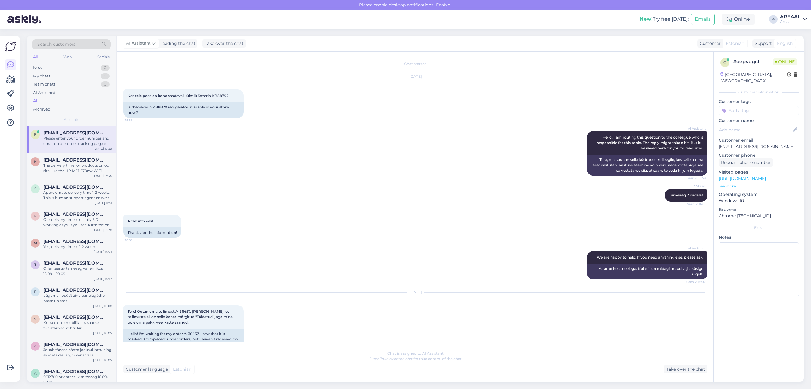
scroll to position [137, 0]
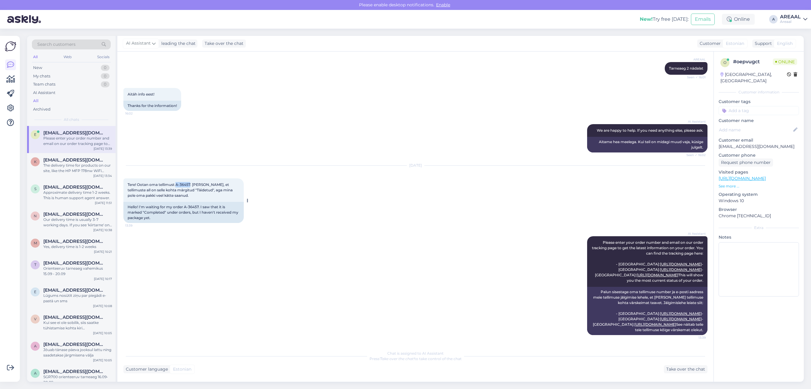
drag, startPoint x: 179, startPoint y: 175, endPoint x: 191, endPoint y: 176, distance: 11.5
click at [191, 182] on span "Tere! Ootan oma tellimust A-36457. [PERSON_NAME], et tellimuste all on selle ko…" at bounding box center [181, 189] width 106 height 15
copy span "A-36457"
click at [680, 365] on div "Take over the chat" at bounding box center [686, 369] width 44 height 8
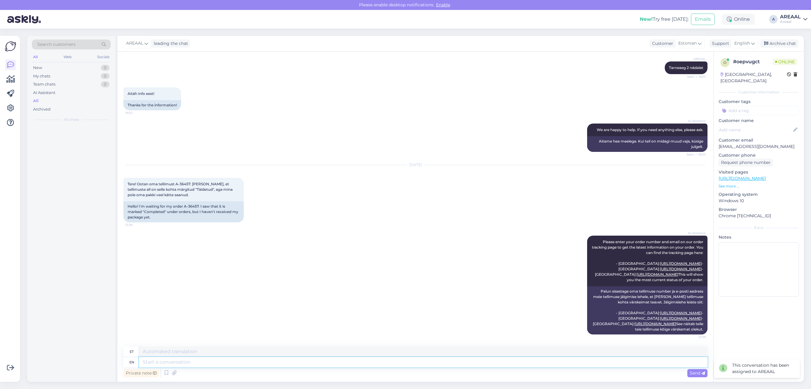
click at [665, 362] on textarea at bounding box center [423, 362] width 569 height 10
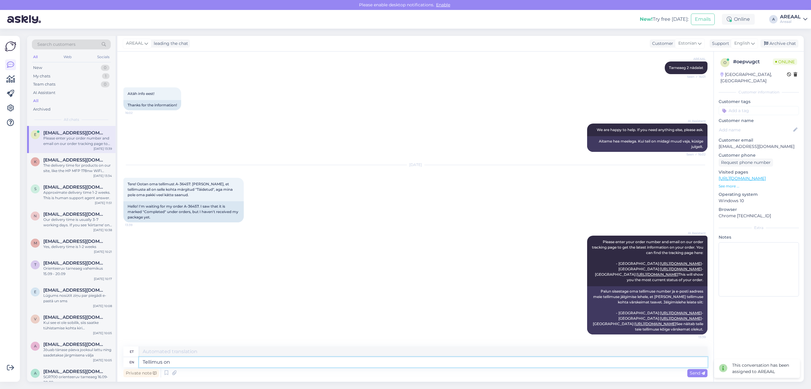
type textarea "Tellimus on l"
type textarea "Tellimus"
type textarea "Tellimus on la"
type textarea "Tellimus on peal"
type textarea "Tellimus on [GEOGRAPHIC_DATA] v"
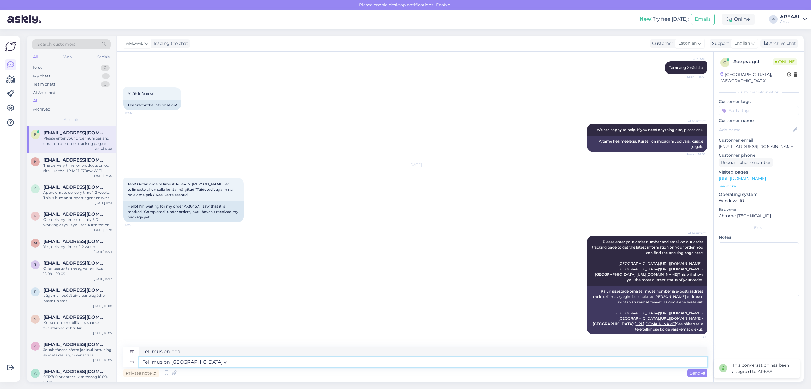
type textarea "Tellimus Laose kohta"
type textarea "Tellimus on laos täiod"
type textarea "Tellimus Laosest"
type textarea "Tellimus on laos täidetud. Ta"
type textarea "Tellimus on laos täidetud."
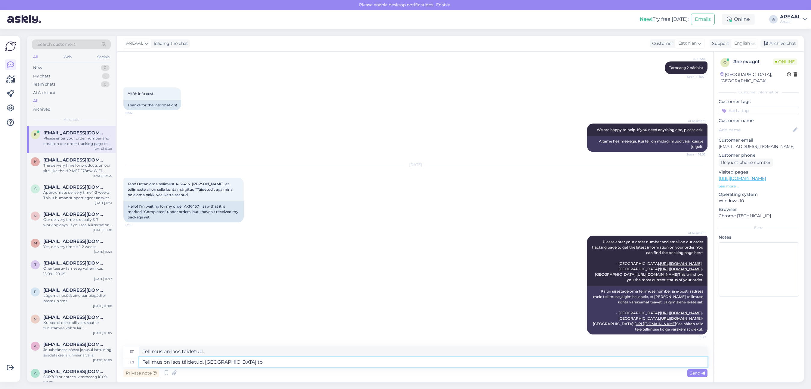
type textarea "Tellimus on laos täidetud. Tarne toi"
type textarea "Tellimus on laos täidetud. [GEOGRAPHIC_DATA]"
type textarea "Tellimus on laos täidetud. Tarne toimub av"
type textarea "Tellimus on laos täidetud. Tarne toimub"
type textarea "Tellimus on laos täidetud. Tarne toimub vahemikus 13.09 - 1"
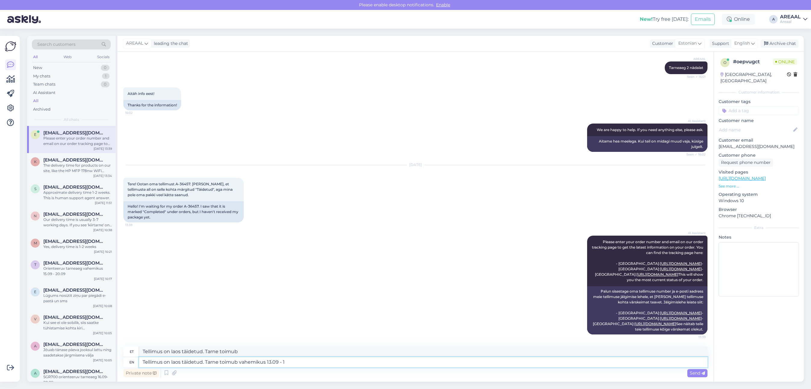
type textarea "Tellimus on laos täidetud. Tarne toimub 13.09"
type textarea "Tellimus on laos täidetud. Tarne toimub vahemikus 13.09 - 17."
type textarea "Tellimus on laos täidetud. Tarne toimub 13.09 -"
type textarea "Tellimus on laos täidetud. Tarne toimub vahemikus 13.09 - 17.09"
type textarea "Tellimus on laos täidetud. Tarne toimub 13.09 - 17.09"
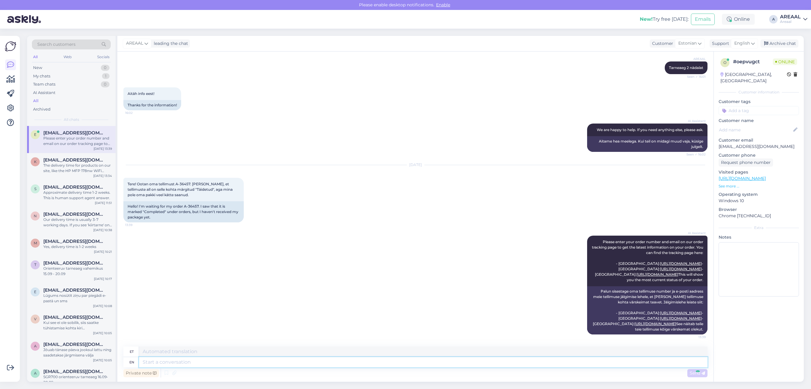
scroll to position [179, 0]
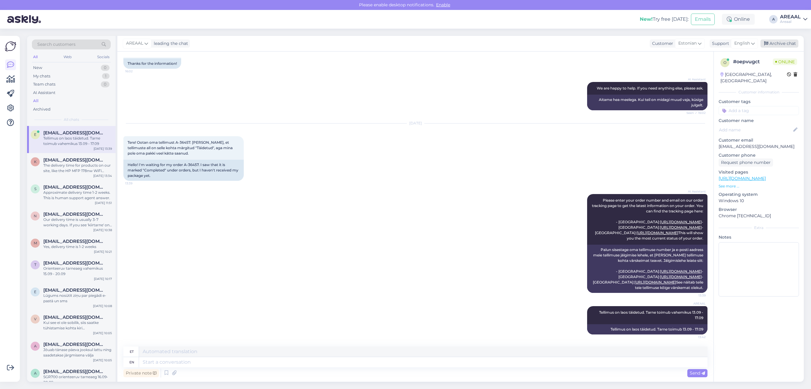
click at [797, 45] on div "Archive chat" at bounding box center [780, 43] width 38 height 8
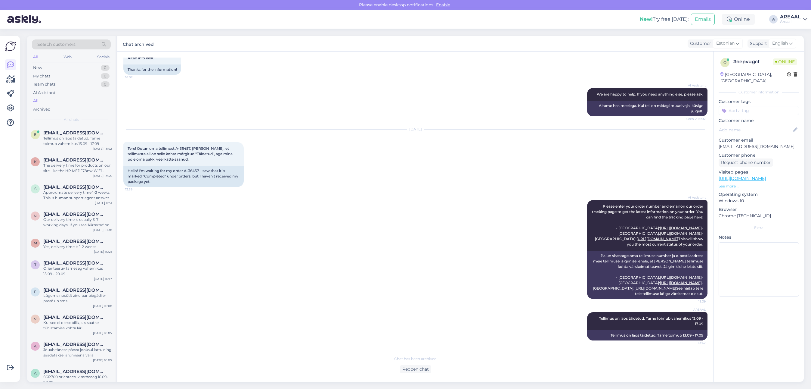
click at [448, 205] on div "AI Assistant Please enter your order number and email on our order tracking pag…" at bounding box center [415, 249] width 584 height 112
click at [732, 48] on div "Estonian" at bounding box center [728, 44] width 30 height 10
click at [731, 44] on span "Estonian" at bounding box center [726, 43] width 18 height 7
click at [773, 43] on span "English" at bounding box center [781, 43] width 16 height 7
type input "est"
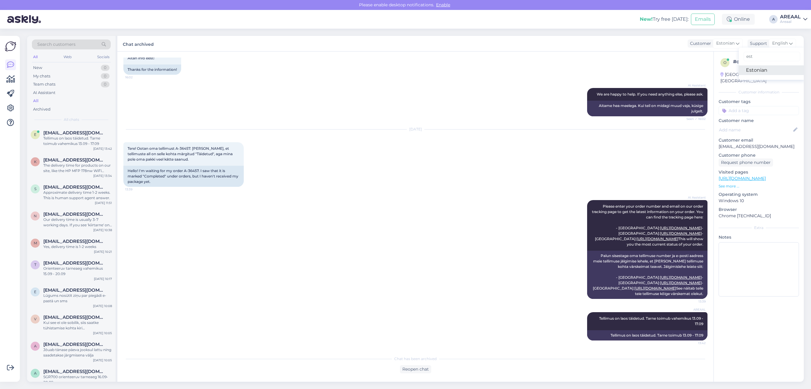
click at [754, 67] on link "Estonian" at bounding box center [772, 70] width 66 height 10
click at [306, 259] on div "AI Assistant Please enter your order number and email on our order tracking pag…" at bounding box center [415, 249] width 584 height 112
click at [98, 175] on div "[DATE] 13:34" at bounding box center [102, 175] width 19 height 5
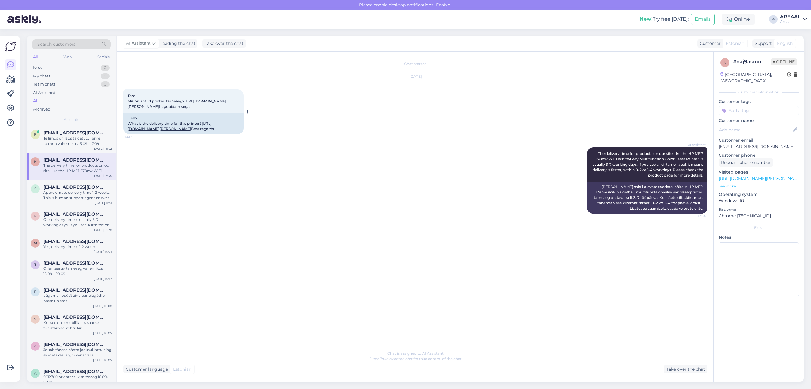
click at [159, 134] on div "Hello What is the delivery time for this printer? [URL][DOMAIN_NAME][PERSON_NAM…" at bounding box center [183, 123] width 120 height 21
click at [178, 131] on link "[URL][DOMAIN_NAME][PERSON_NAME]" at bounding box center [170, 126] width 84 height 10
click at [234, 216] on div "AI Assistant The delivery time for products on our site, like the HP MFP 178nw …" at bounding box center [415, 180] width 584 height 79
